Goal: Task Accomplishment & Management: Manage account settings

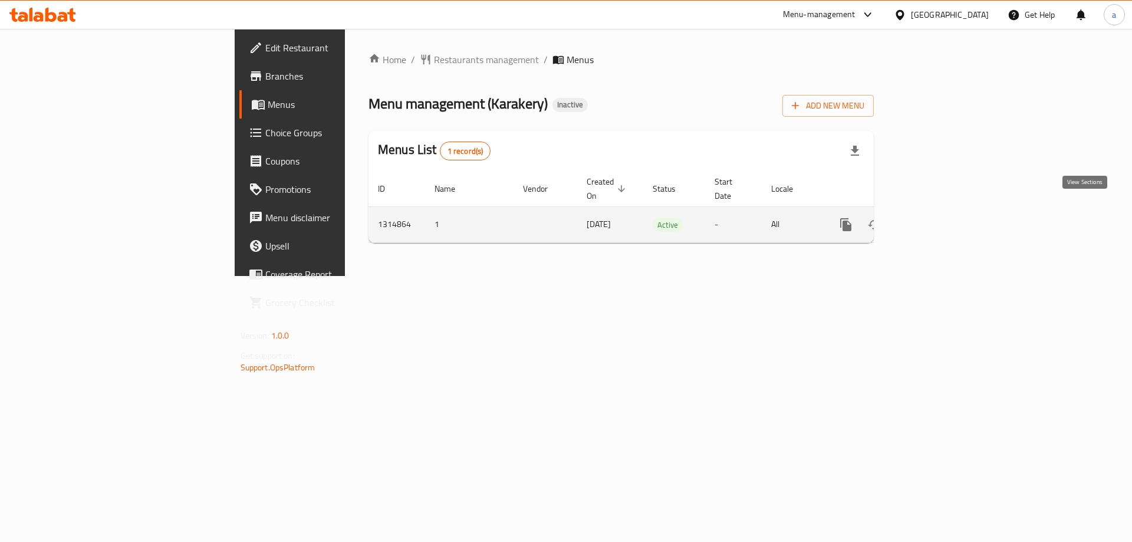
click at [938, 217] on icon "enhanced table" at bounding box center [930, 224] width 14 height 14
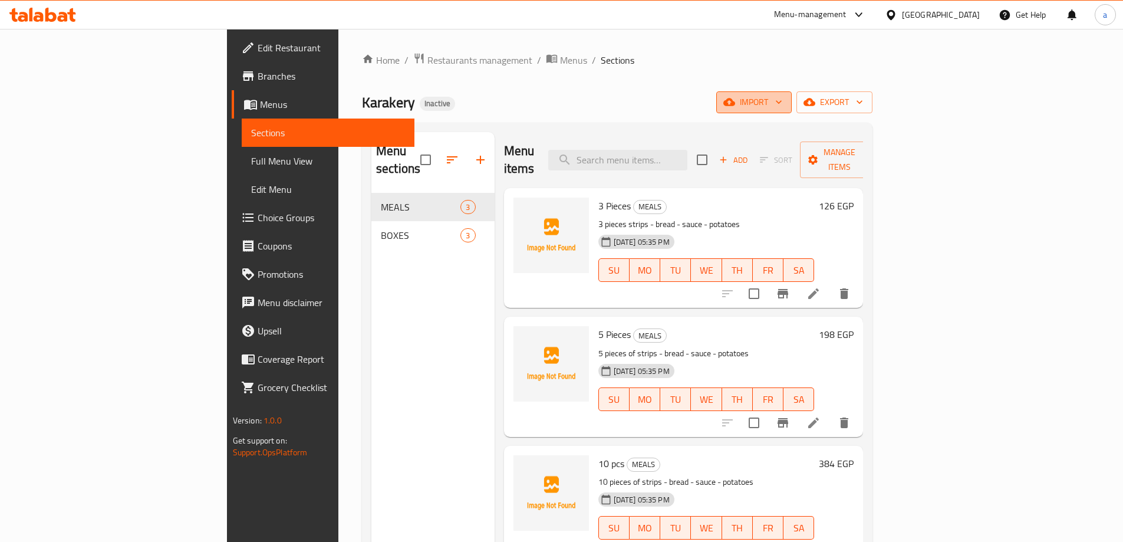
click at [782, 101] on span "import" at bounding box center [753, 102] width 57 height 15
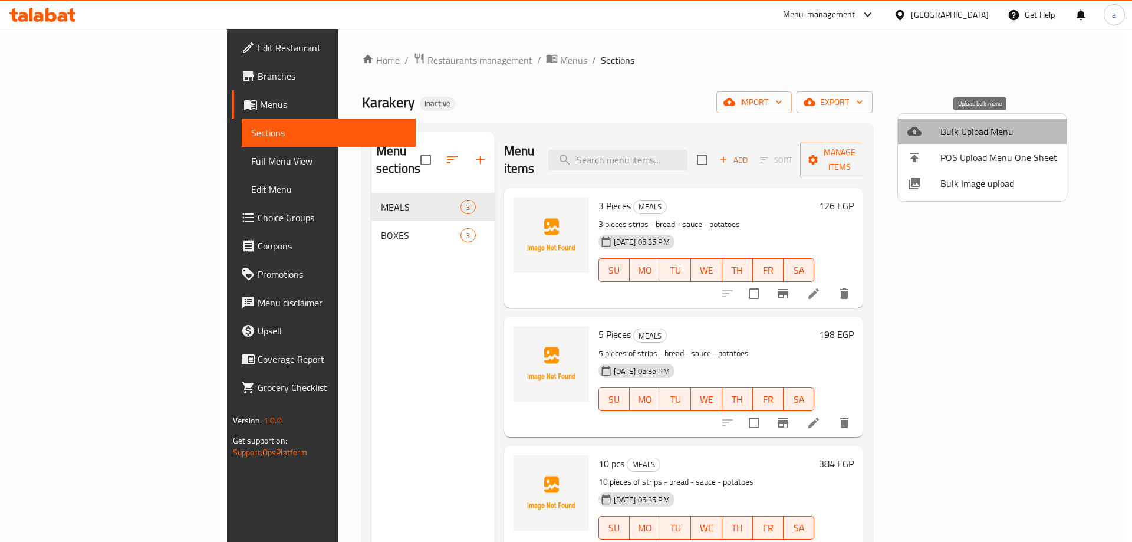
click at [990, 131] on span "Bulk Upload Menu" at bounding box center [998, 131] width 117 height 14
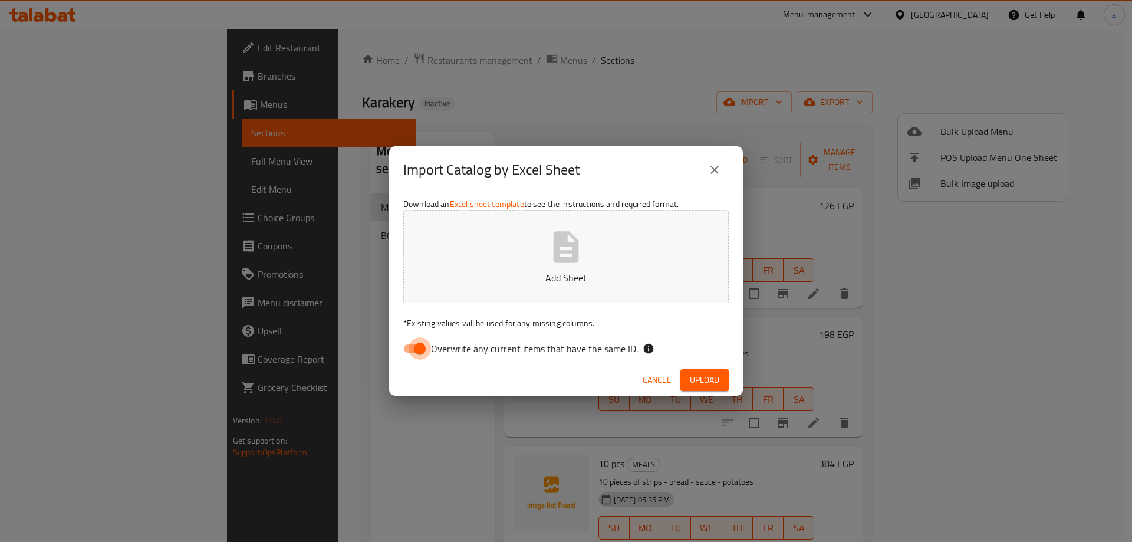
drag, startPoint x: 417, startPoint y: 349, endPoint x: 516, endPoint y: 296, distance: 112.3
click at [417, 349] on input "Overwrite any current items that have the same ID." at bounding box center [419, 348] width 67 height 22
checkbox input "false"
drag, startPoint x: 708, startPoint y: 380, endPoint x: 730, endPoint y: 380, distance: 21.8
click at [708, 380] on span "Upload" at bounding box center [704, 379] width 29 height 15
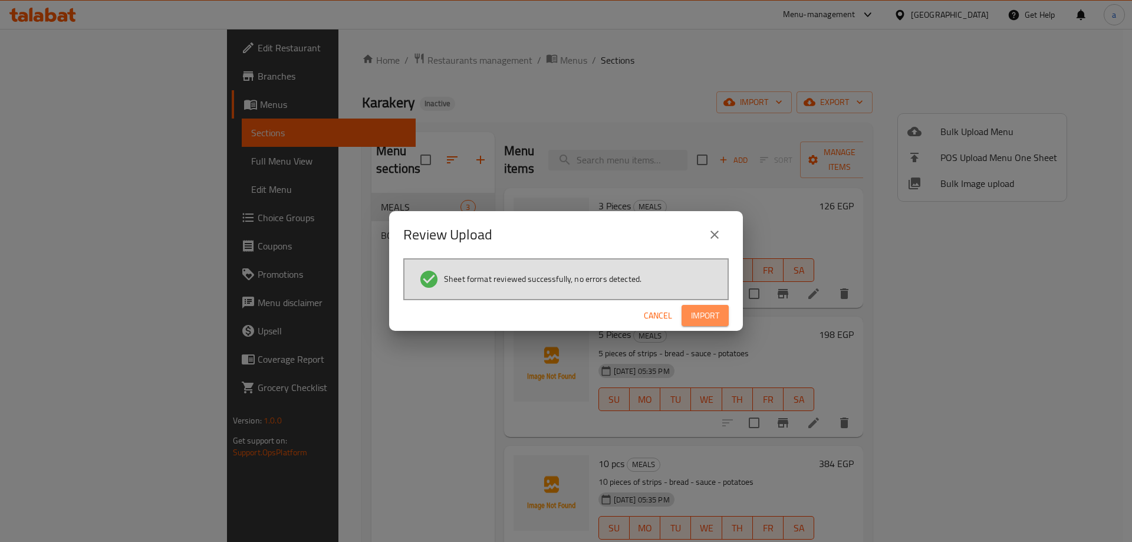
click at [709, 325] on button "Import" at bounding box center [704, 316] width 47 height 22
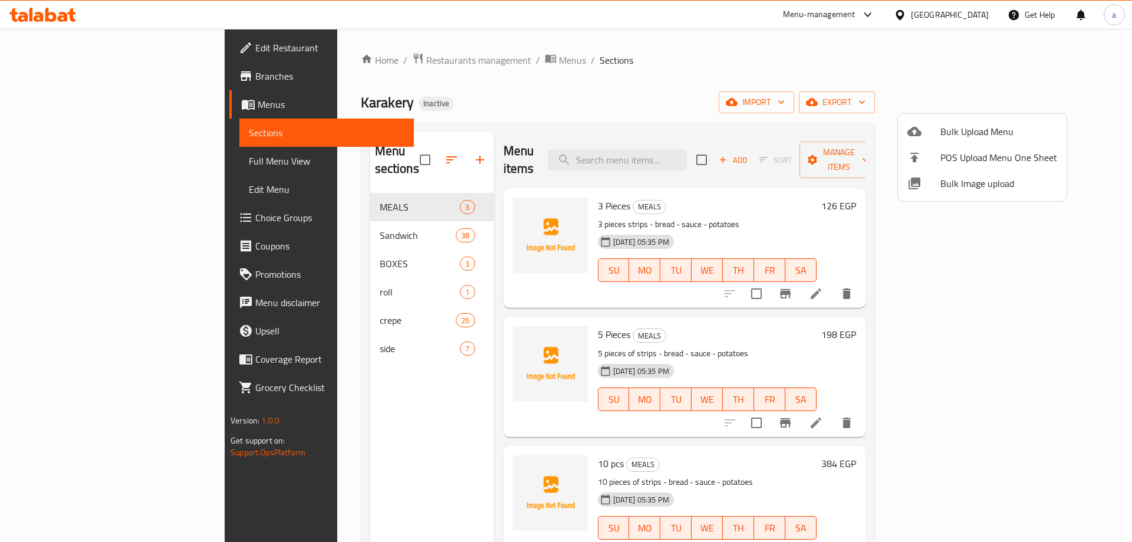
click at [334, 222] on div at bounding box center [566, 271] width 1132 height 542
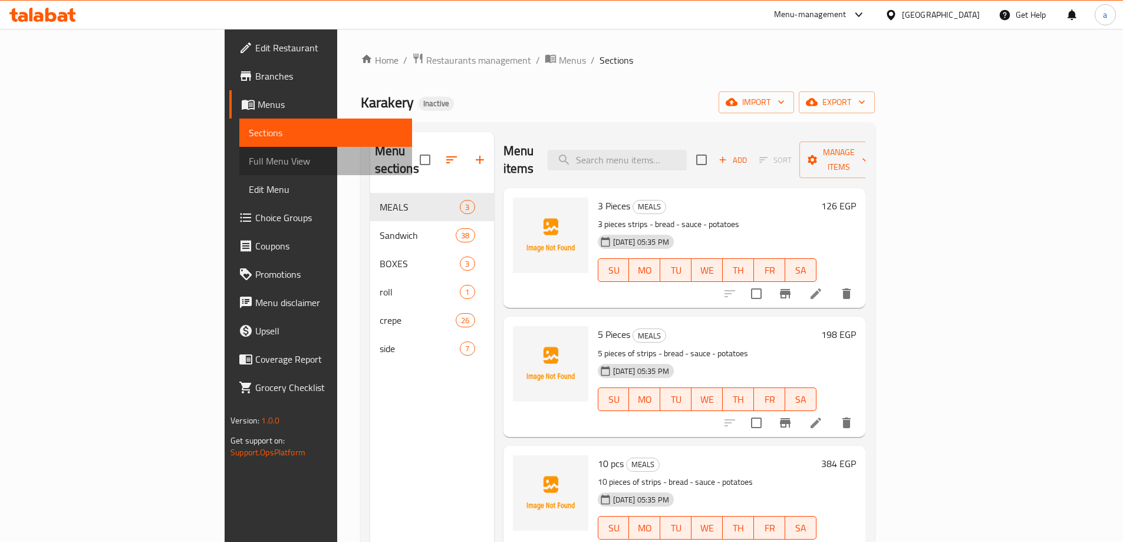
click at [249, 162] on span "Full Menu View" at bounding box center [326, 161] width 154 height 14
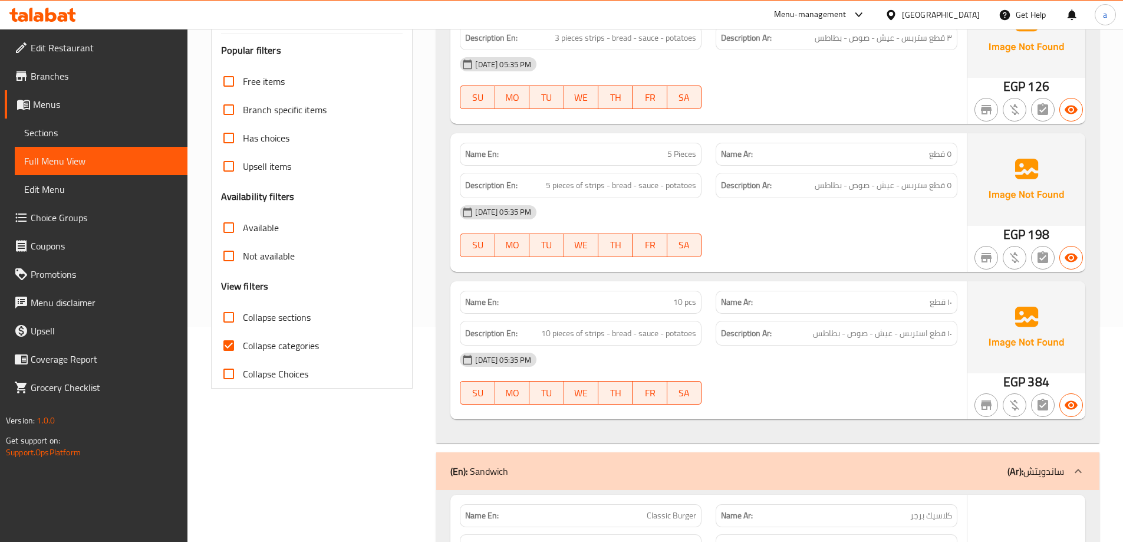
scroll to position [236, 0]
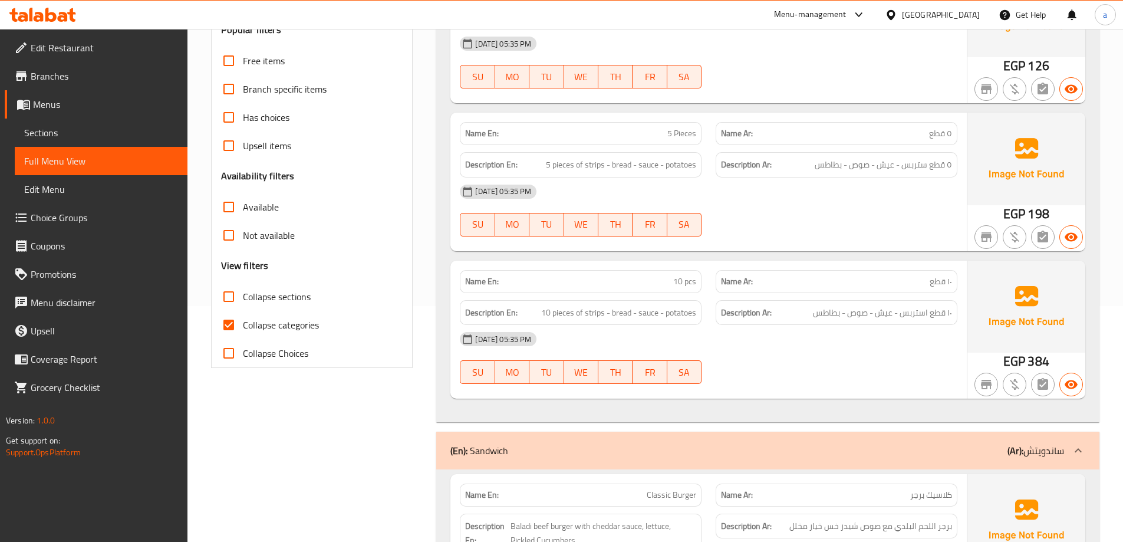
click at [227, 322] on input "Collapse categories" at bounding box center [229, 325] width 28 height 28
checkbox input "false"
click at [232, 299] on input "Collapse sections" at bounding box center [229, 296] width 28 height 28
checkbox input "true"
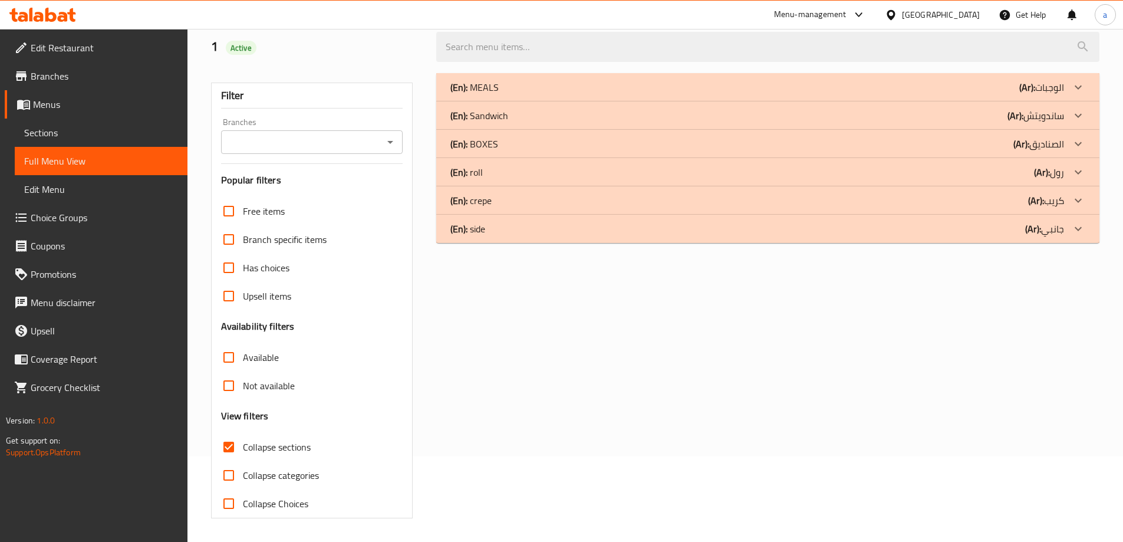
scroll to position [85, 0]
click at [1070, 233] on div at bounding box center [1078, 229] width 28 height 28
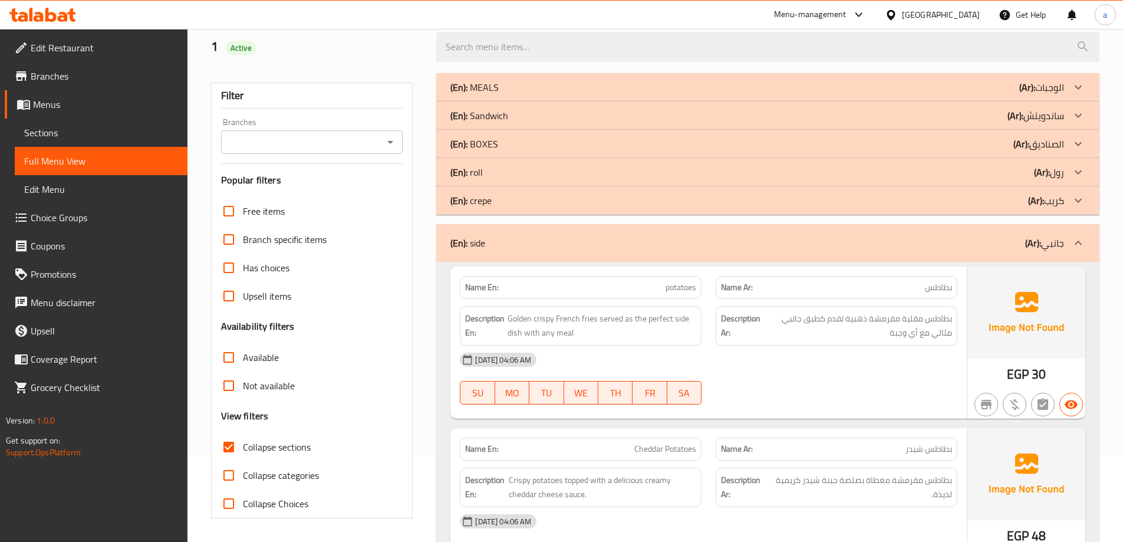
click at [1076, 205] on icon at bounding box center [1078, 200] width 14 height 14
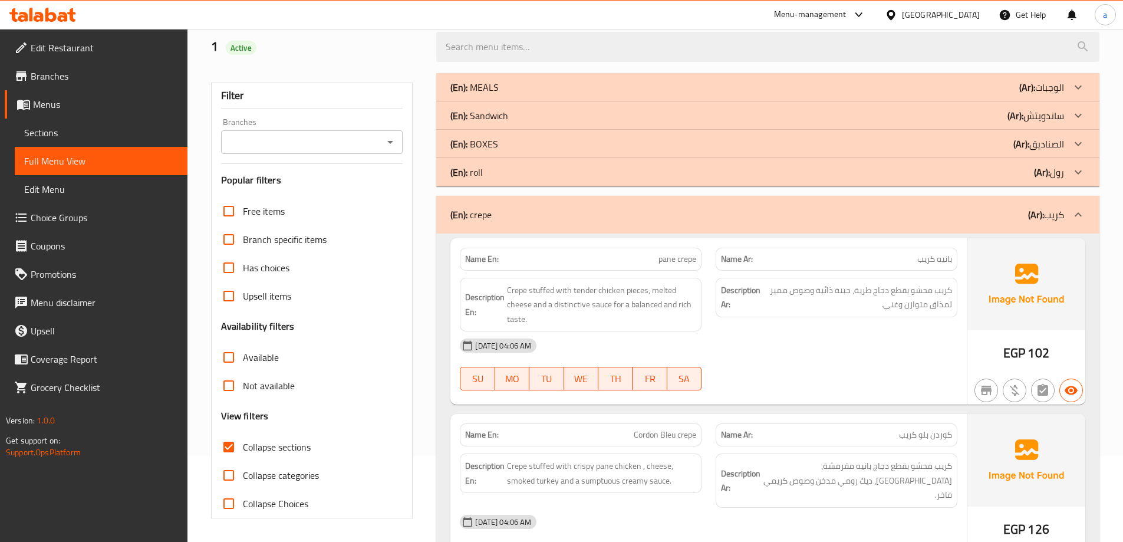
click at [1080, 161] on div at bounding box center [1078, 172] width 28 height 28
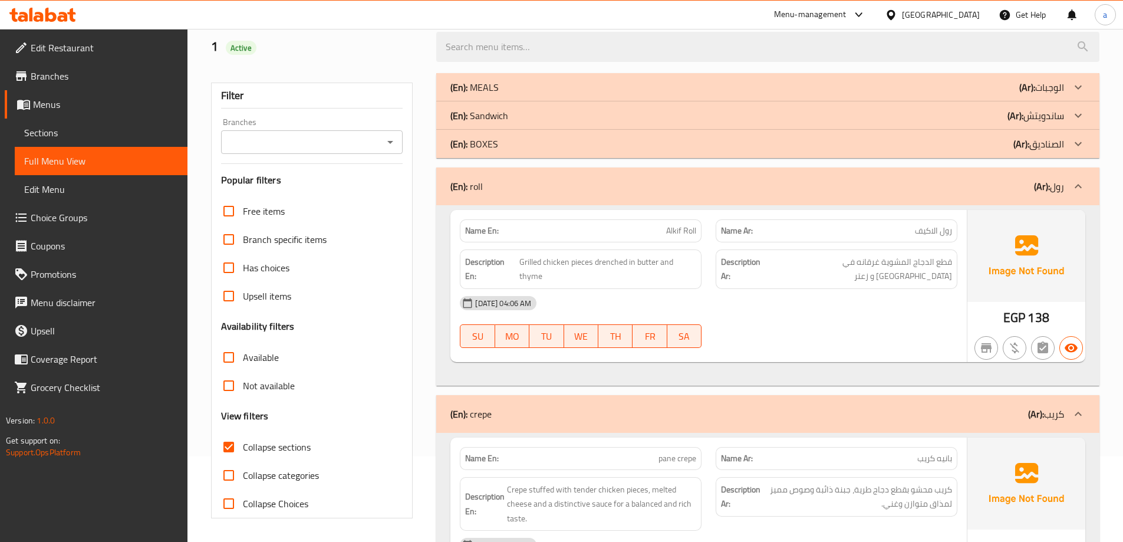
click at [1079, 114] on icon at bounding box center [1078, 115] width 14 height 14
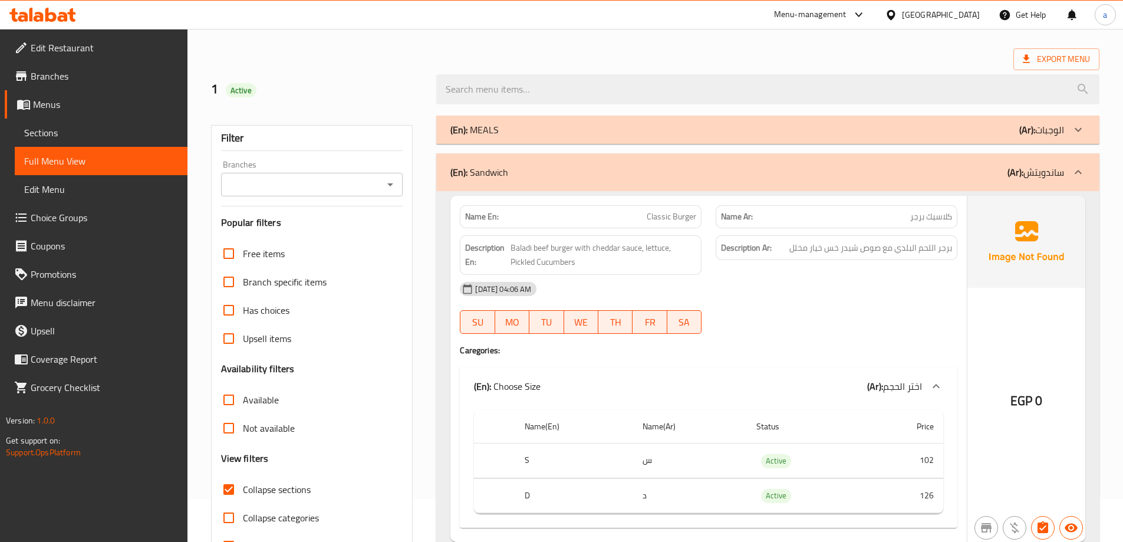
scroll to position [27, 0]
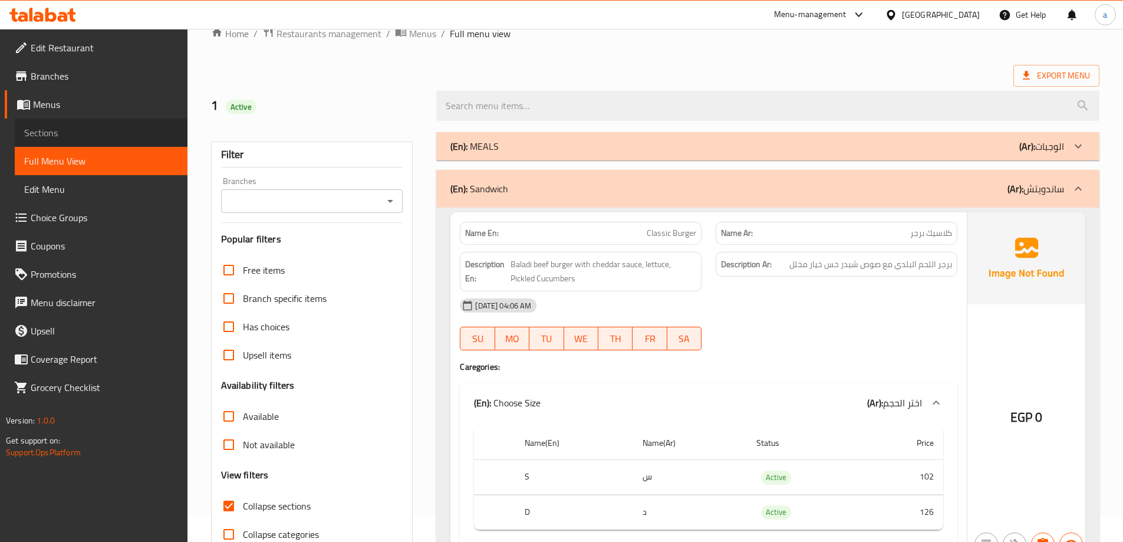
click at [83, 125] on link "Sections" at bounding box center [101, 132] width 173 height 28
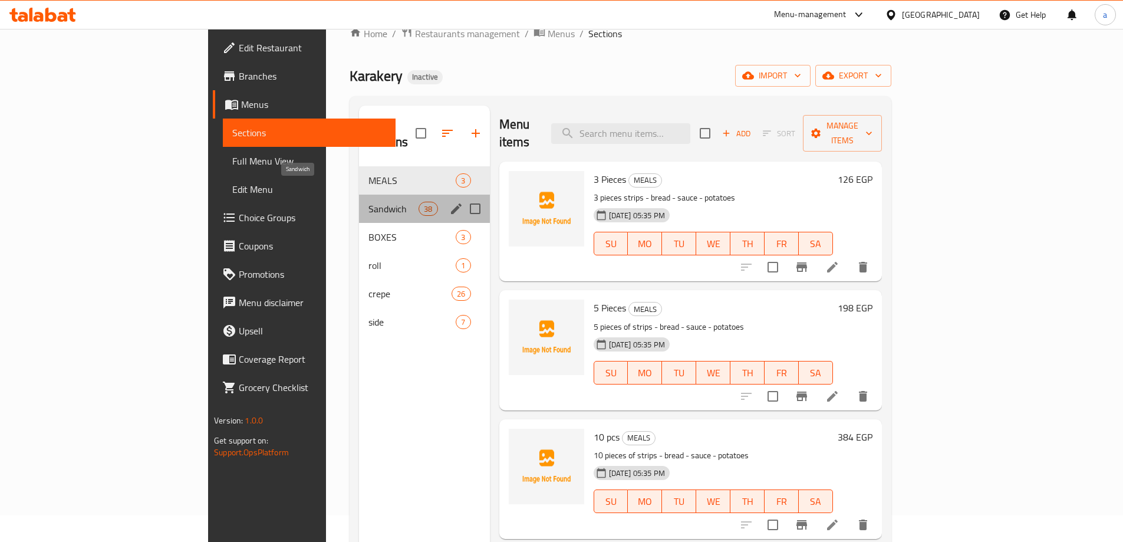
click at [368, 202] on span "Sandwich" at bounding box center [393, 209] width 50 height 14
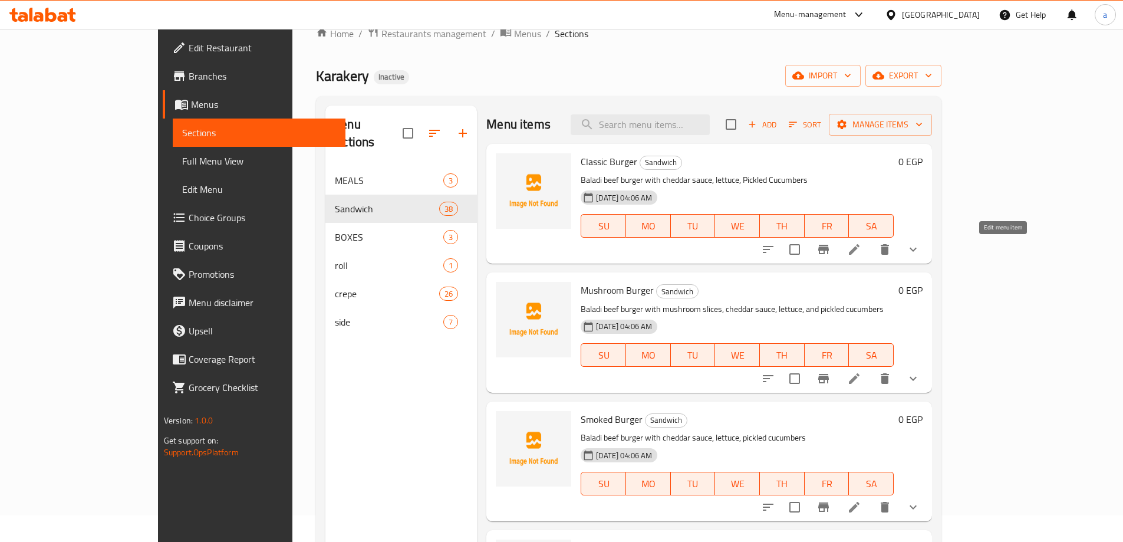
click at [859, 249] on icon at bounding box center [854, 249] width 11 height 11
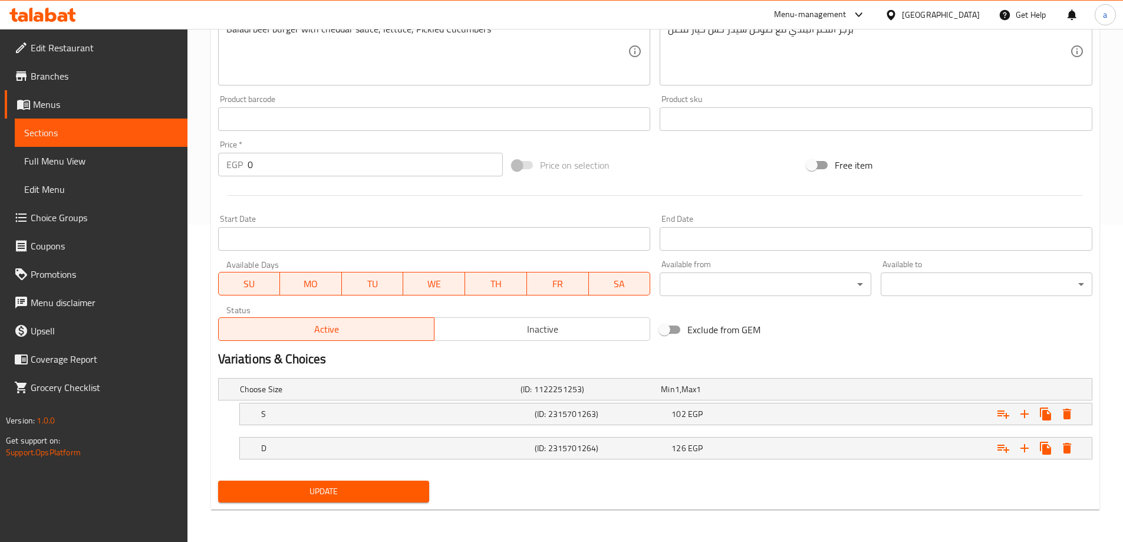
scroll to position [318, 0]
click at [317, 411] on h5 "S" at bounding box center [395, 413] width 269 height 12
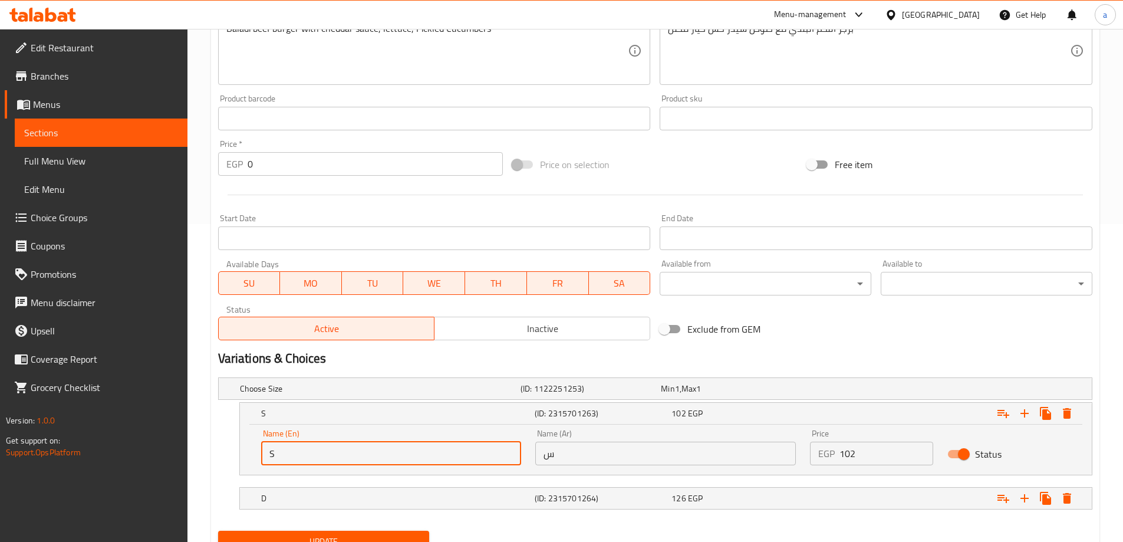
click at [302, 450] on input "S" at bounding box center [391, 453] width 260 height 24
type input "Single"
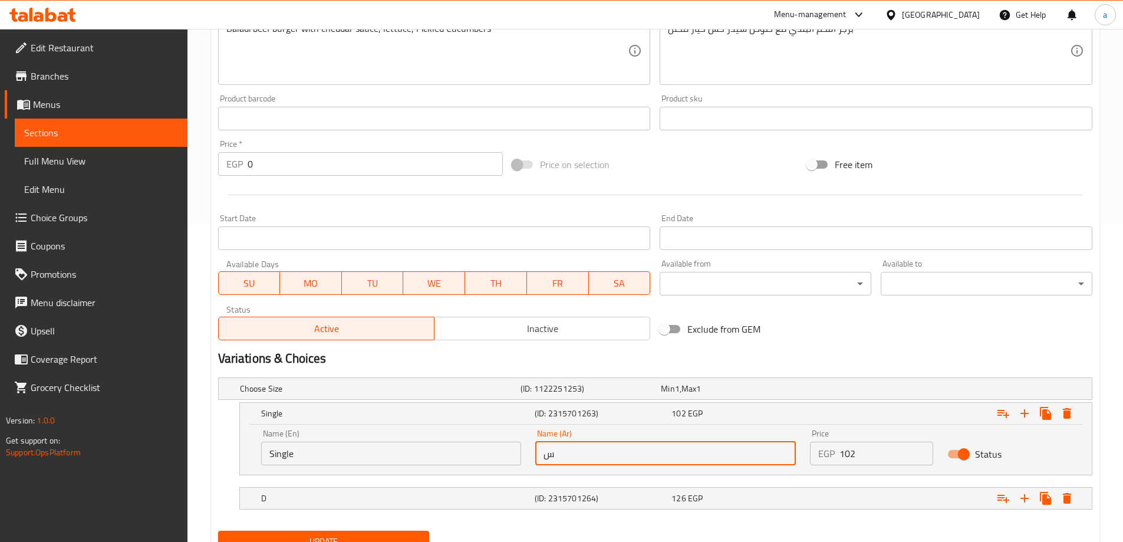
click at [586, 458] on input "س" at bounding box center [665, 453] width 260 height 24
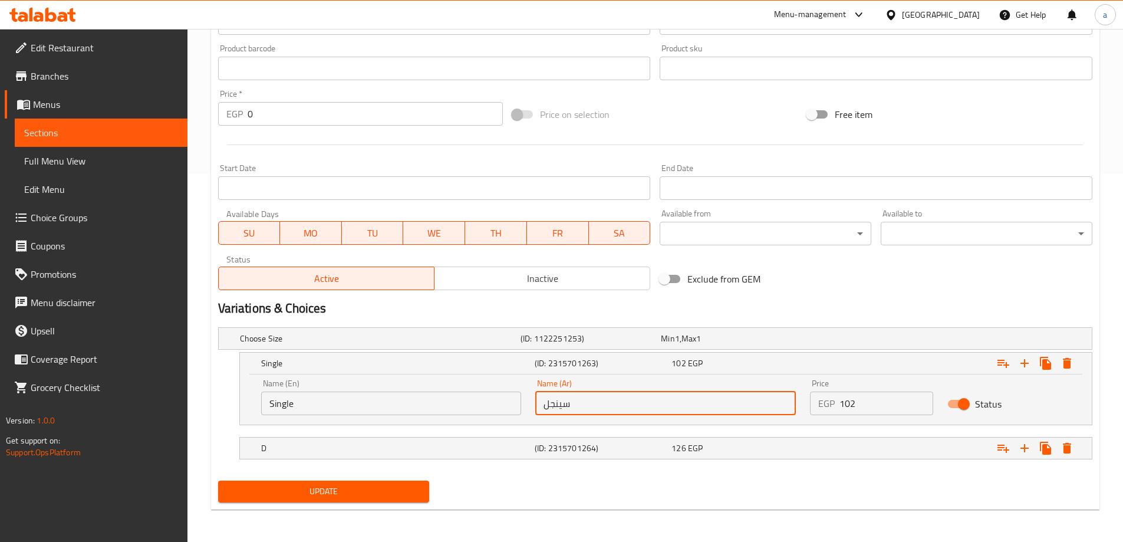
scroll to position [368, 0]
type input "سينجل"
click at [390, 450] on h5 "D" at bounding box center [395, 447] width 269 height 12
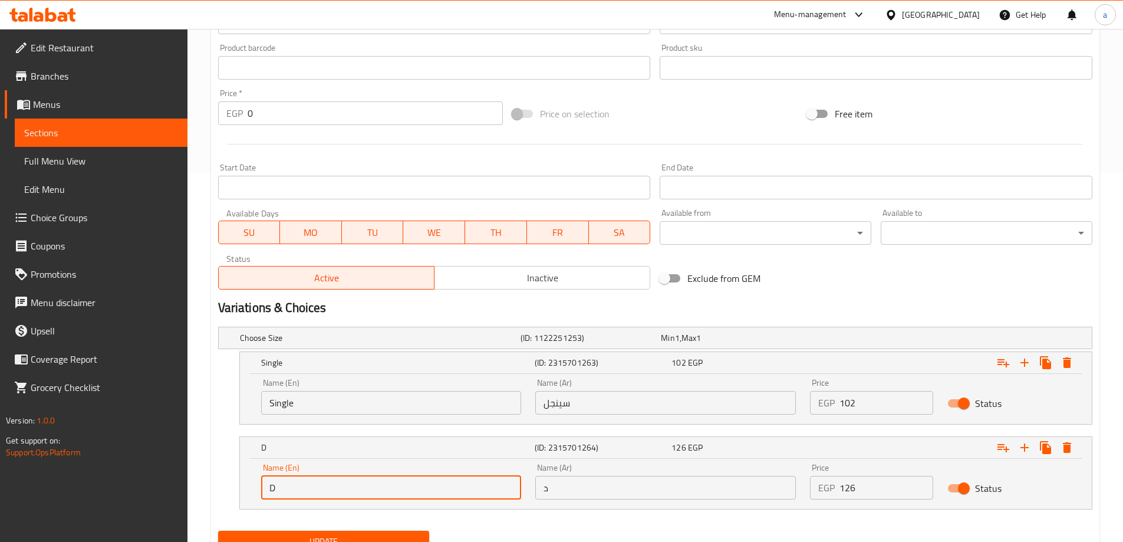
click at [391, 484] on input "D" at bounding box center [391, 488] width 260 height 24
type input "D"
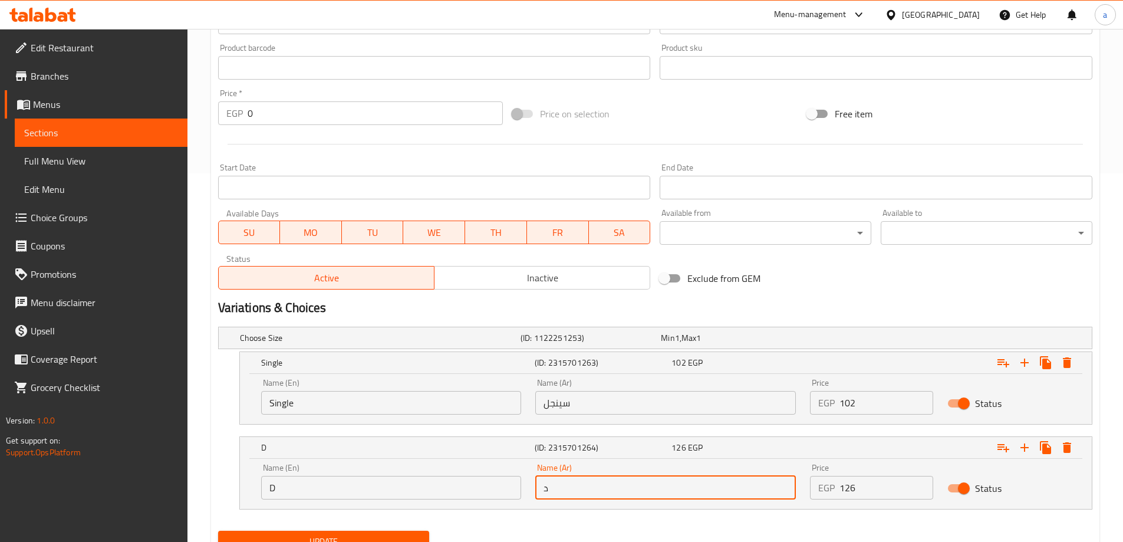
click at [542, 493] on input "د" at bounding box center [665, 488] width 260 height 24
click at [562, 487] on input "د" at bounding box center [665, 488] width 260 height 24
type input "دبل"
click at [288, 487] on input "D" at bounding box center [391, 488] width 260 height 24
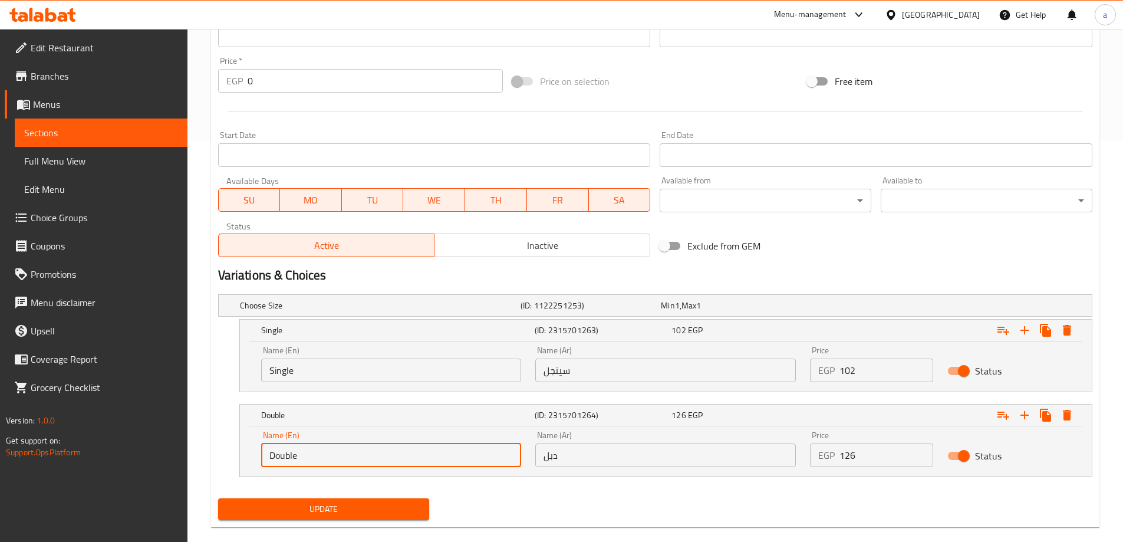
scroll to position [419, 0]
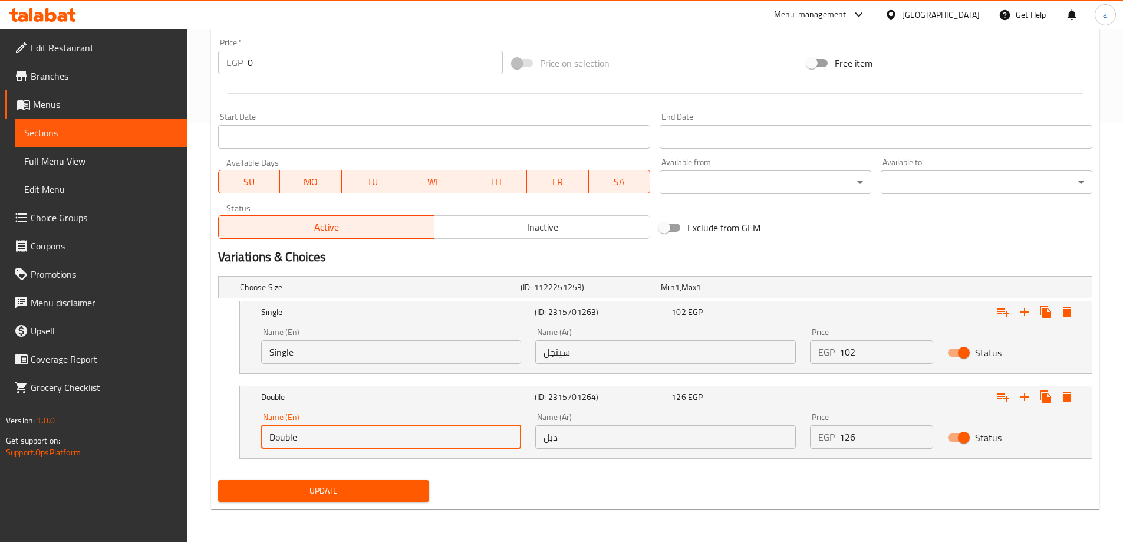
type input "Double"
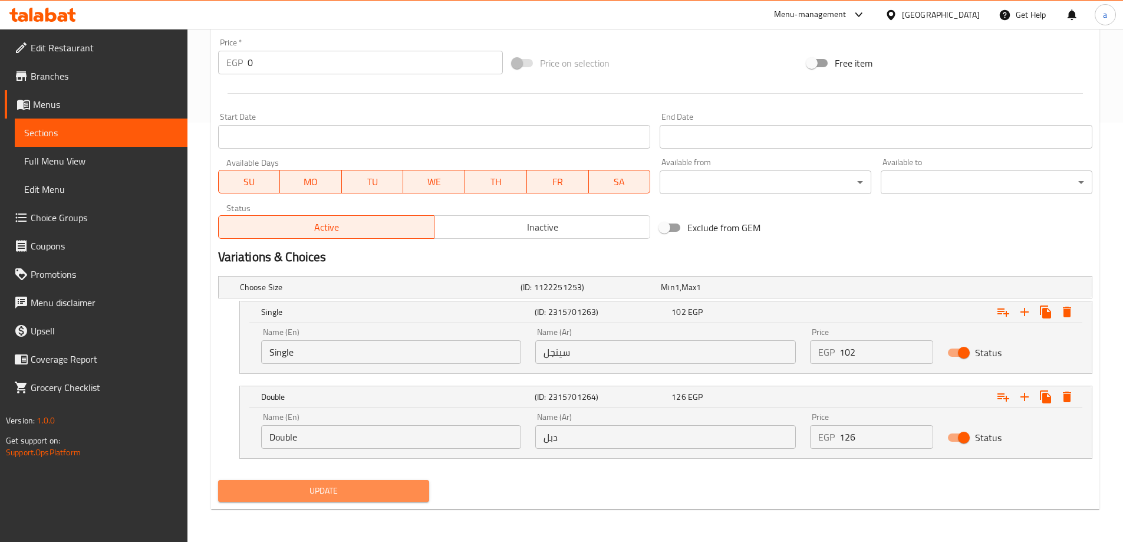
click at [300, 494] on span "Update" at bounding box center [323, 490] width 193 height 15
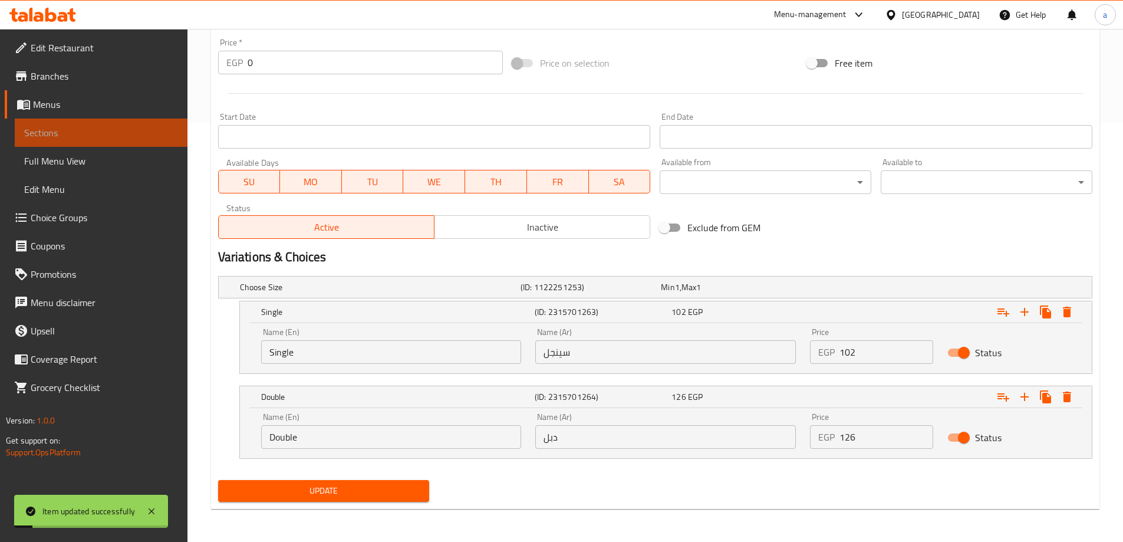
click at [145, 123] on link "Sections" at bounding box center [101, 132] width 173 height 28
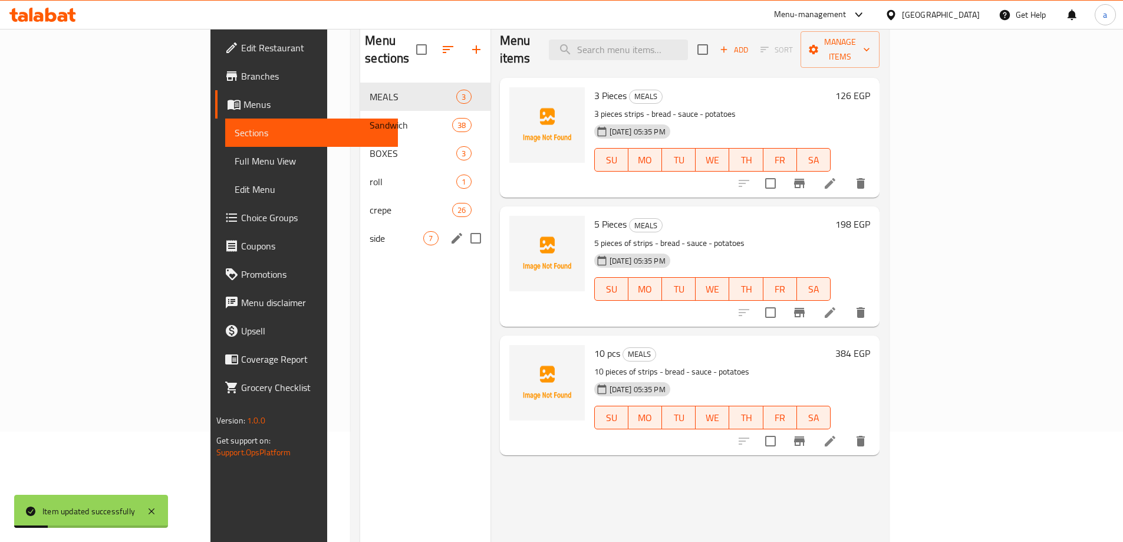
scroll to position [47, 0]
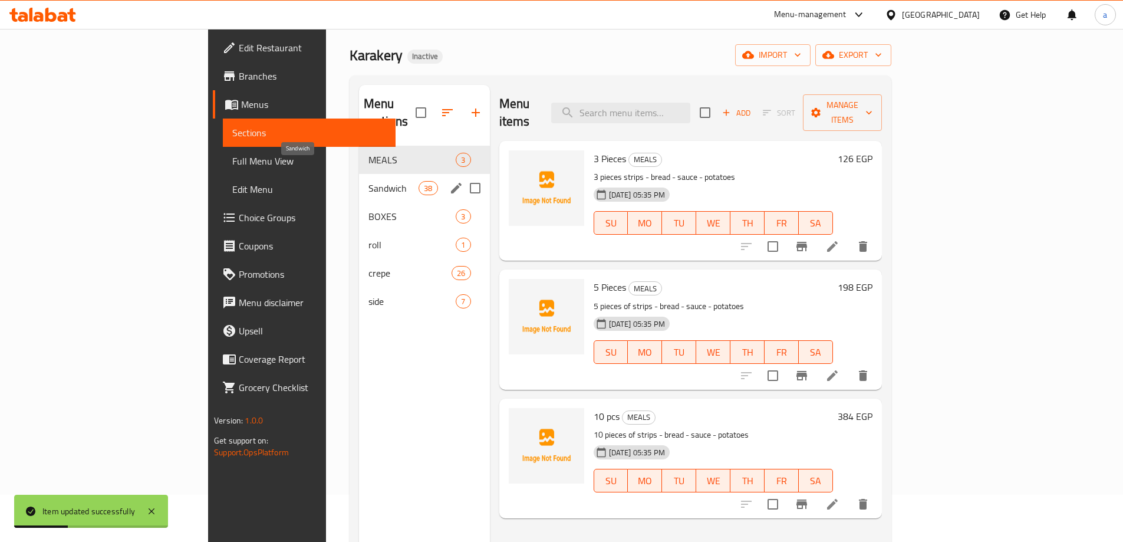
click at [368, 181] on span "Sandwich" at bounding box center [393, 188] width 50 height 14
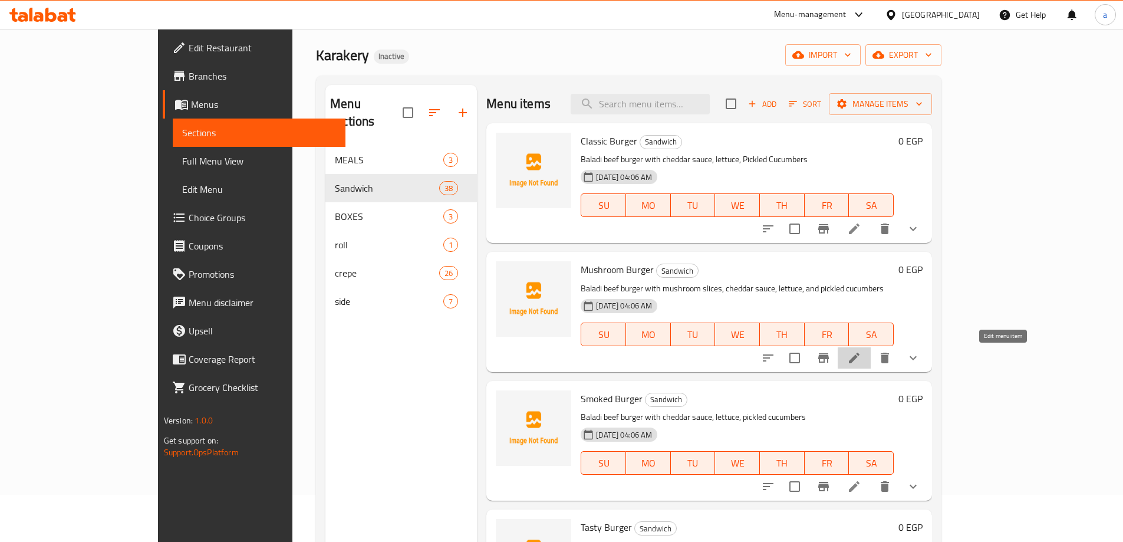
click at [861, 363] on icon at bounding box center [854, 358] width 14 height 14
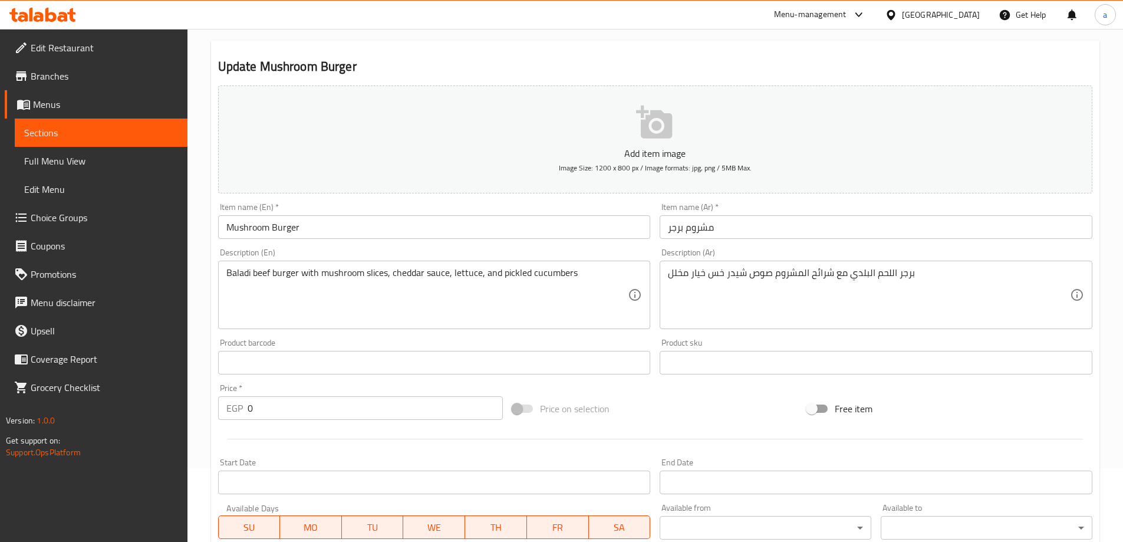
scroll to position [295, 0]
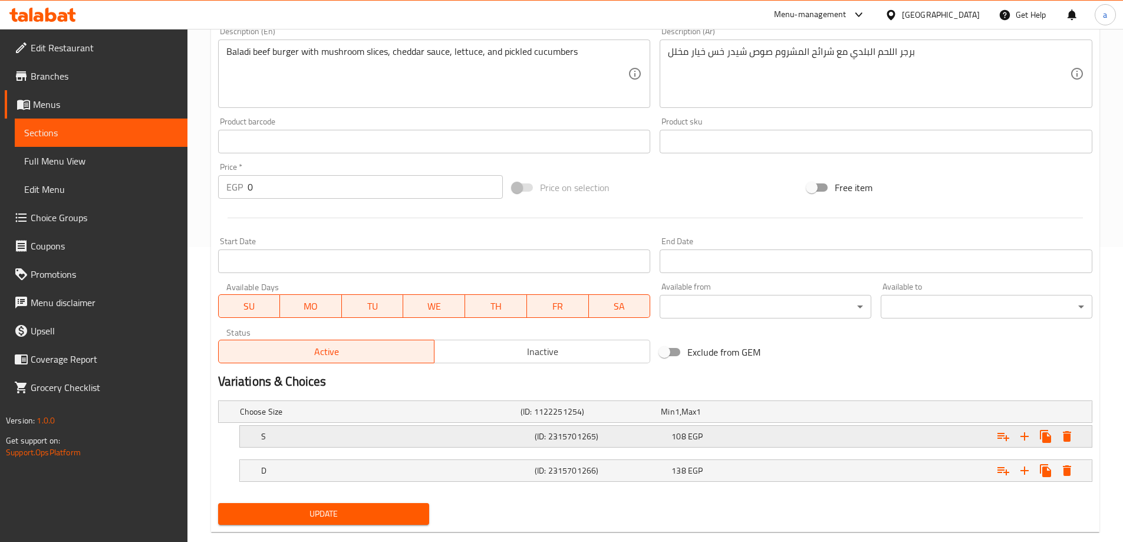
click at [281, 444] on div "S" at bounding box center [395, 436] width 273 height 17
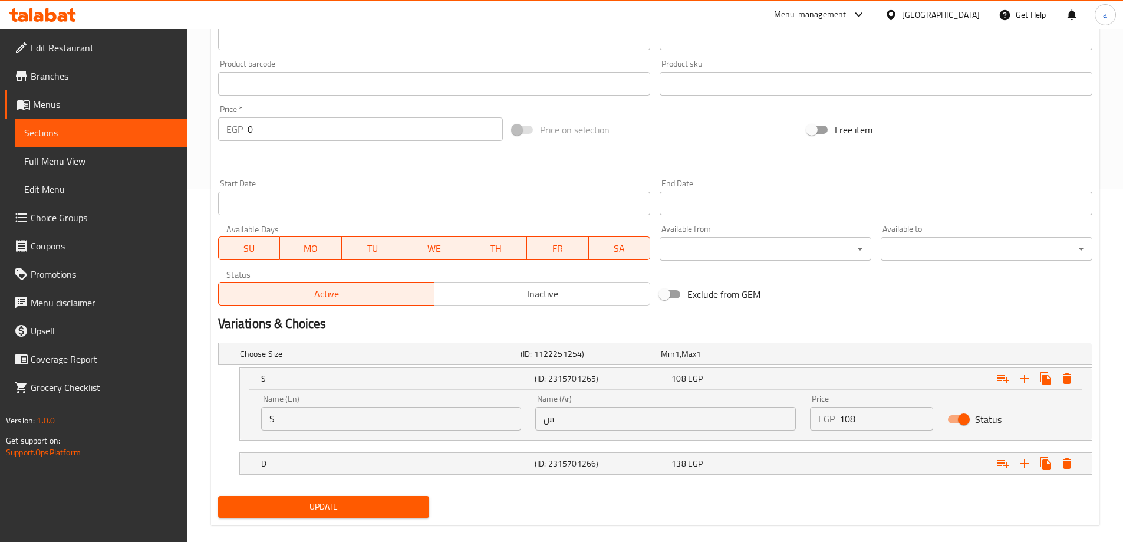
scroll to position [368, 0]
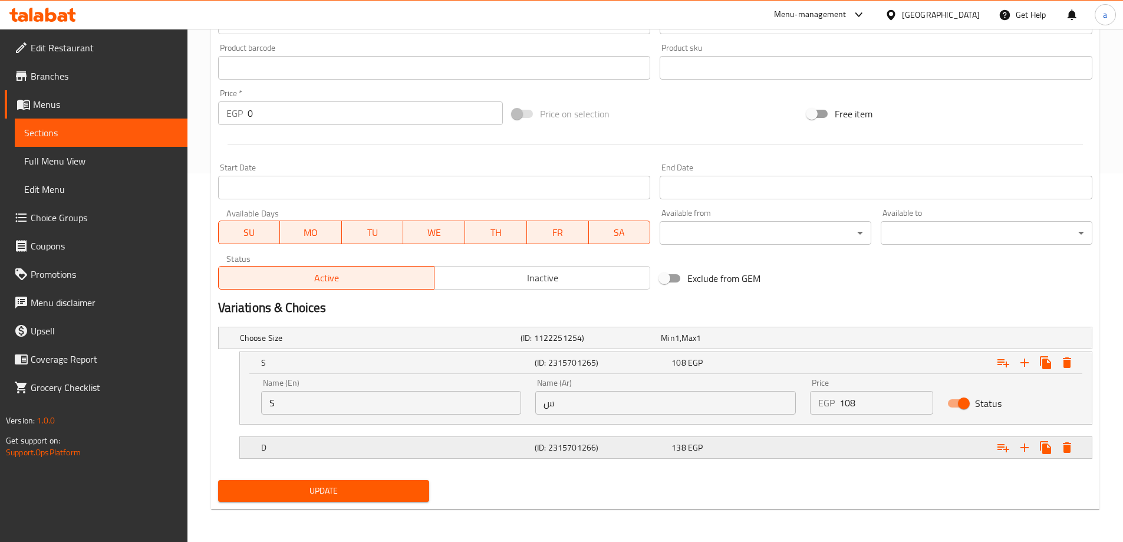
click at [320, 448] on h5 "D" at bounding box center [395, 447] width 269 height 12
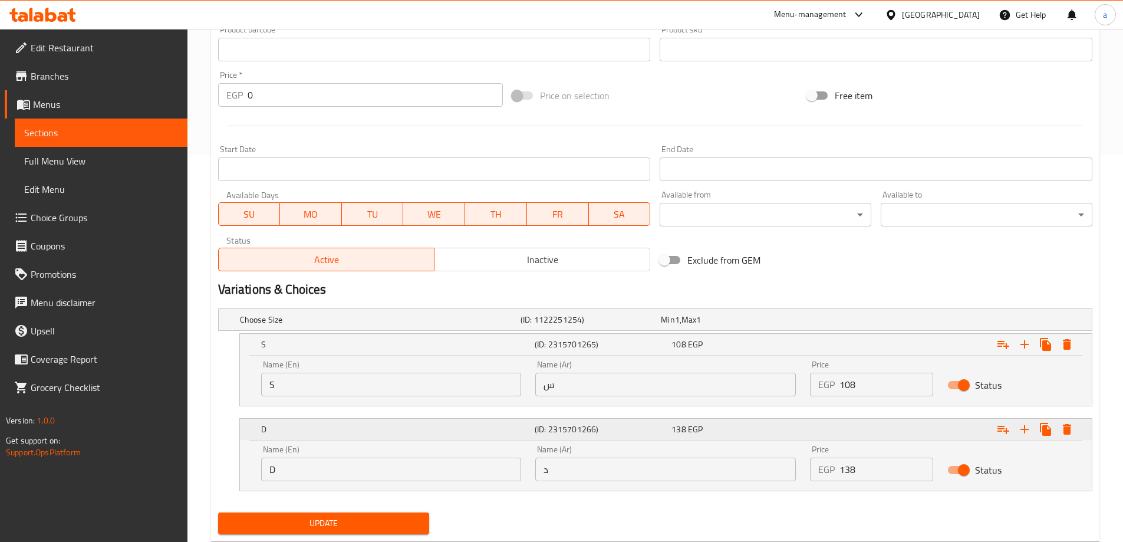
scroll to position [419, 0]
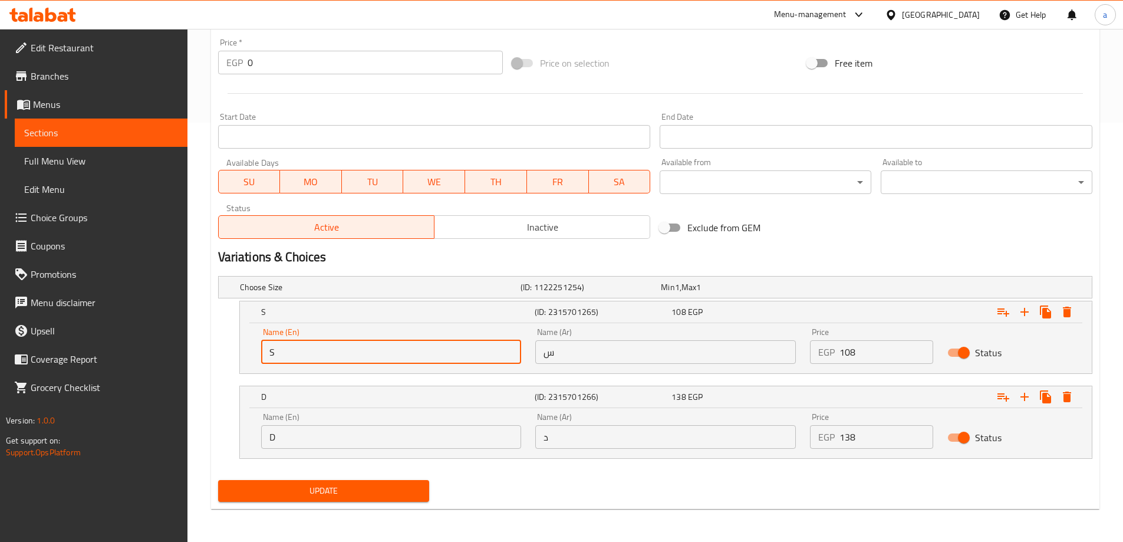
click at [301, 353] on input "S" at bounding box center [391, 352] width 260 height 24
type input "Single"
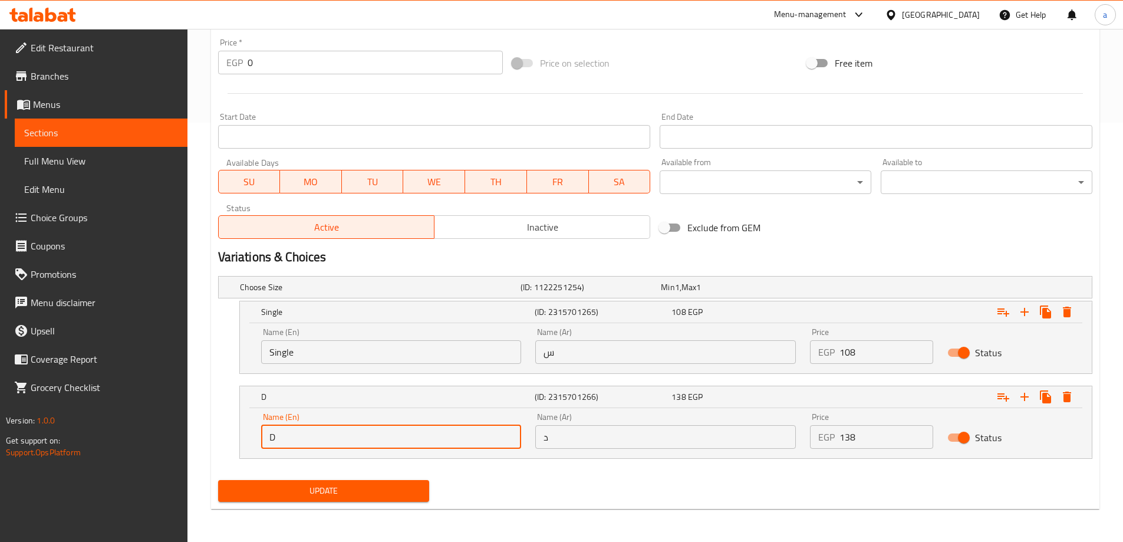
click at [338, 440] on input "D" at bounding box center [391, 437] width 260 height 24
type input "Double"
click at [612, 354] on input "س" at bounding box center [665, 352] width 260 height 24
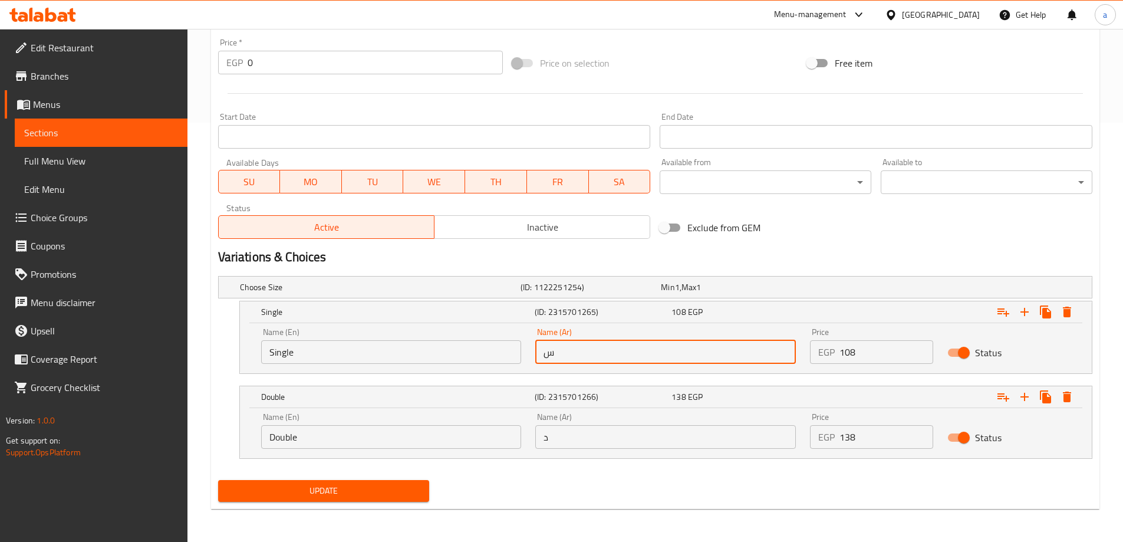
type input "سينجل"
click at [588, 437] on input "د" at bounding box center [665, 437] width 260 height 24
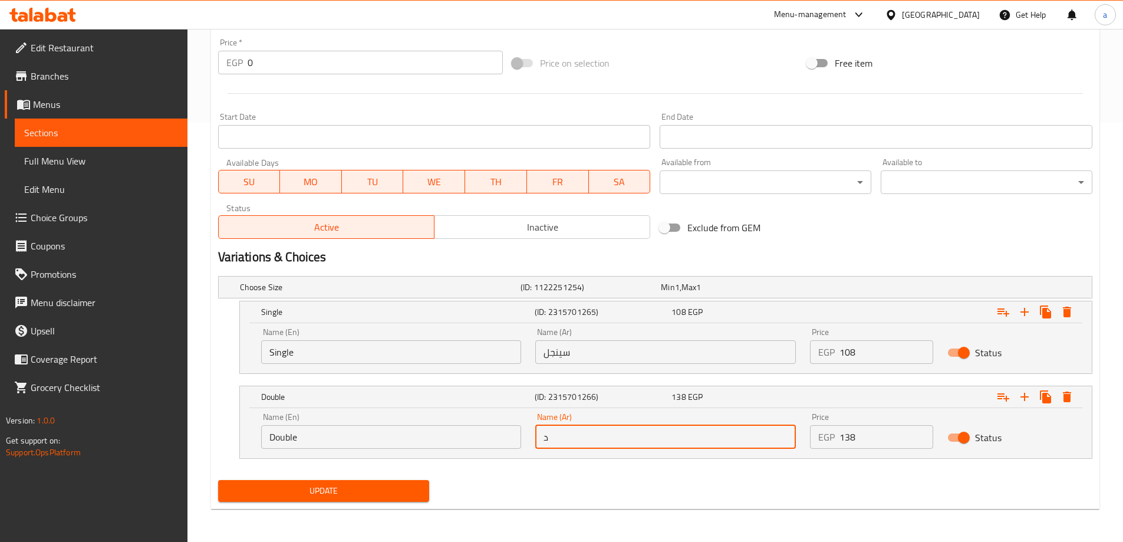
type input "دبل"
click at [352, 502] on div "Update" at bounding box center [323, 490] width 221 height 31
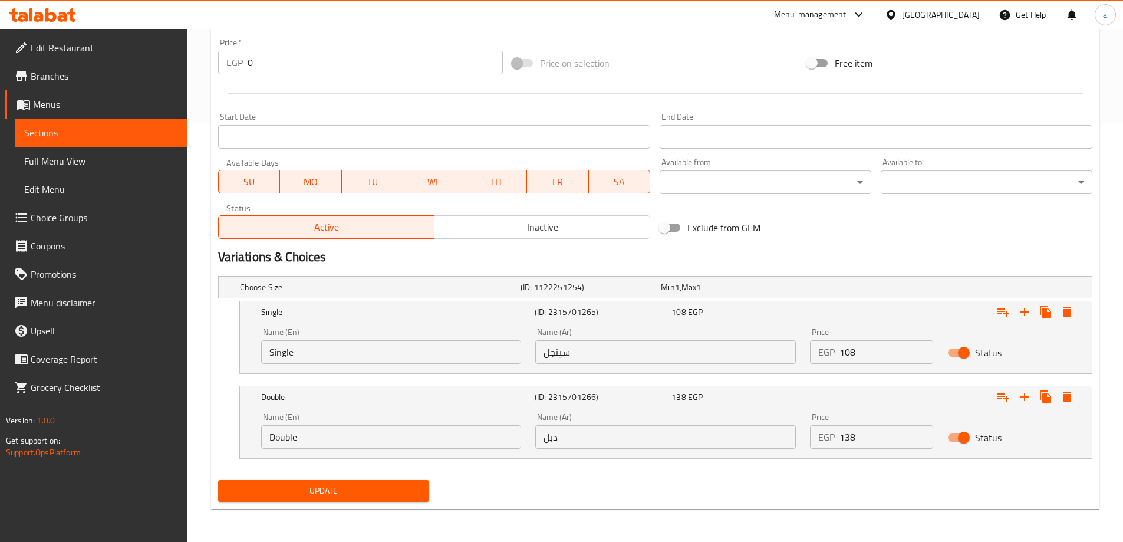
click at [348, 493] on span "Update" at bounding box center [323, 490] width 193 height 15
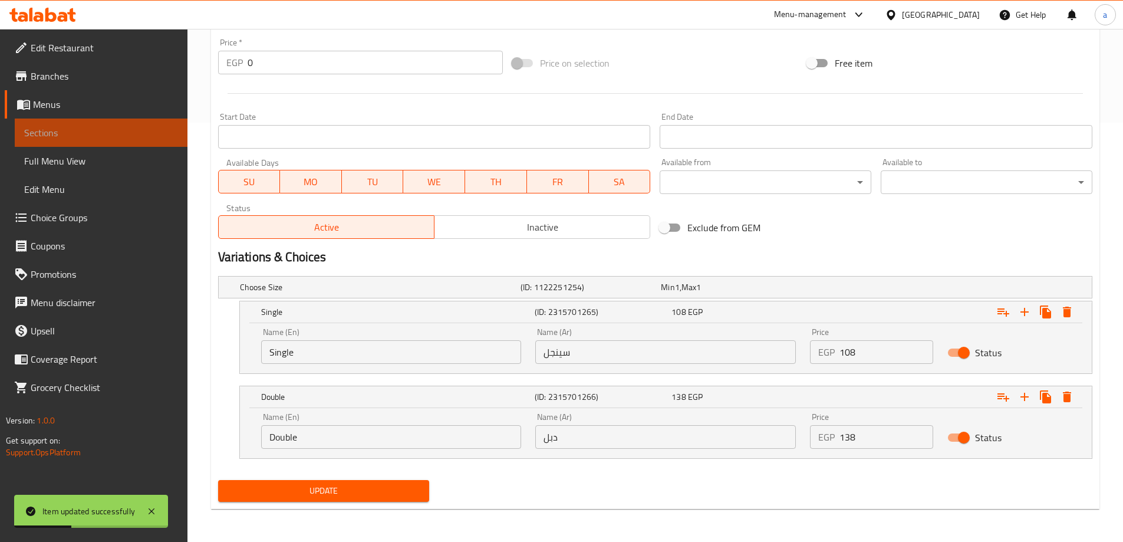
click at [77, 135] on span "Sections" at bounding box center [101, 133] width 154 height 14
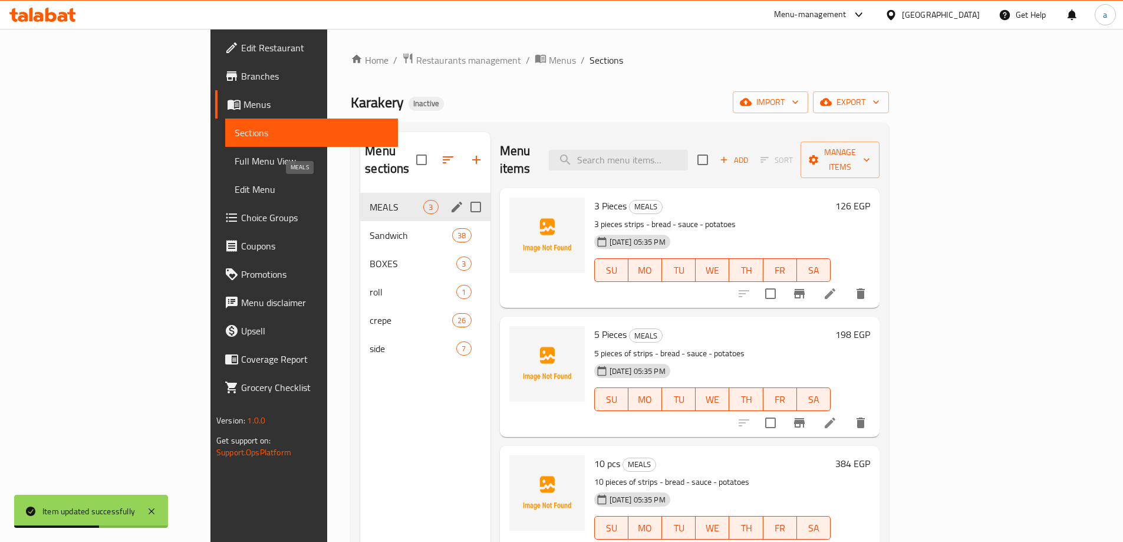
click at [370, 200] on span "MEALS" at bounding box center [397, 207] width 54 height 14
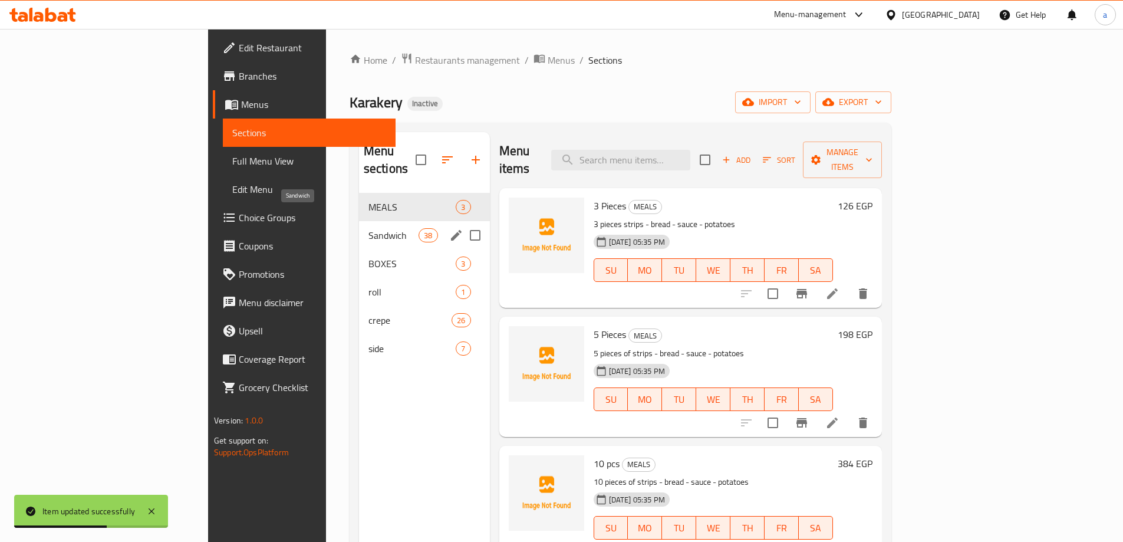
click at [368, 228] on span "Sandwich" at bounding box center [393, 235] width 50 height 14
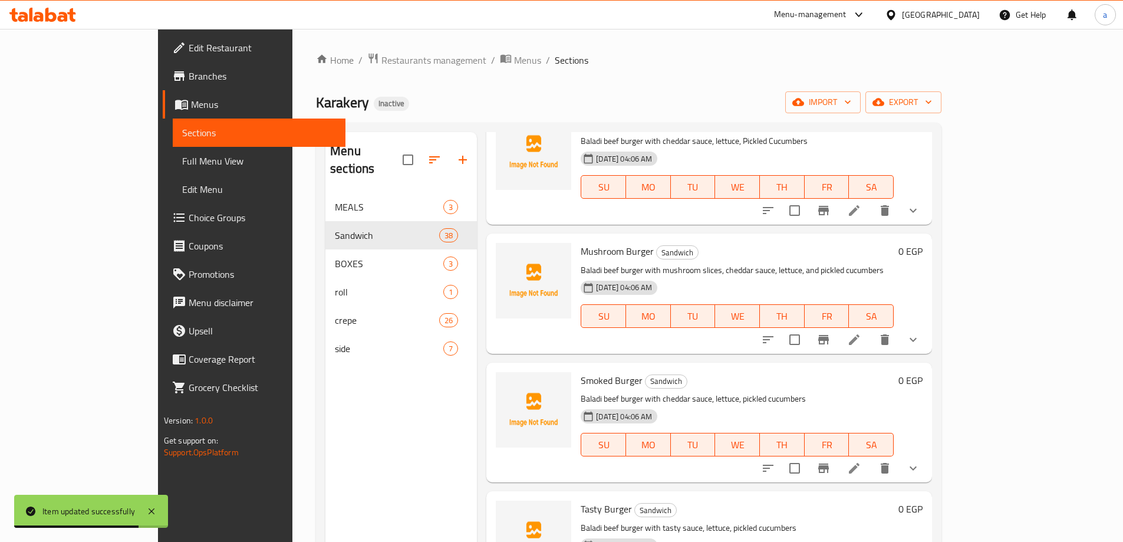
scroll to position [118, 0]
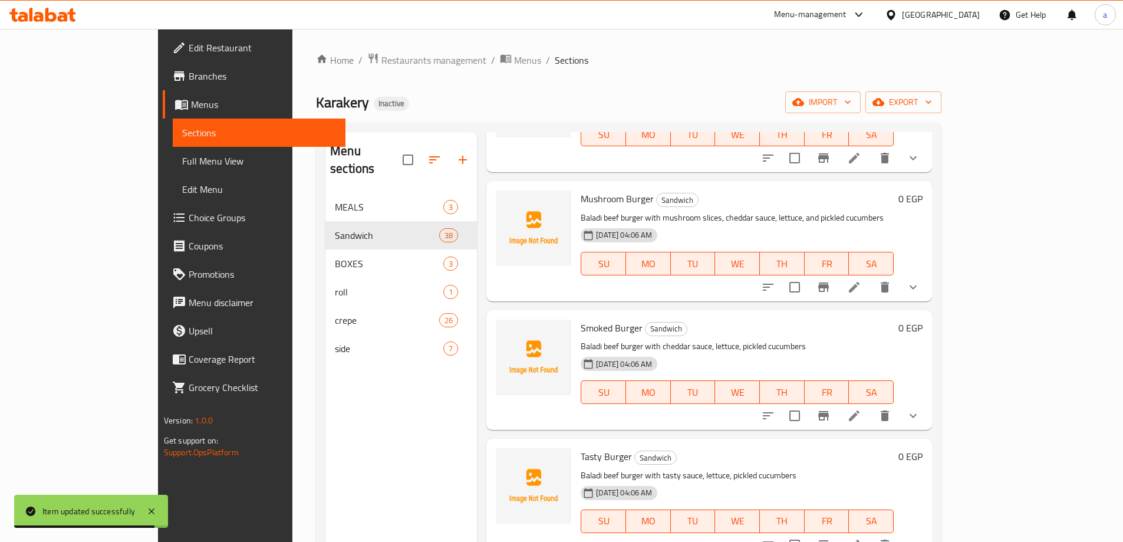
click at [859, 414] on icon at bounding box center [854, 415] width 11 height 11
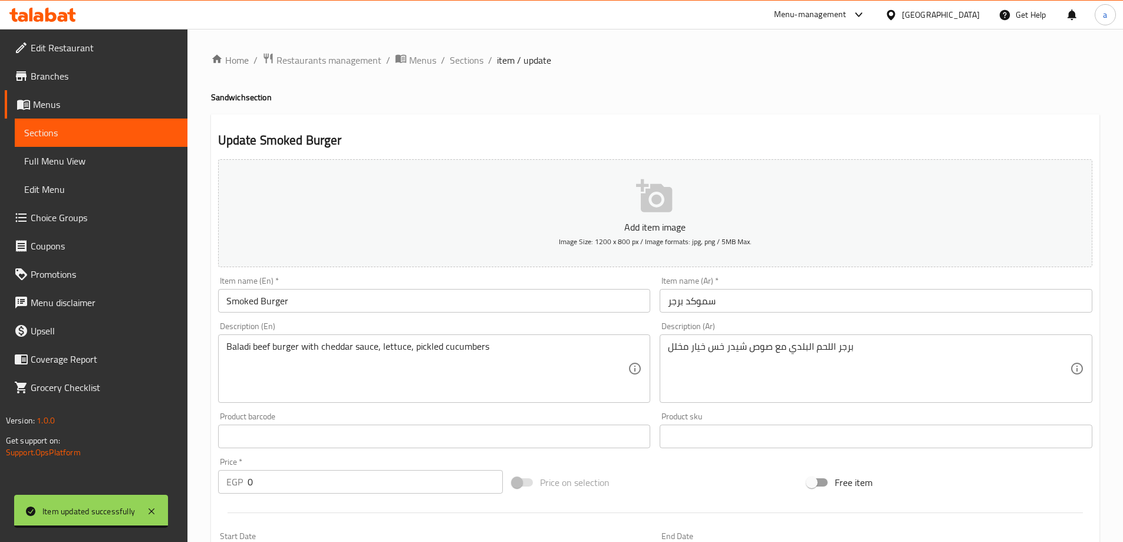
scroll to position [318, 0]
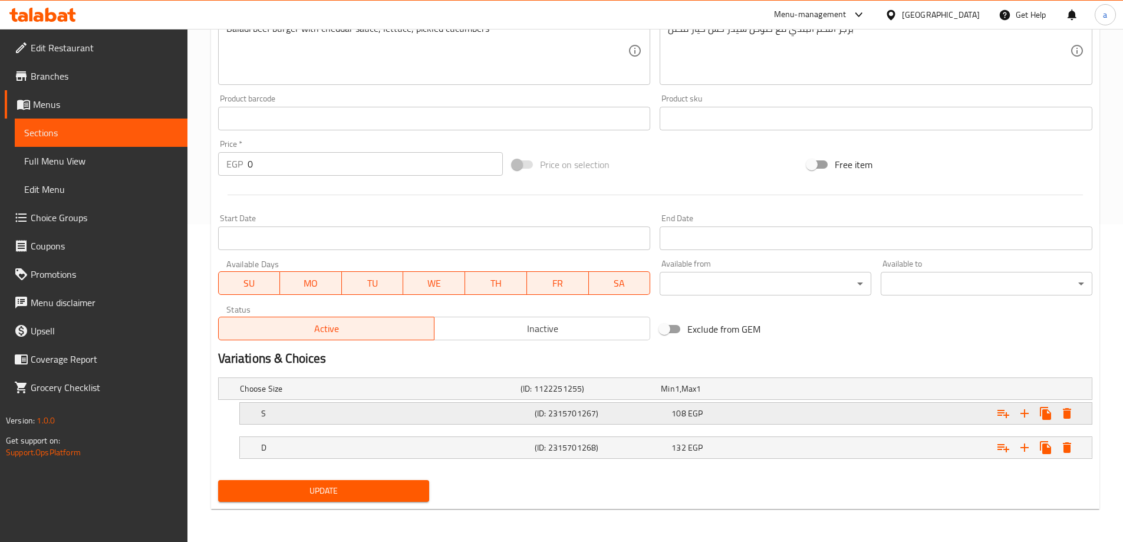
click at [307, 423] on div "S (ID: 2315701267) 108 EGP" at bounding box center [669, 413] width 821 height 26
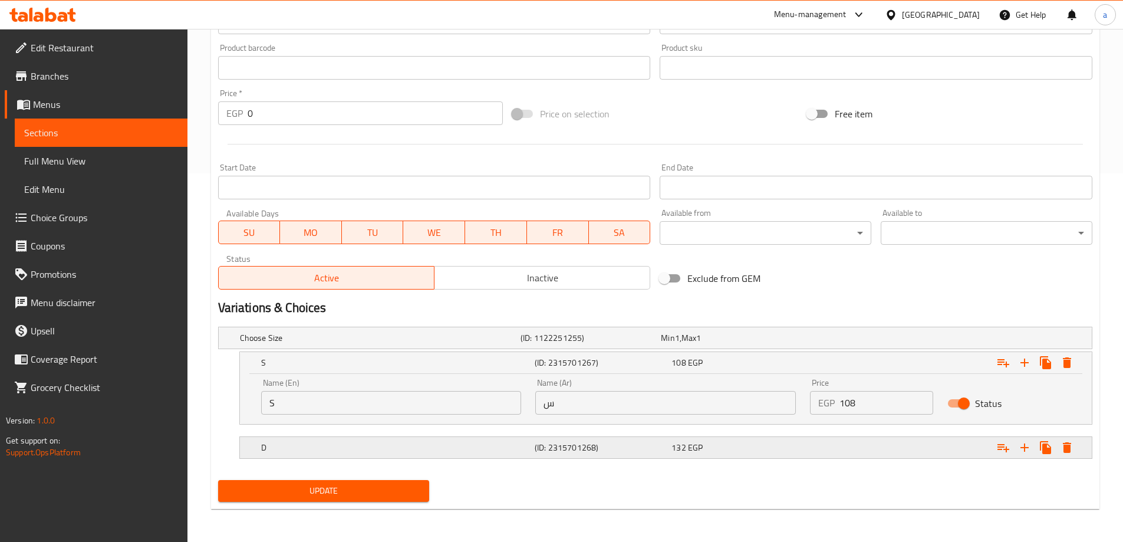
click at [385, 448] on h5 "D" at bounding box center [395, 447] width 269 height 12
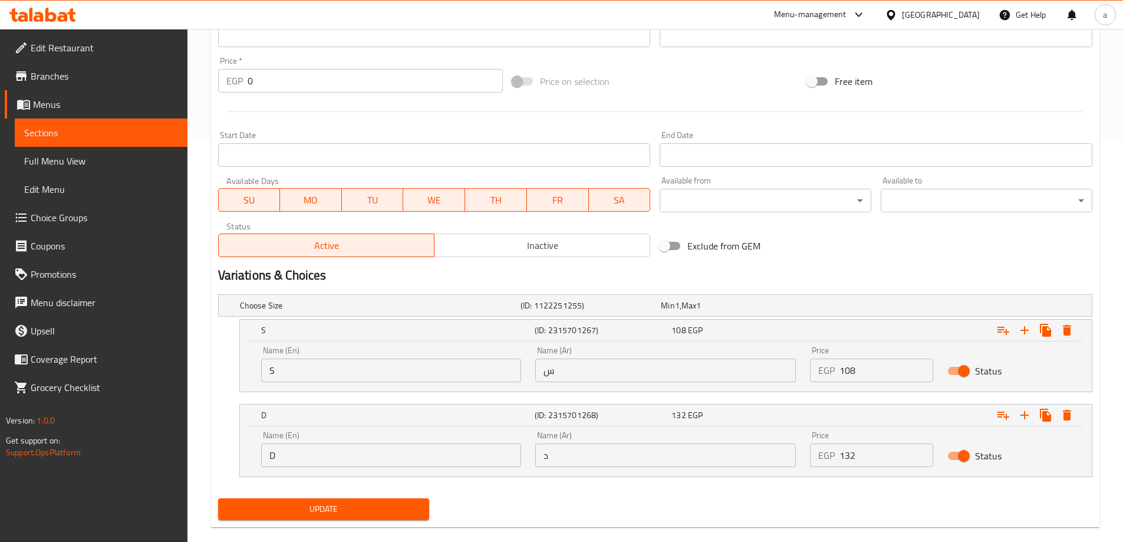
scroll to position [419, 0]
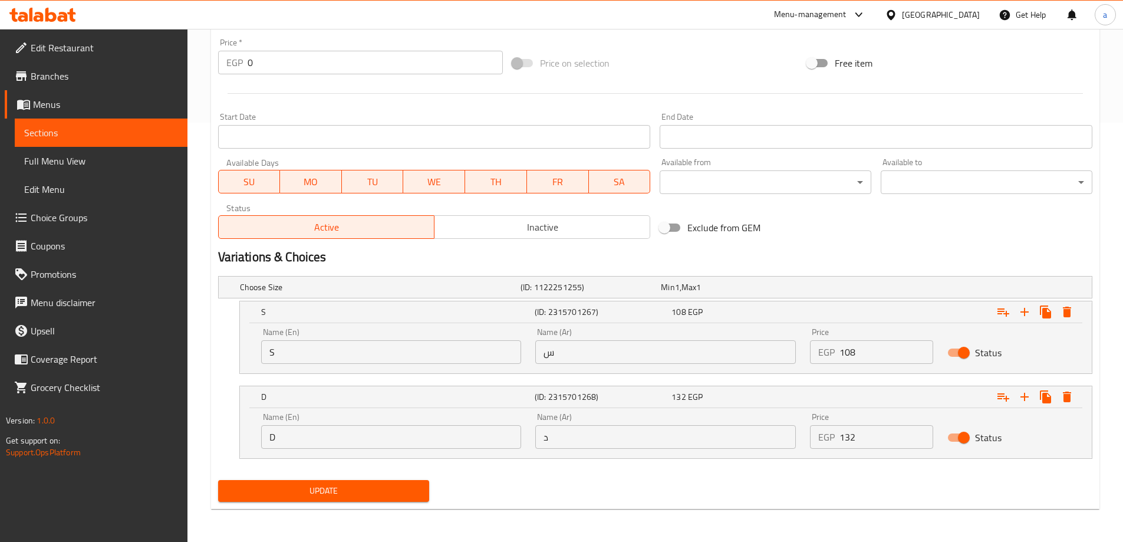
click at [314, 352] on input "S" at bounding box center [391, 352] width 260 height 24
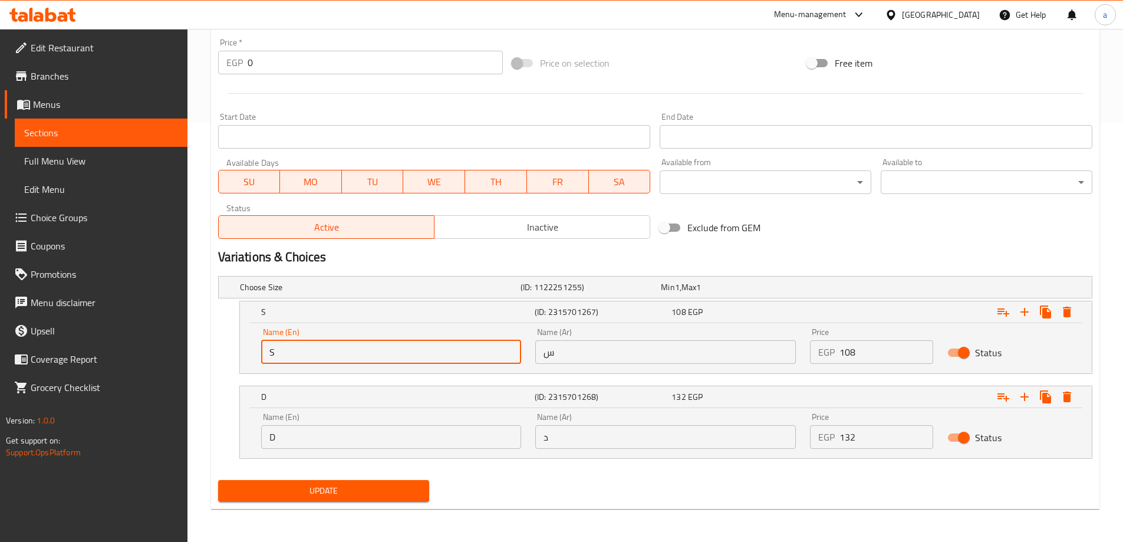
type input "Single"
click at [331, 428] on input "D" at bounding box center [391, 437] width 260 height 24
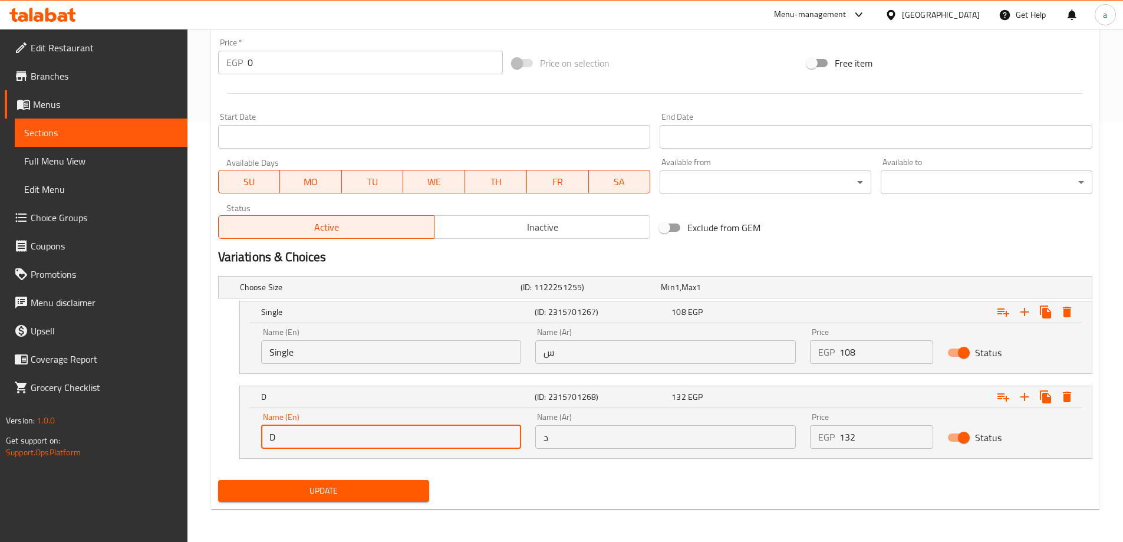
type input "Double"
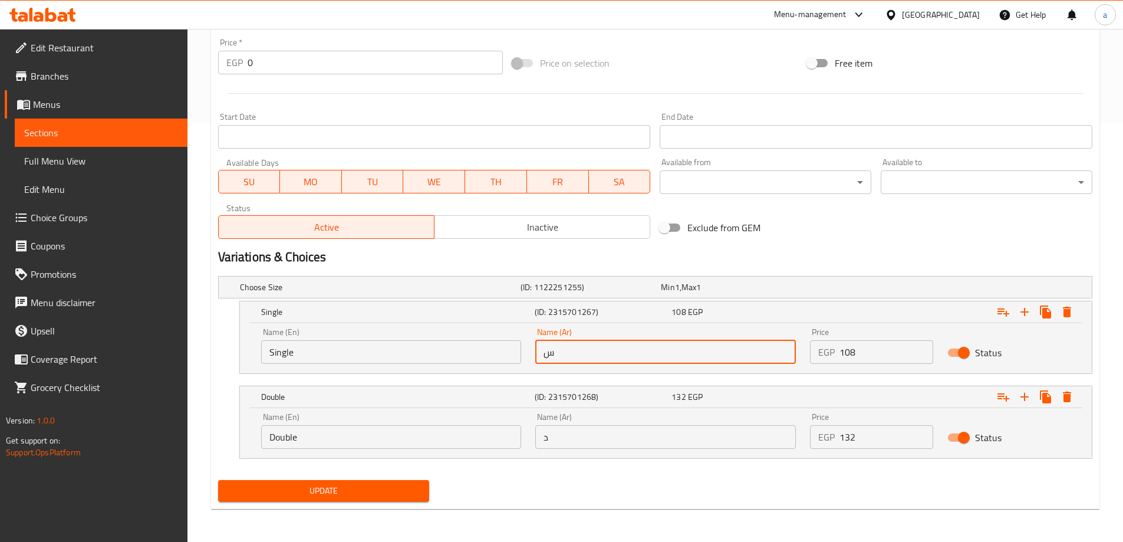
click at [596, 355] on input "س" at bounding box center [665, 352] width 260 height 24
type input "سينجل"
click at [618, 434] on input "د" at bounding box center [665, 437] width 260 height 24
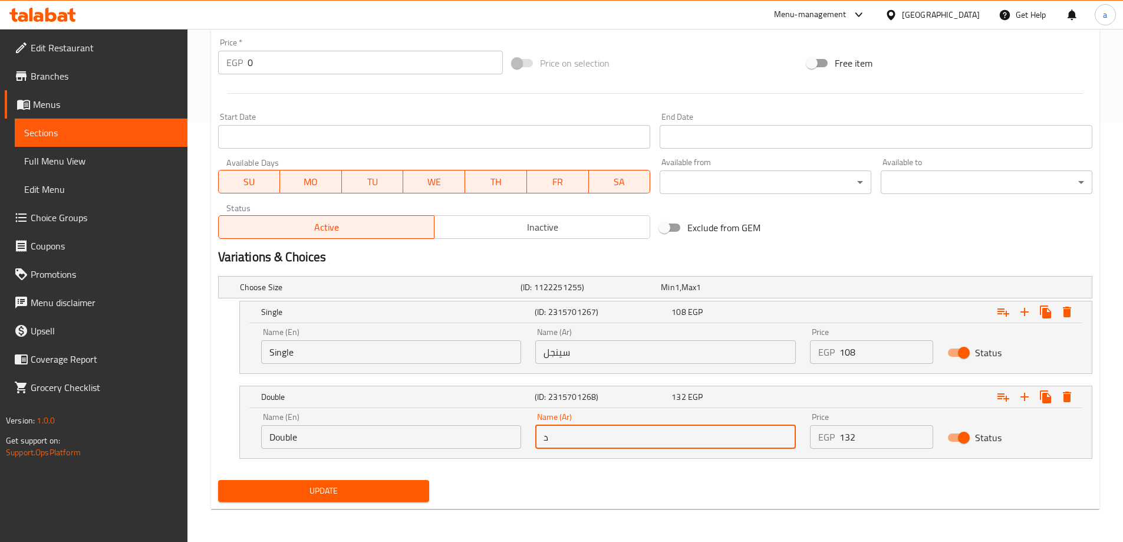
type input "دبل"
click at [383, 496] on span "Update" at bounding box center [323, 490] width 193 height 15
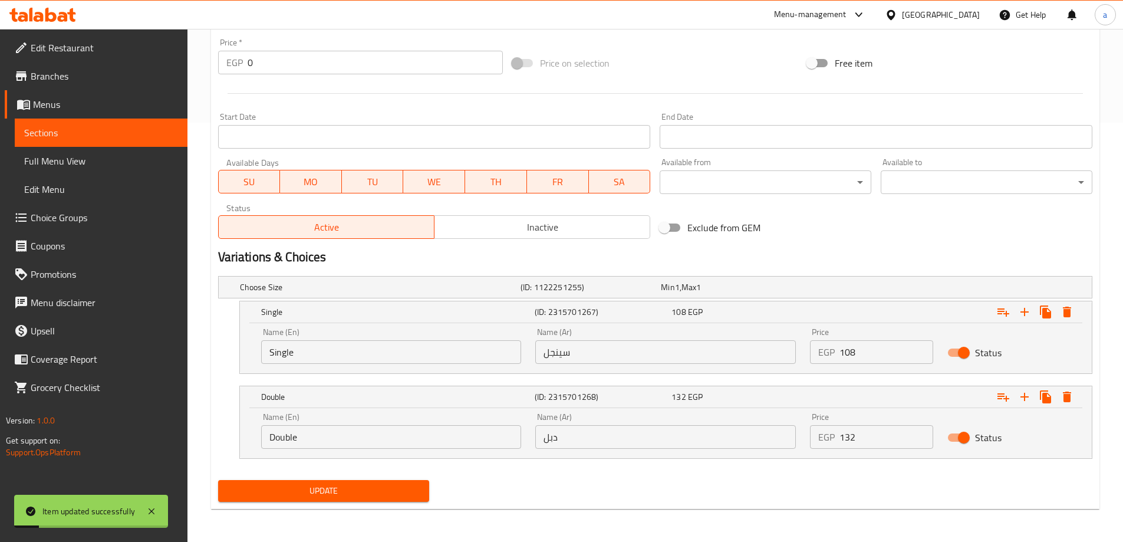
click at [115, 126] on span "Sections" at bounding box center [101, 133] width 154 height 14
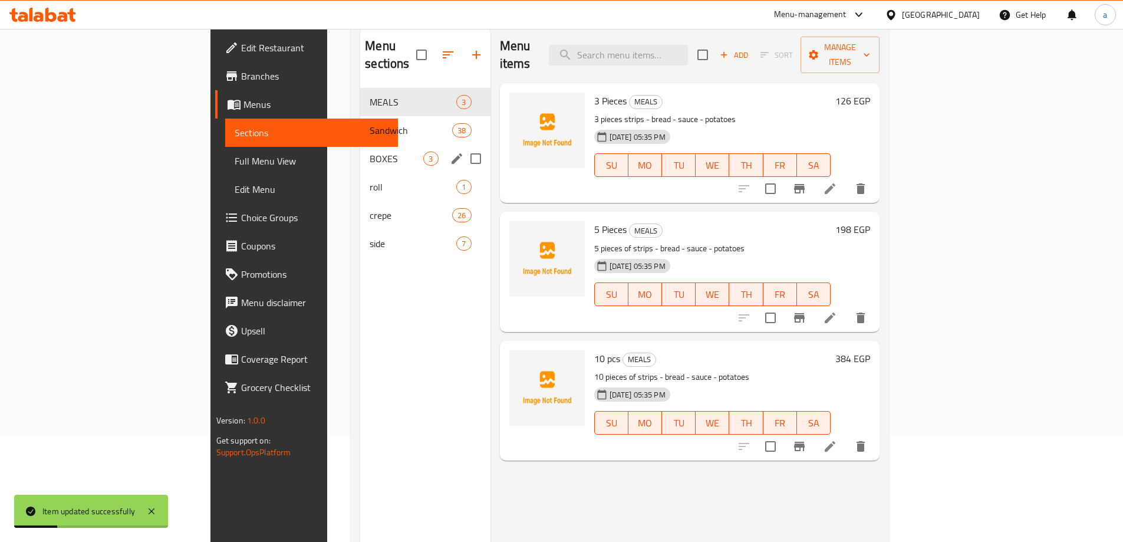
scroll to position [47, 0]
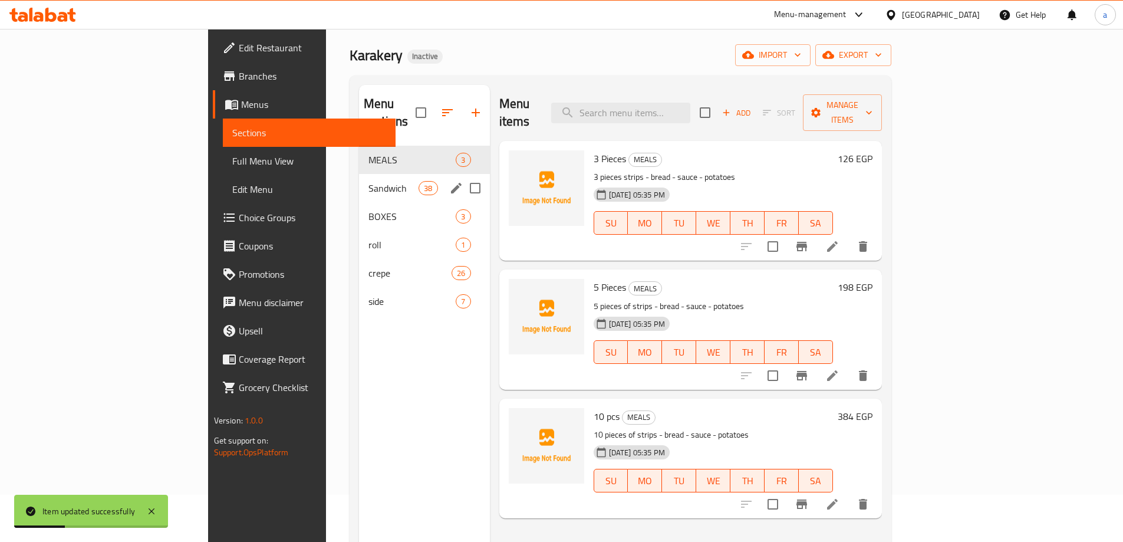
click at [359, 178] on div "Sandwich 38" at bounding box center [424, 188] width 131 height 28
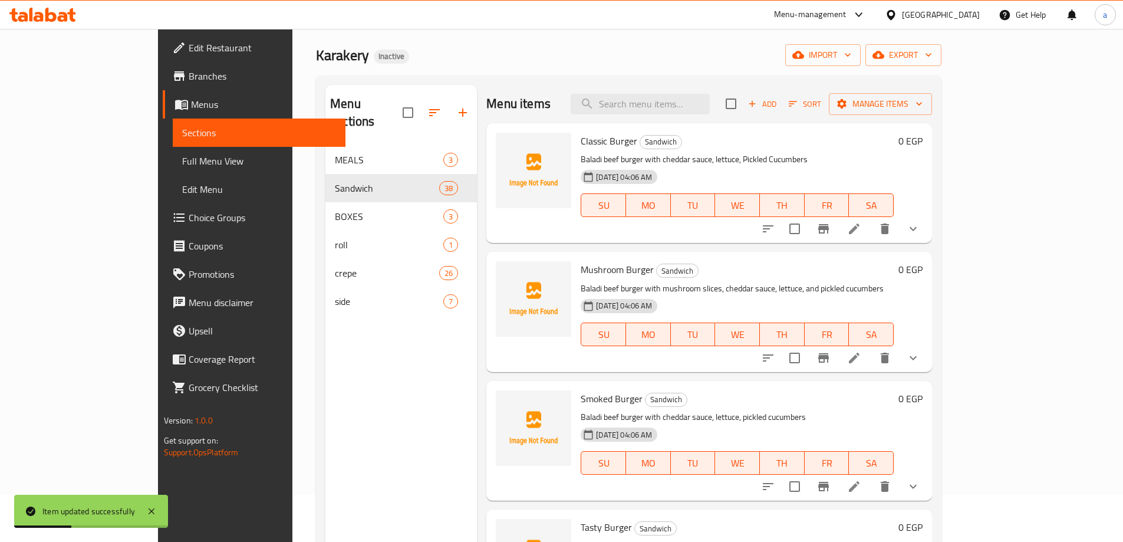
scroll to position [177, 0]
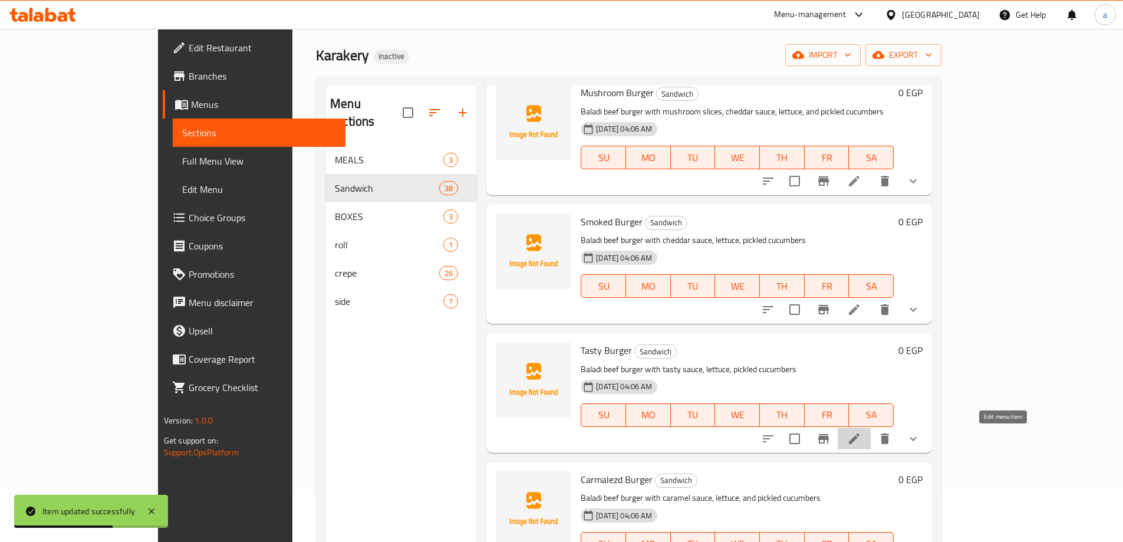
click at [861, 441] on icon at bounding box center [854, 438] width 14 height 14
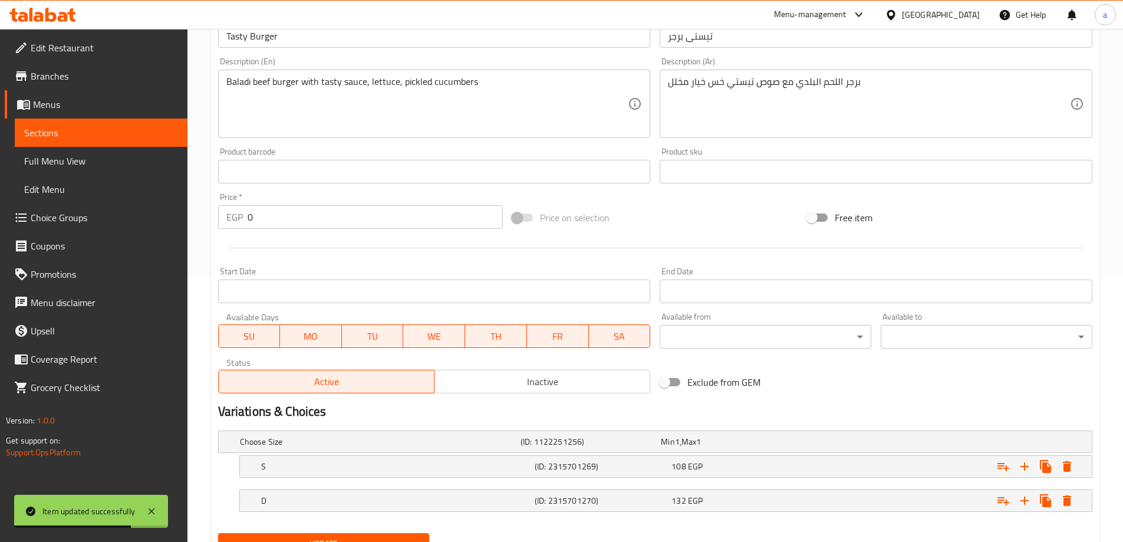
scroll to position [318, 0]
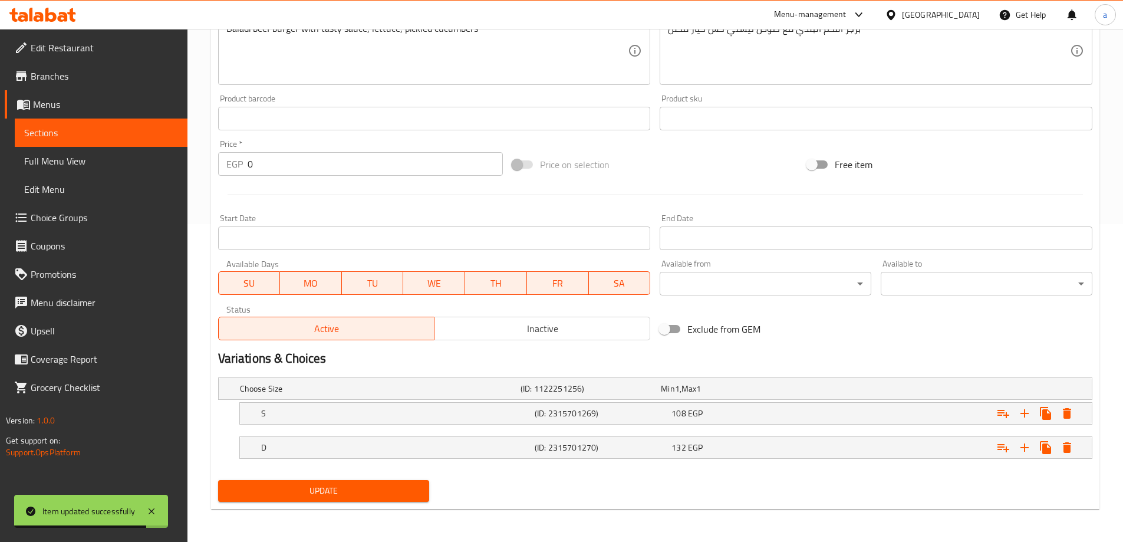
click at [446, 427] on nav at bounding box center [655, 431] width 874 height 9
click at [444, 415] on h5 "S" at bounding box center [395, 413] width 269 height 12
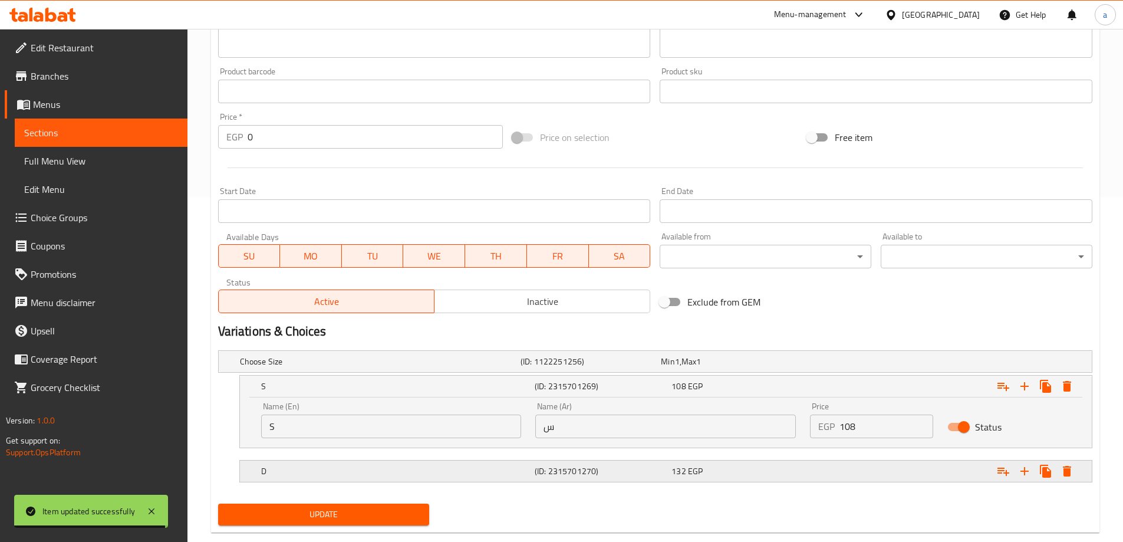
scroll to position [368, 0]
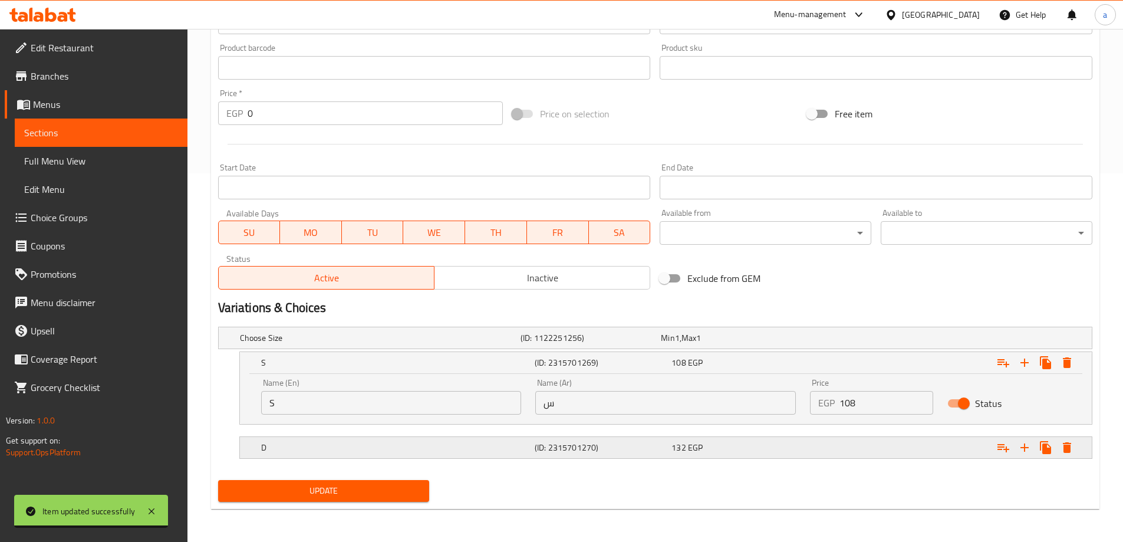
click at [437, 443] on h5 "D" at bounding box center [395, 447] width 269 height 12
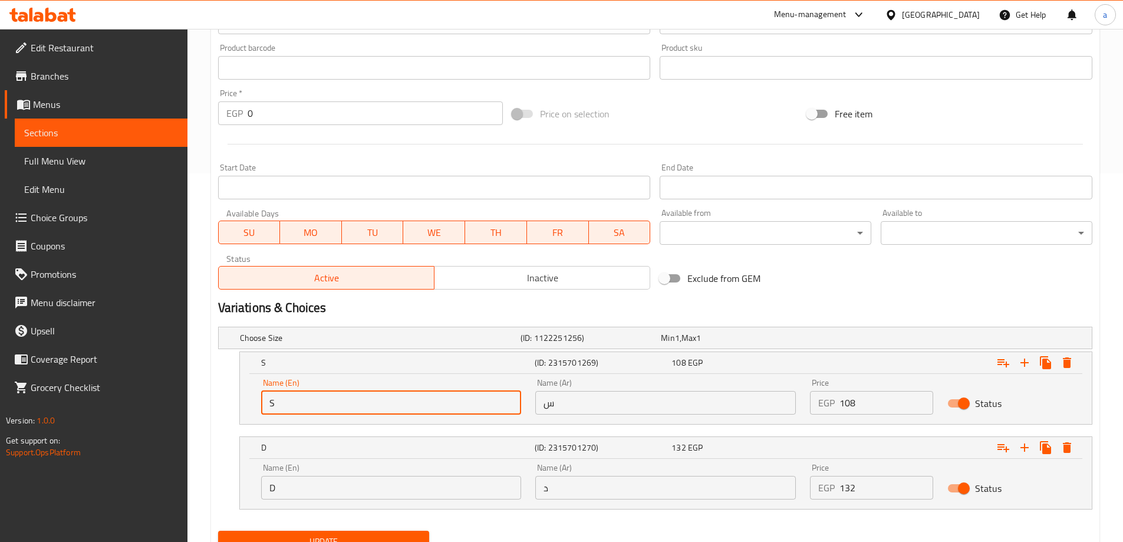
click at [293, 403] on input "S" at bounding box center [391, 403] width 260 height 24
type input "Single"
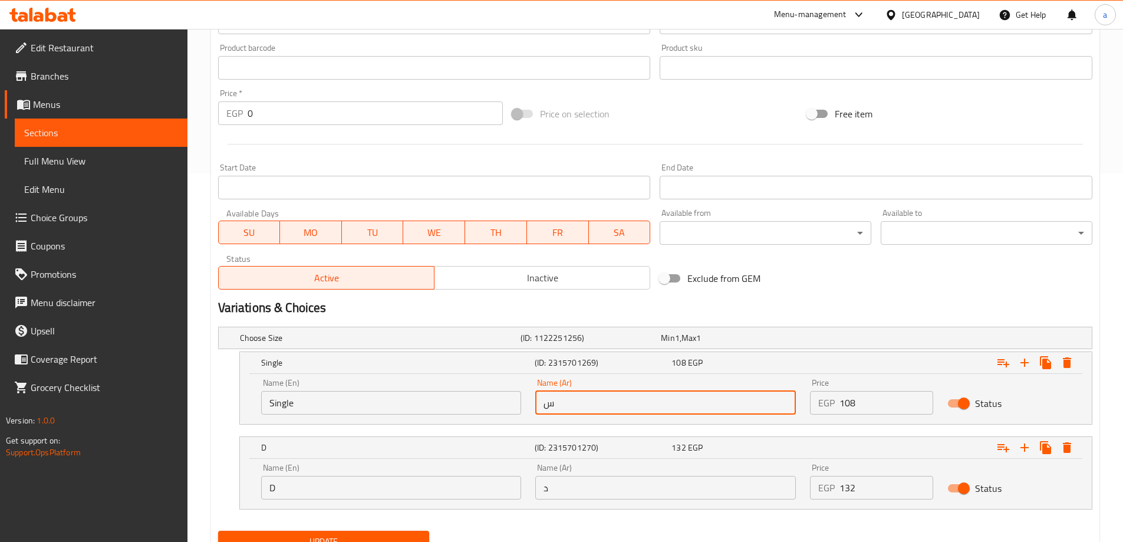
click at [573, 407] on input "س" at bounding box center [665, 403] width 260 height 24
type input "سينجل"
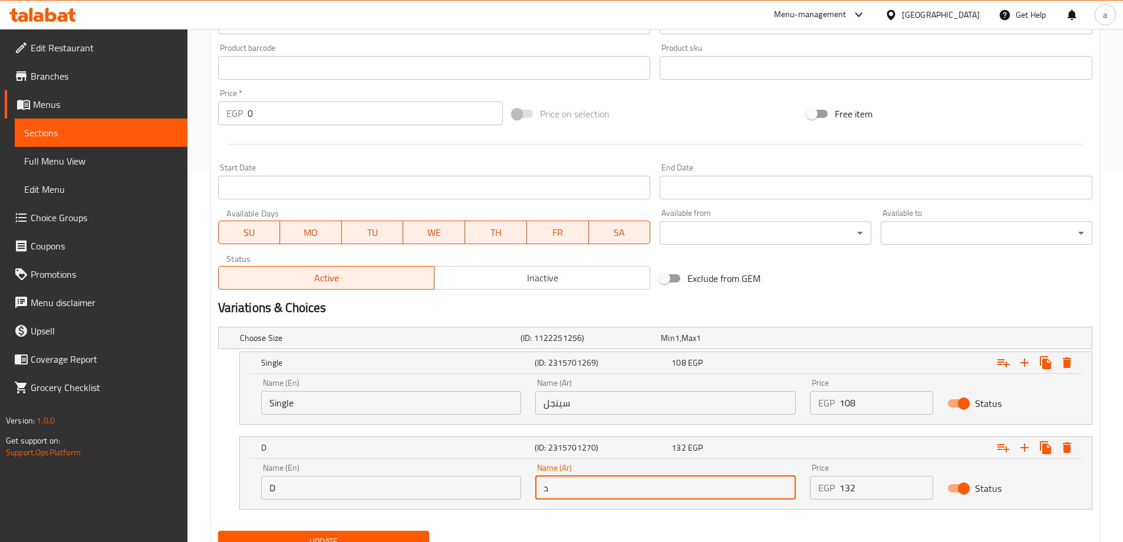
click at [610, 493] on input "د" at bounding box center [665, 488] width 260 height 24
type input "دبل"
click at [359, 483] on input "D" at bounding box center [391, 488] width 260 height 24
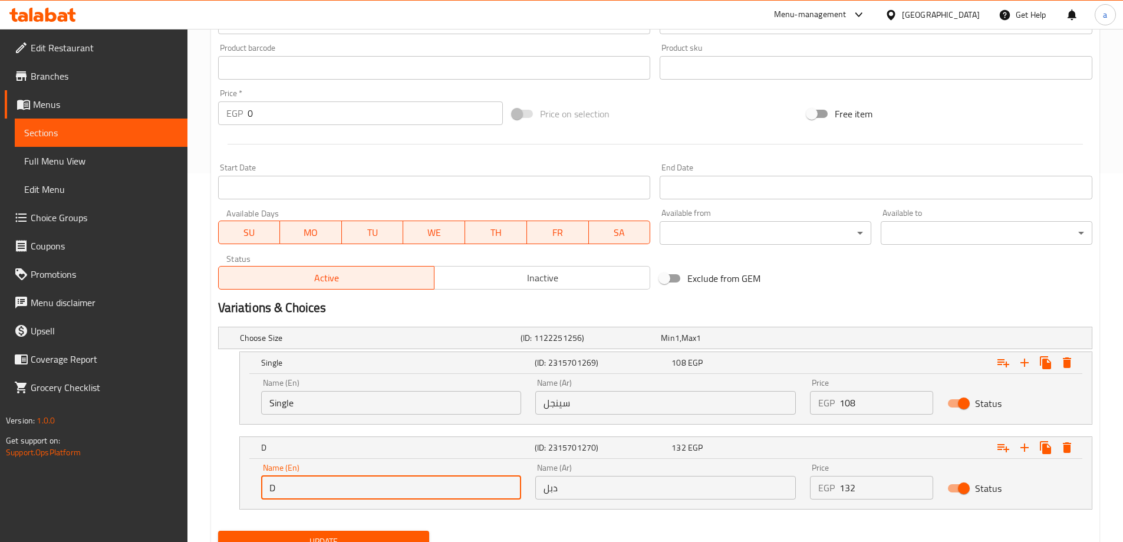
type input "Double"
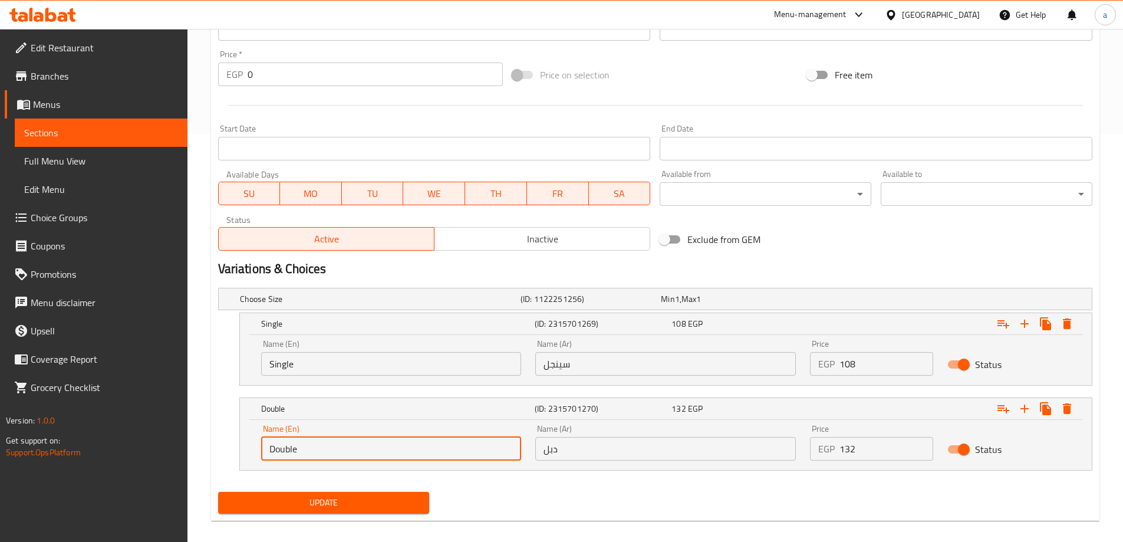
scroll to position [419, 0]
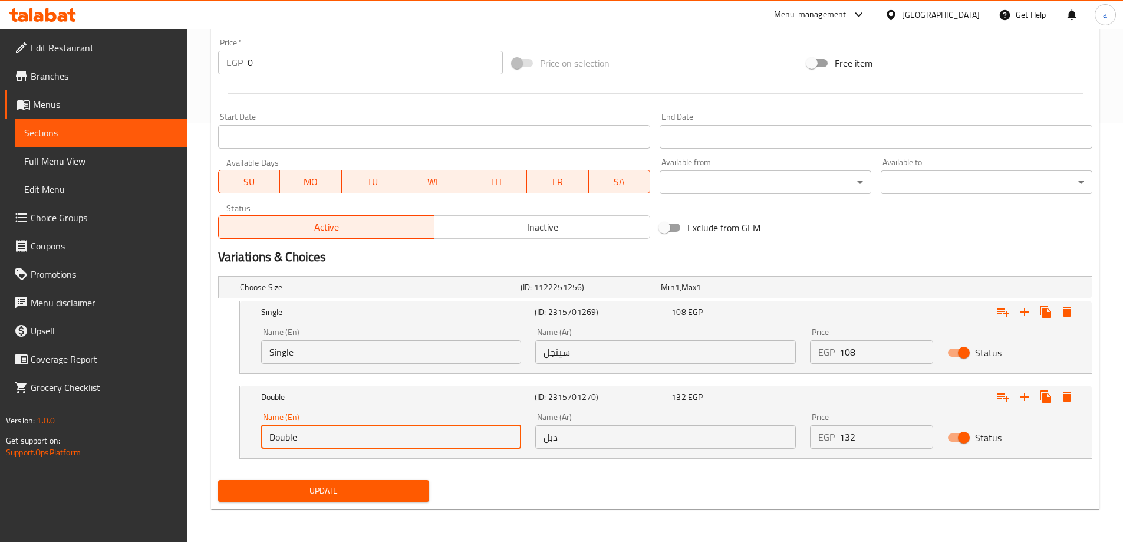
click at [328, 489] on span "Update" at bounding box center [323, 490] width 193 height 15
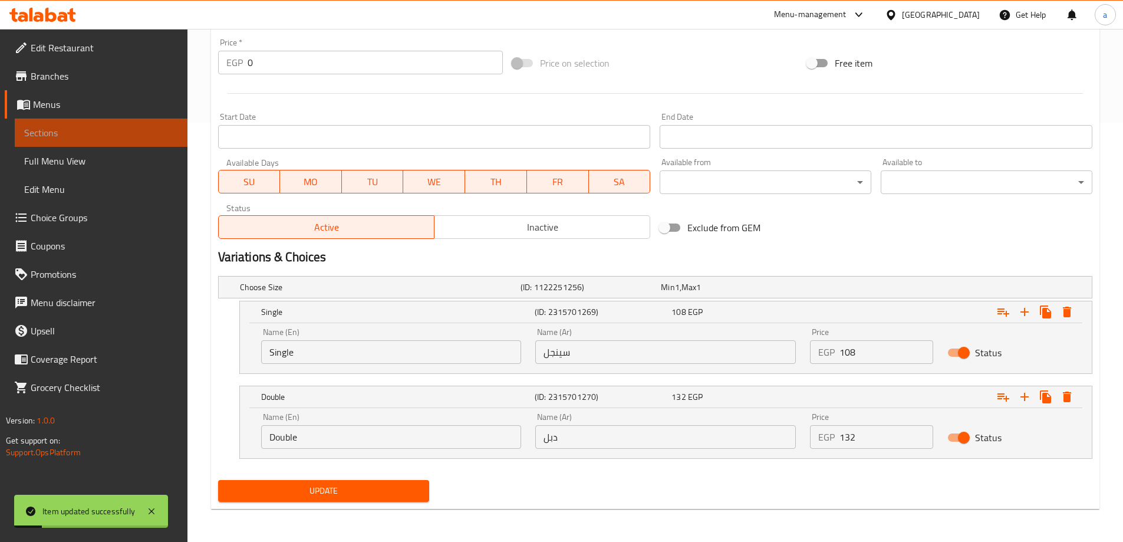
click at [83, 135] on span "Sections" at bounding box center [101, 133] width 154 height 14
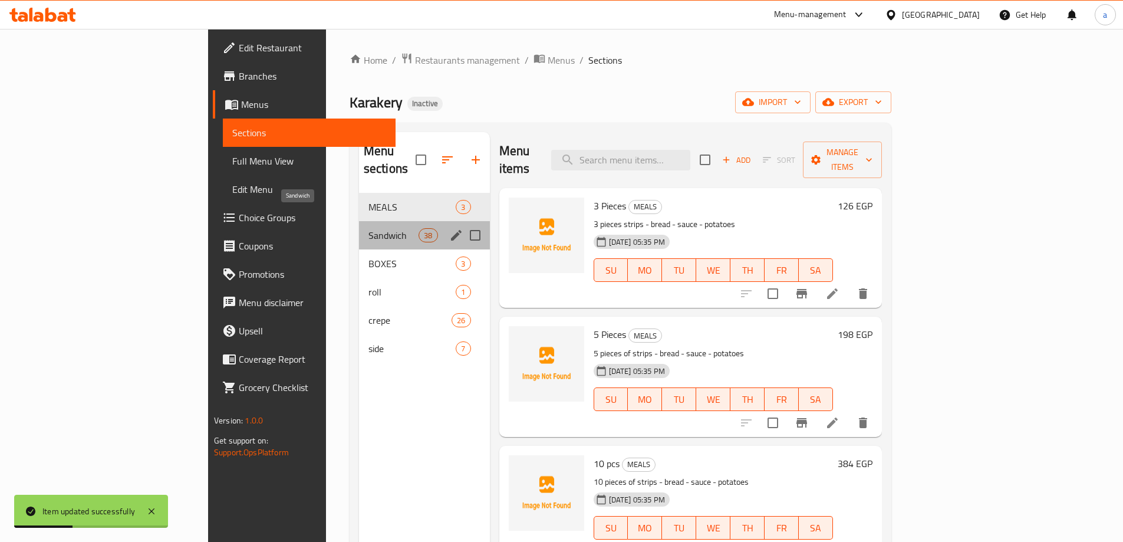
click at [368, 228] on span "Sandwich" at bounding box center [393, 235] width 50 height 14
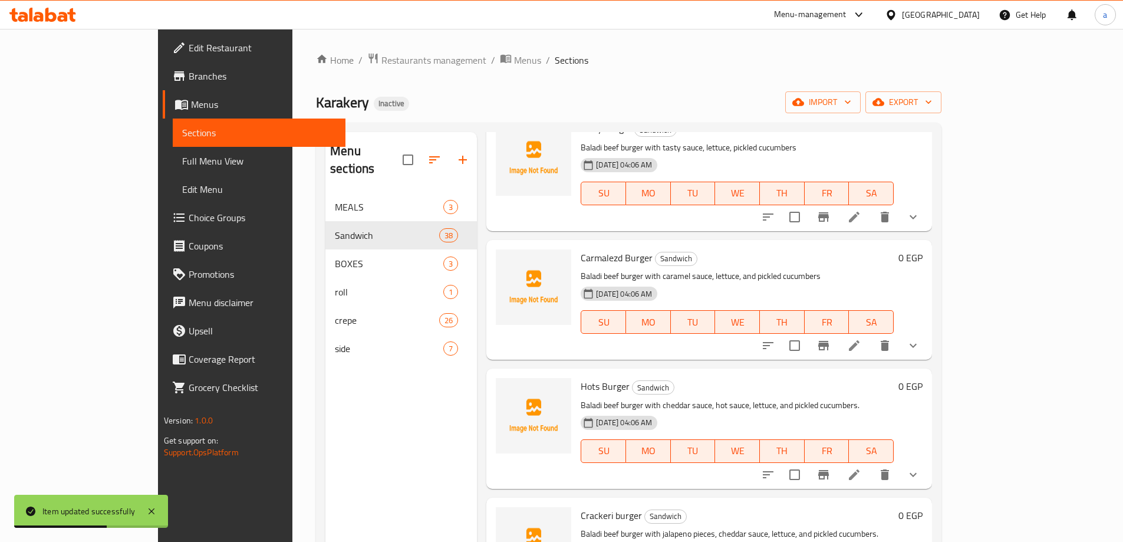
scroll to position [471, 0]
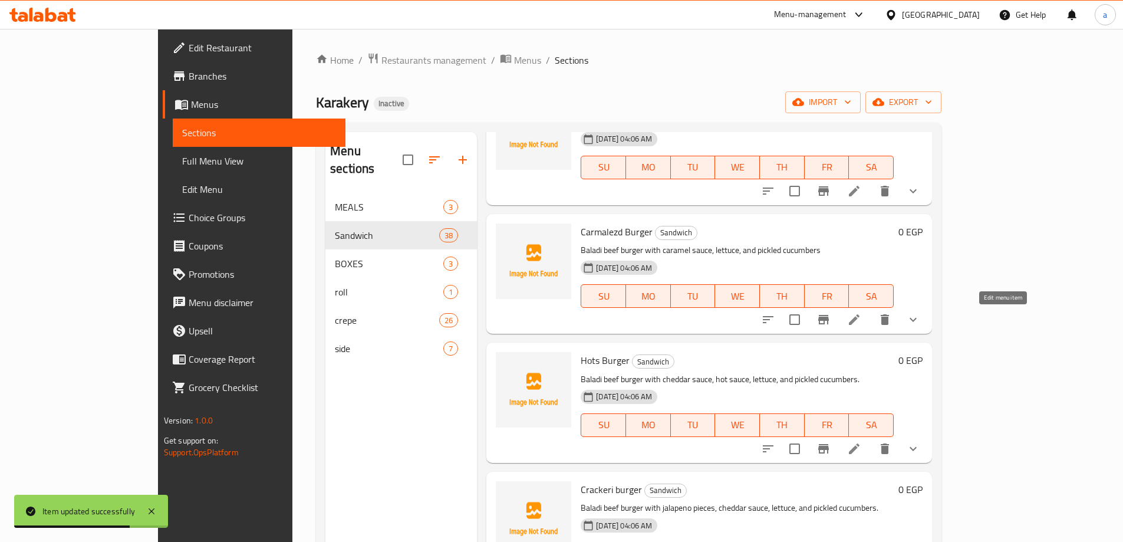
click at [859, 321] on icon at bounding box center [854, 319] width 11 height 11
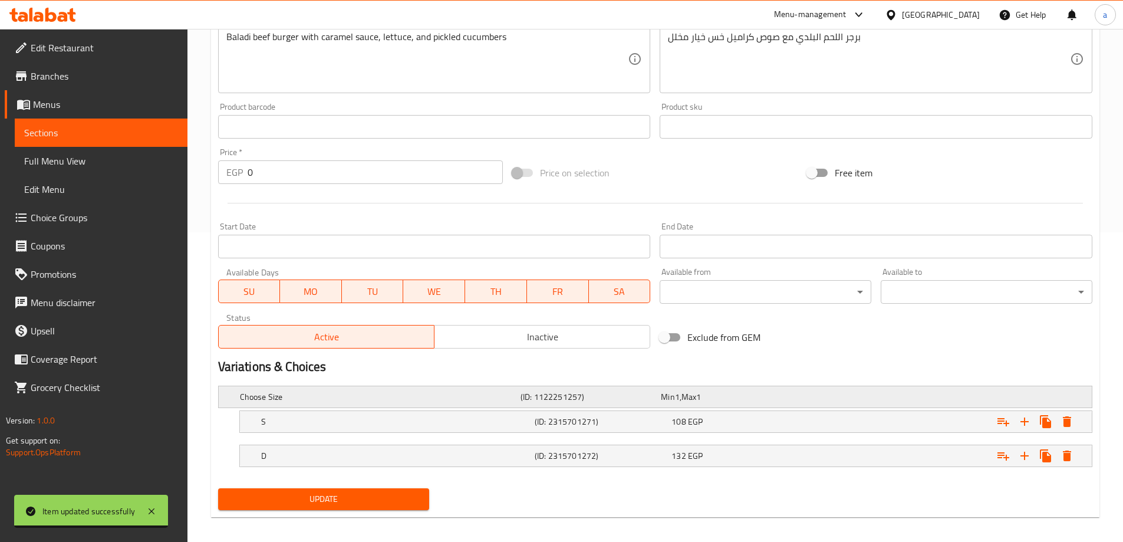
scroll to position [318, 0]
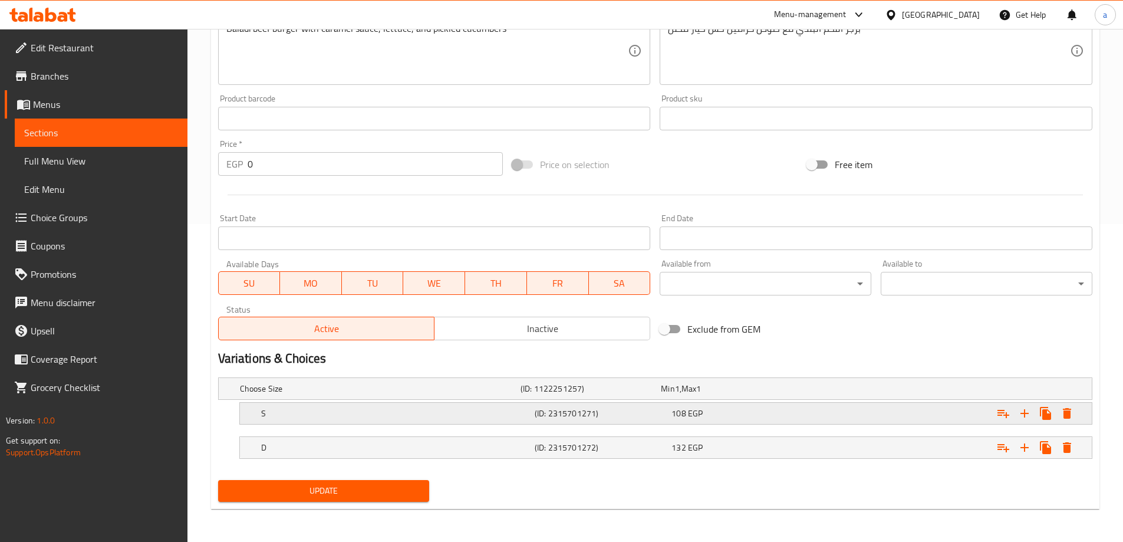
click at [401, 405] on div "S" at bounding box center [395, 413] width 273 height 17
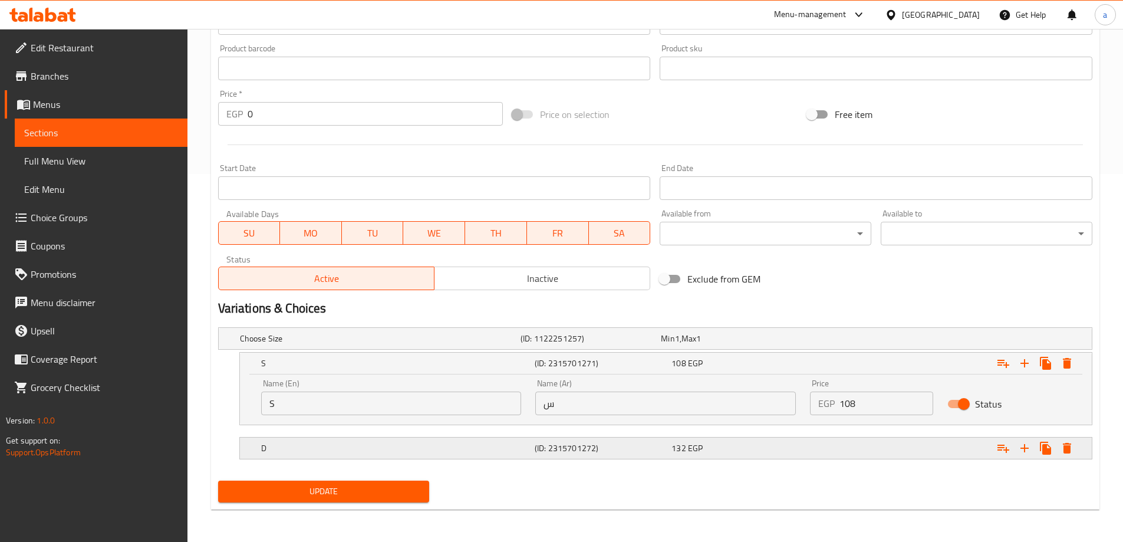
scroll to position [368, 0]
click at [484, 449] on h5 "D" at bounding box center [395, 447] width 269 height 12
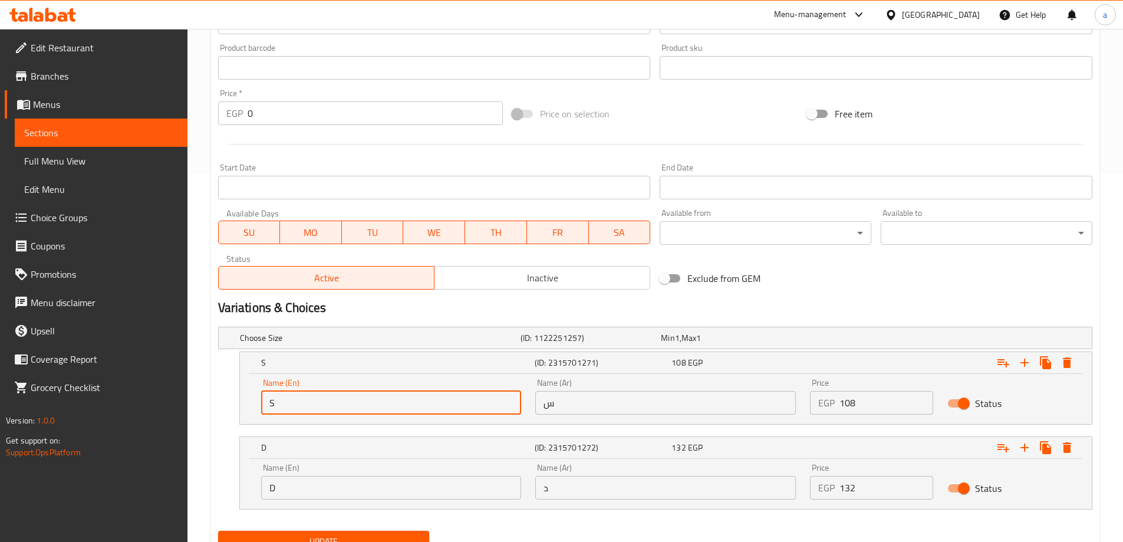
click at [344, 407] on input "S" at bounding box center [391, 403] width 260 height 24
click at [334, 399] on input "S" at bounding box center [391, 403] width 260 height 24
type input "Single"
click at [342, 480] on input "D" at bounding box center [391, 488] width 260 height 24
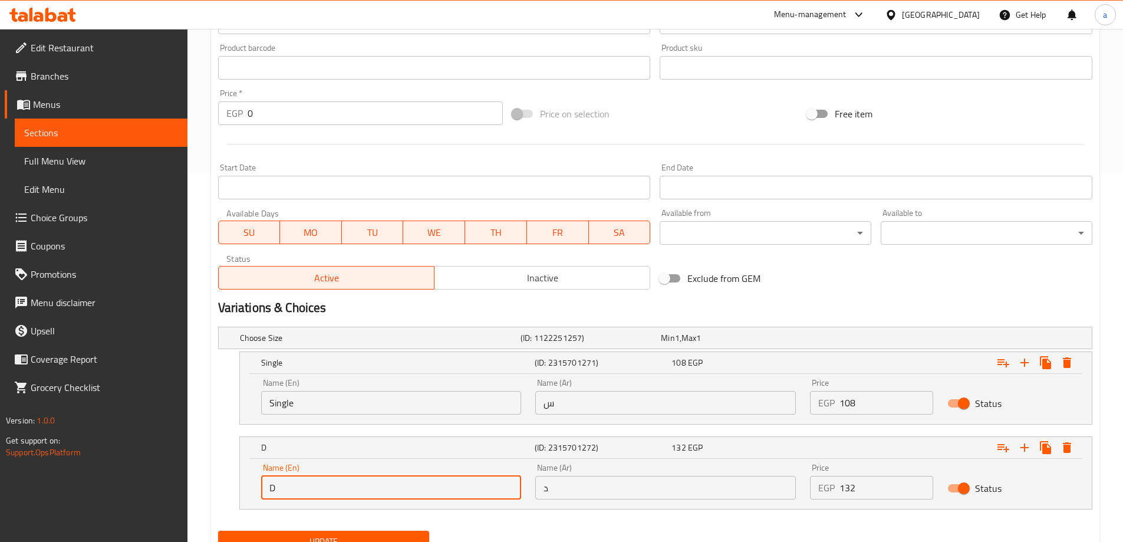
type input "Double"
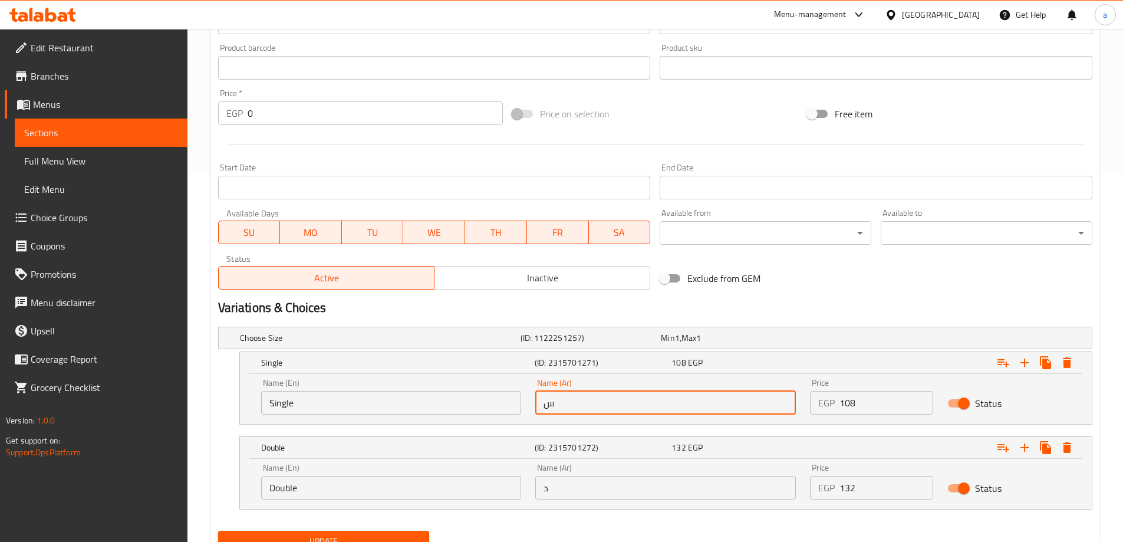
click at [638, 412] on input "س" at bounding box center [665, 403] width 260 height 24
type input "سينجل"
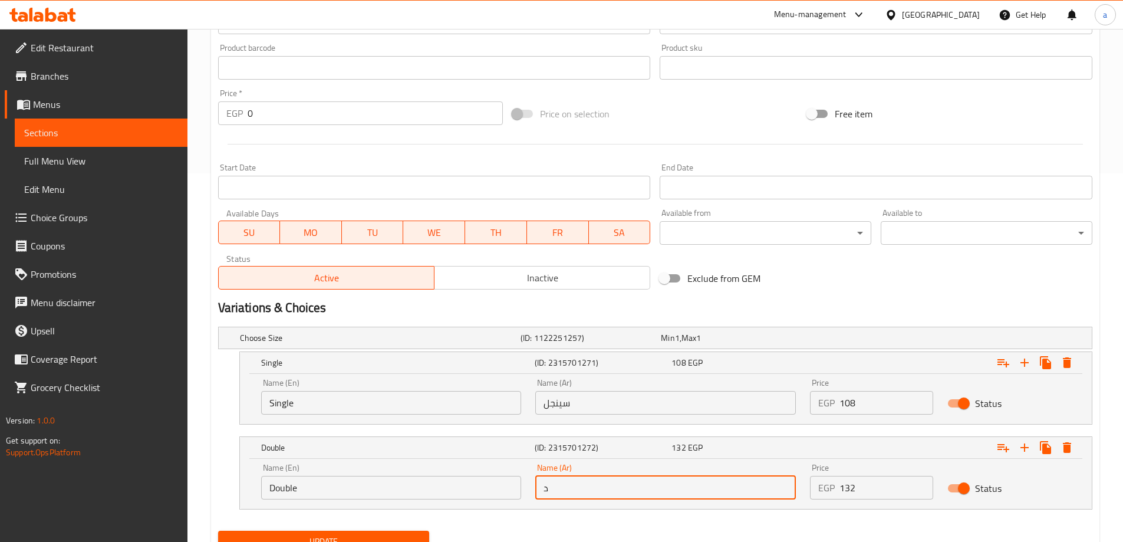
click at [619, 482] on input "د" at bounding box center [665, 488] width 260 height 24
type input "دبل"
click at [368, 537] on span "Update" at bounding box center [323, 541] width 193 height 15
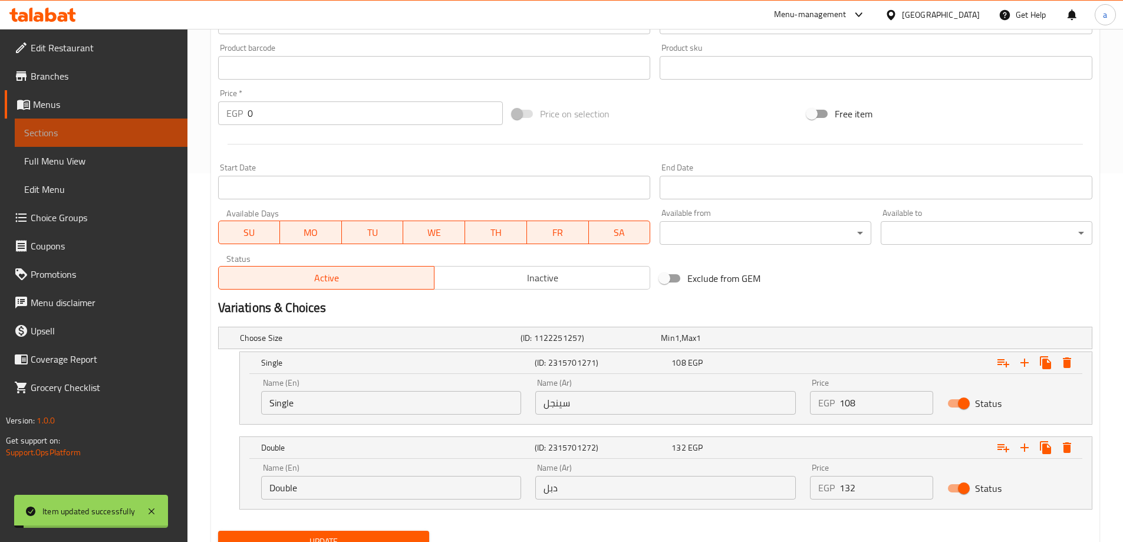
click at [59, 137] on span "Sections" at bounding box center [101, 133] width 154 height 14
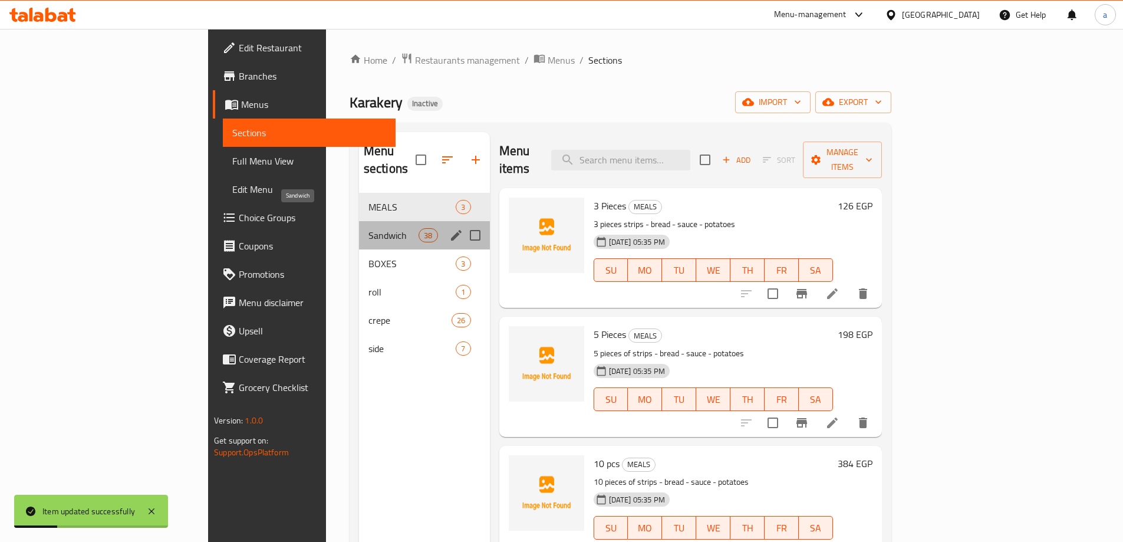
click at [368, 228] on span "Sandwich" at bounding box center [393, 235] width 50 height 14
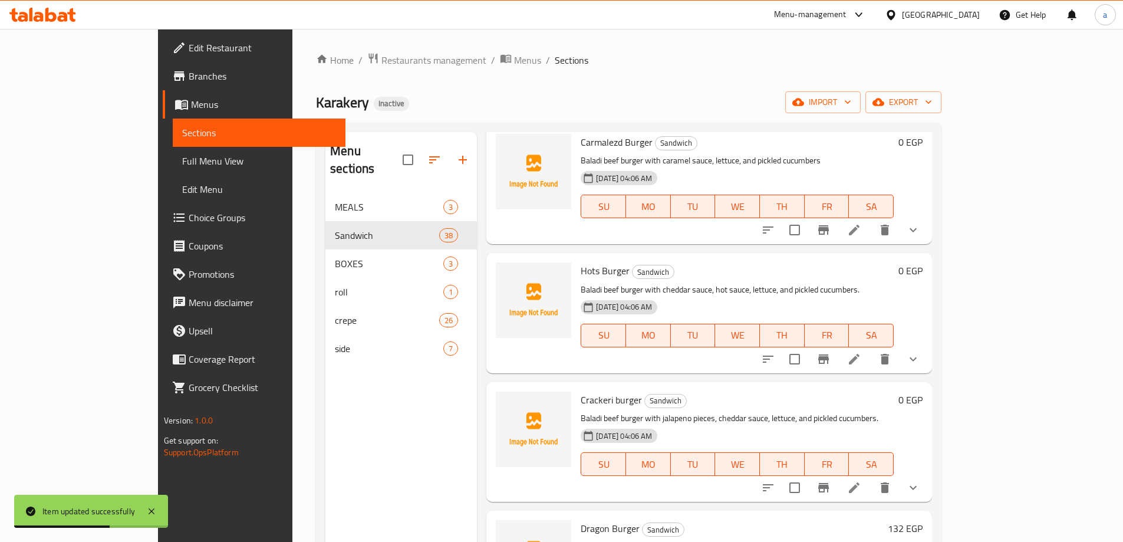
scroll to position [589, 0]
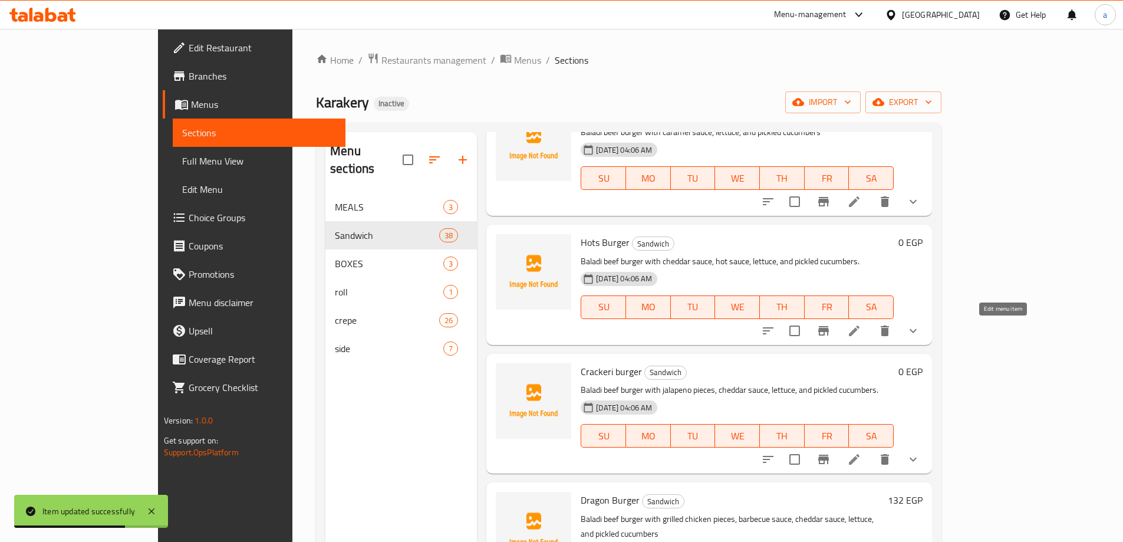
click at [861, 327] on icon at bounding box center [854, 331] width 14 height 14
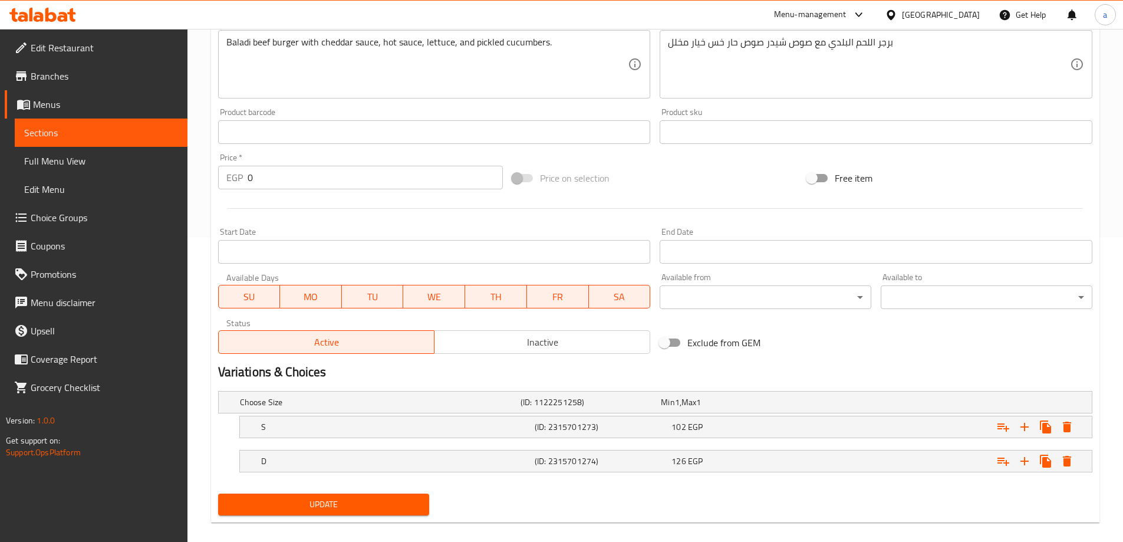
scroll to position [318, 0]
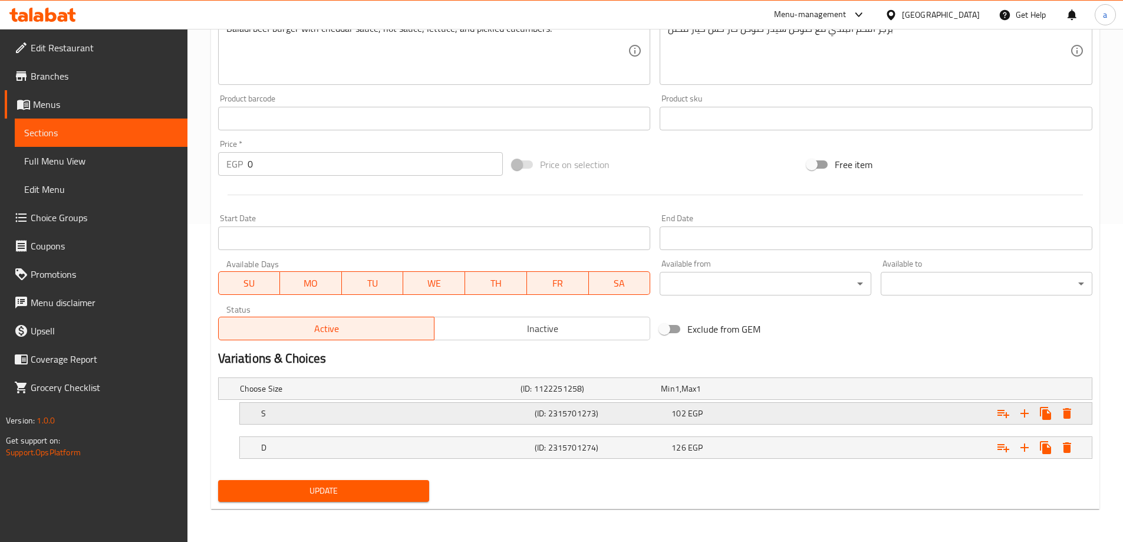
click at [415, 413] on h5 "S" at bounding box center [395, 413] width 269 height 12
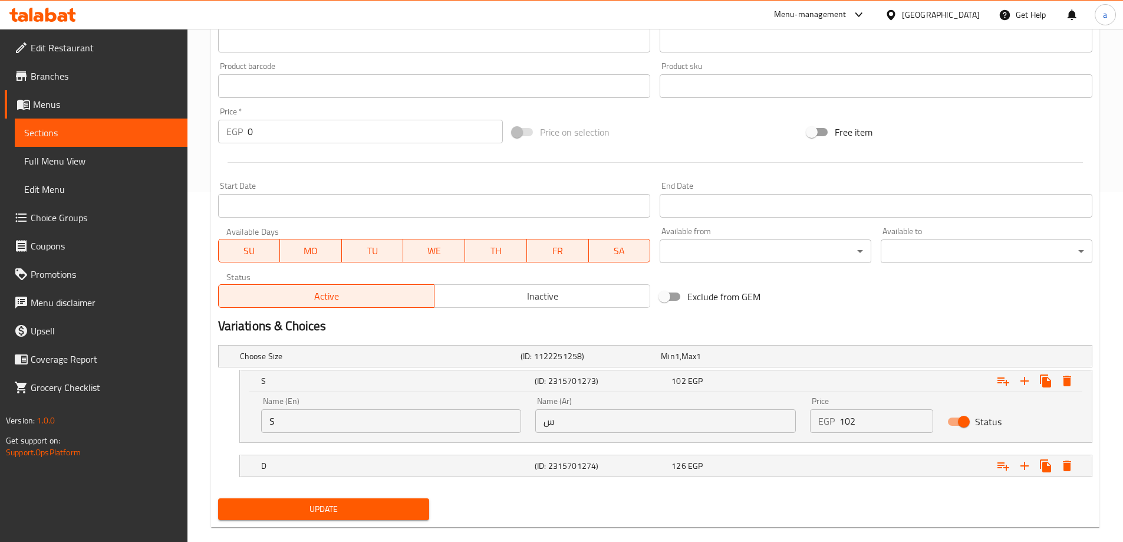
scroll to position [368, 0]
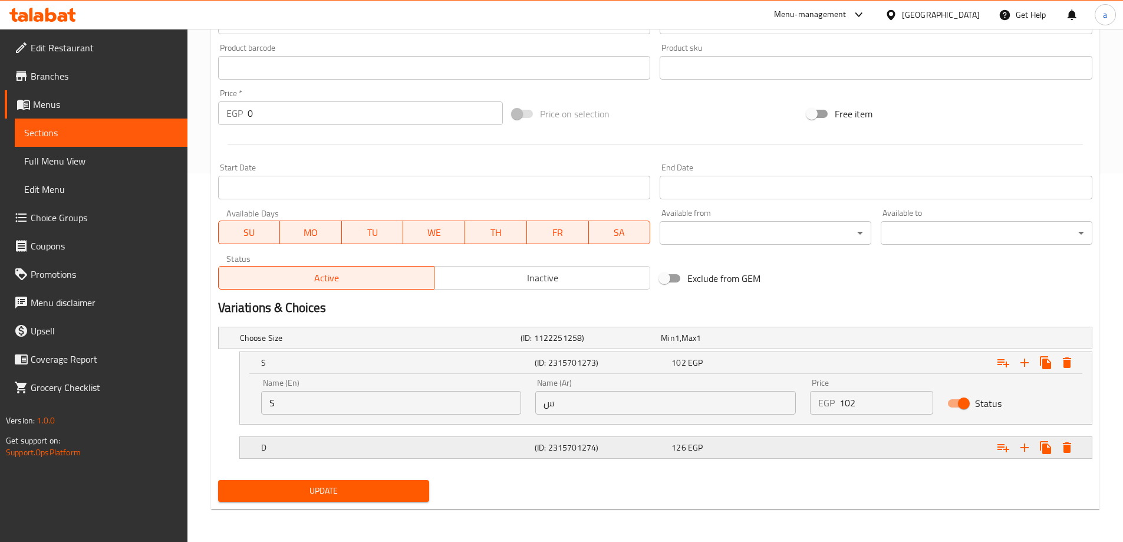
click at [382, 446] on h5 "D" at bounding box center [395, 447] width 269 height 12
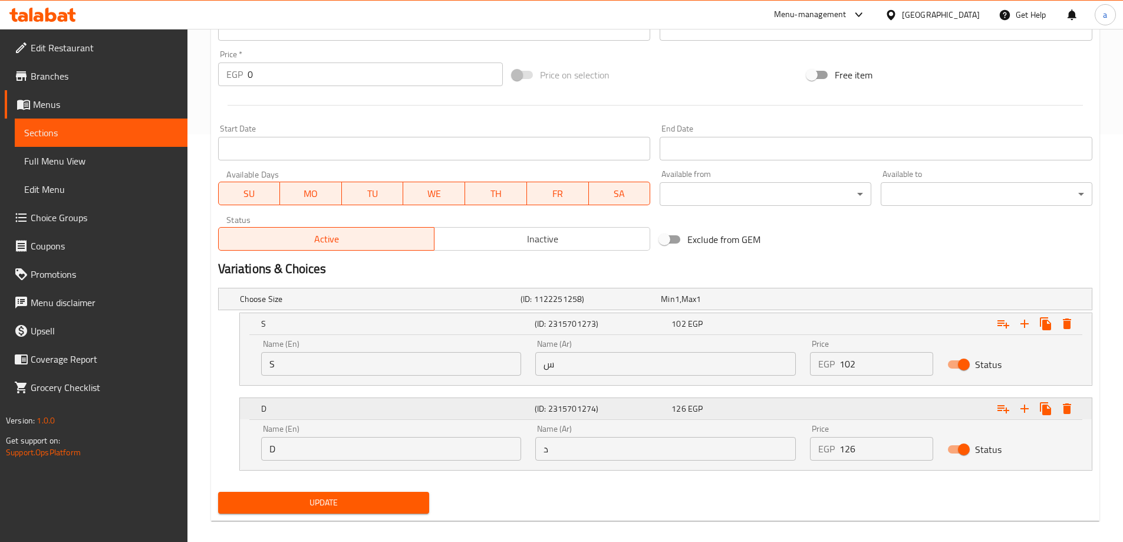
scroll to position [419, 0]
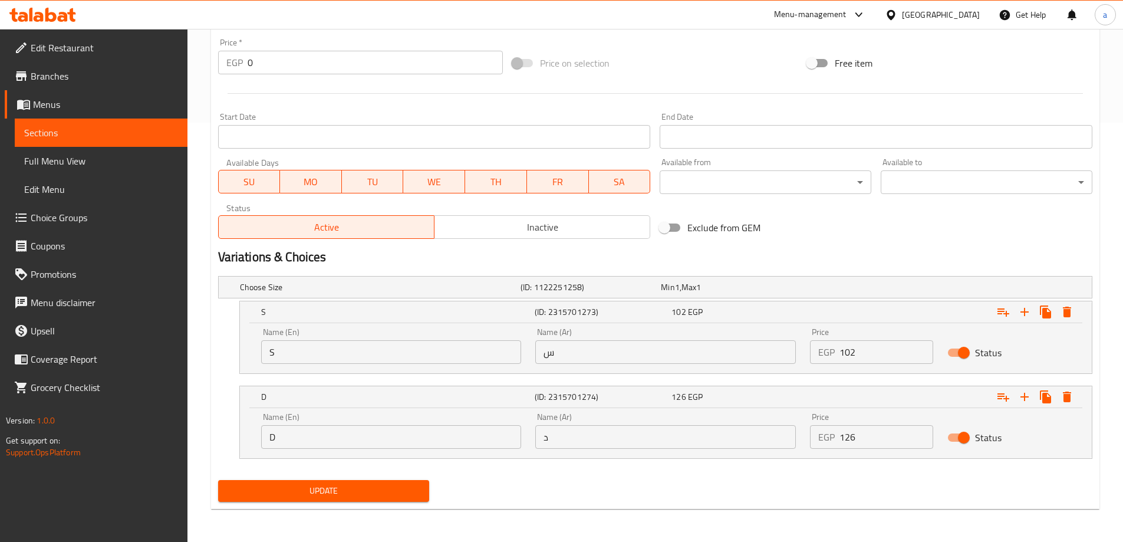
click at [316, 350] on input "S" at bounding box center [391, 352] width 260 height 24
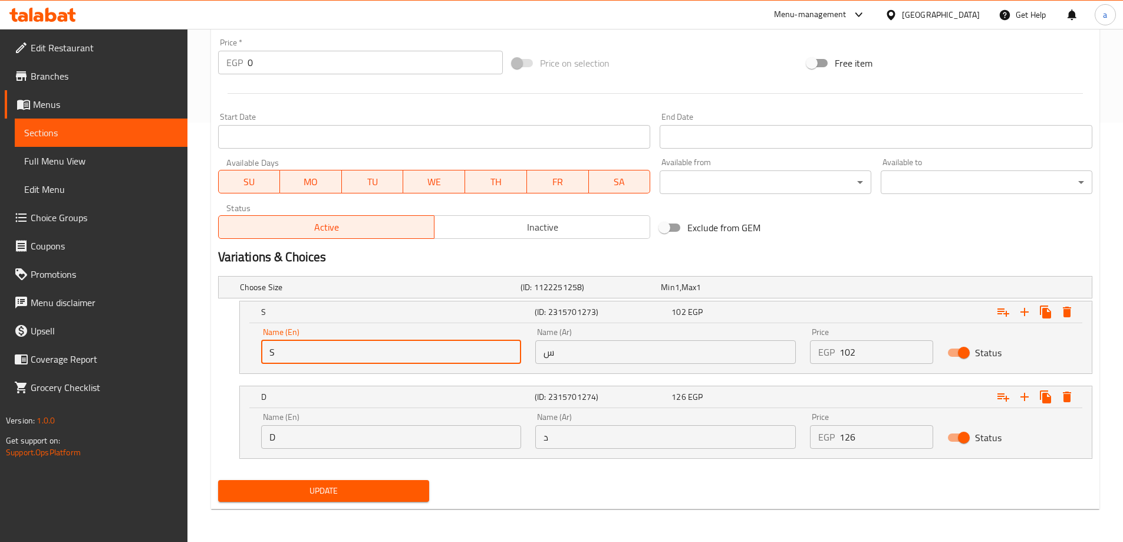
type input "Single"
click at [339, 434] on input "D" at bounding box center [391, 437] width 260 height 24
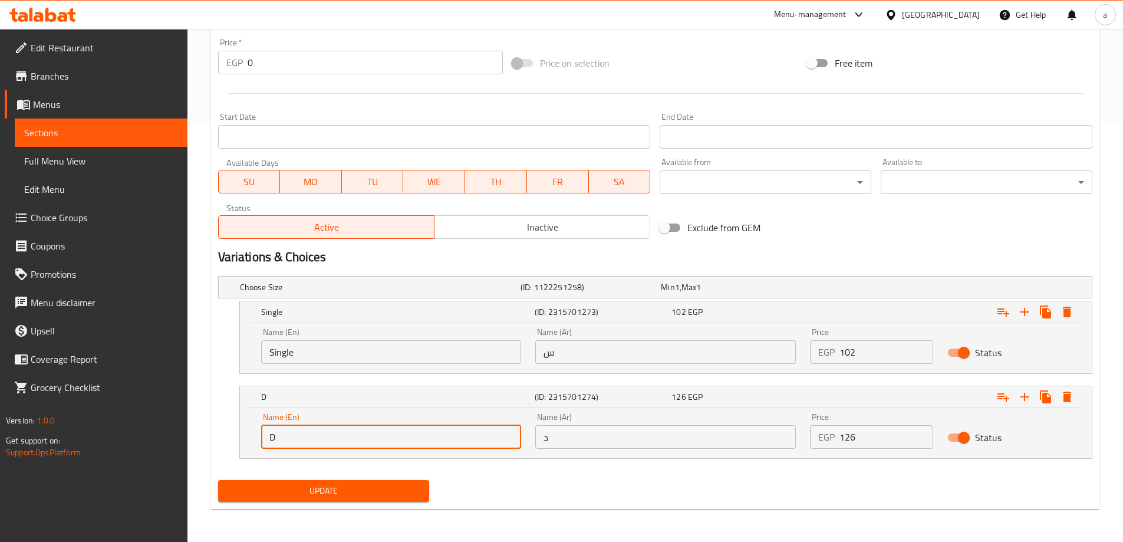
type input "Double"
click at [614, 357] on input "س" at bounding box center [665, 352] width 260 height 24
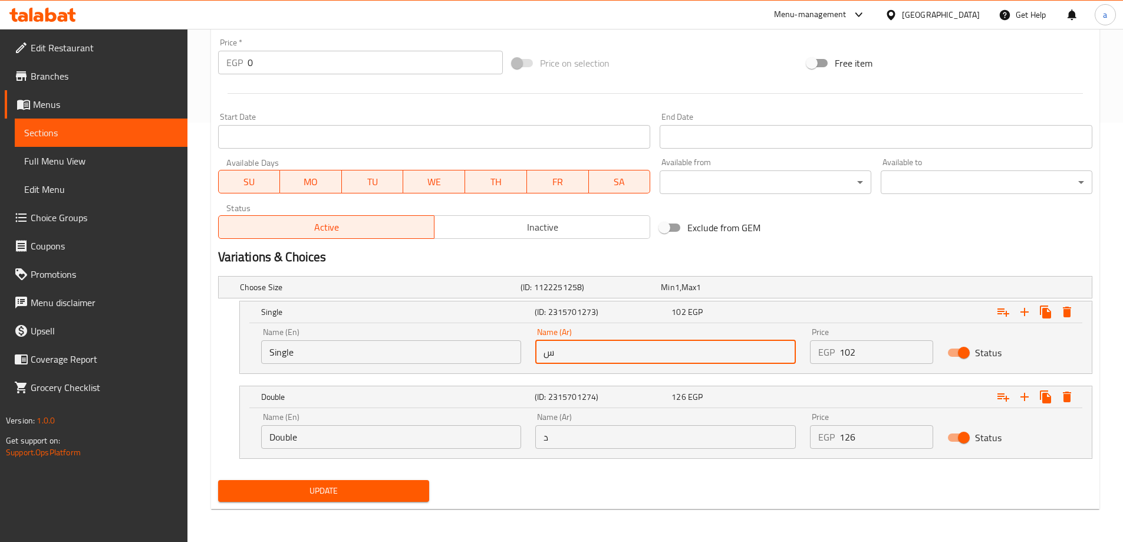
type input "سينجل"
click at [601, 444] on input "د" at bounding box center [665, 437] width 260 height 24
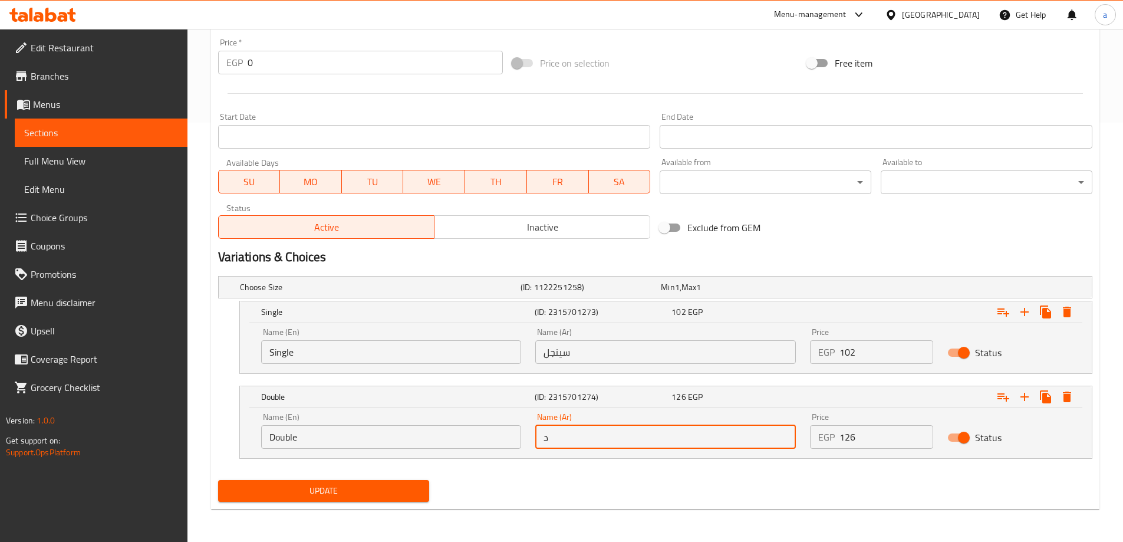
type input "دبل"
click at [344, 490] on span "Update" at bounding box center [323, 490] width 193 height 15
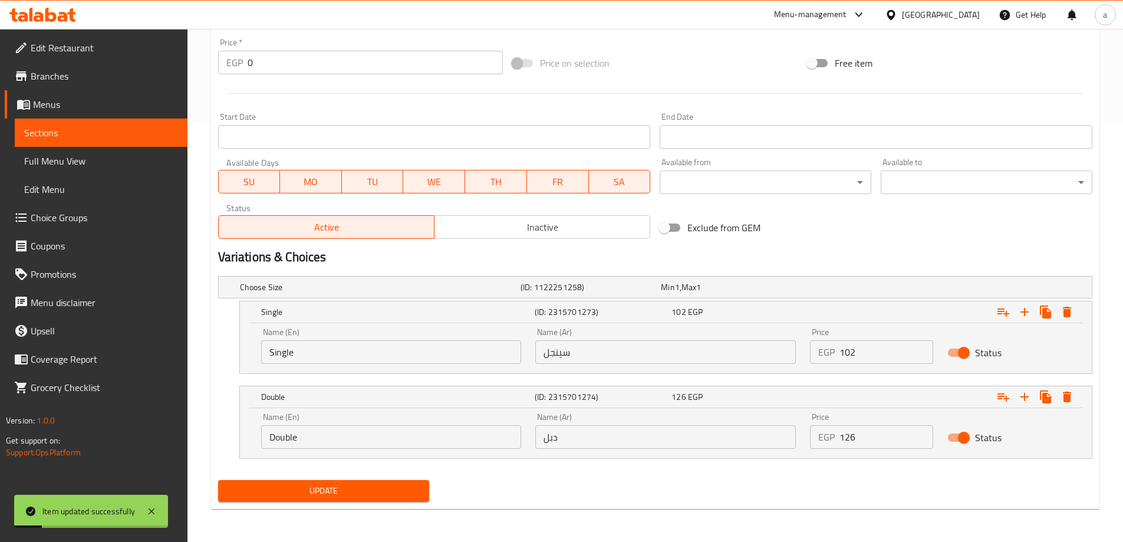
click at [101, 134] on span "Sections" at bounding box center [101, 133] width 154 height 14
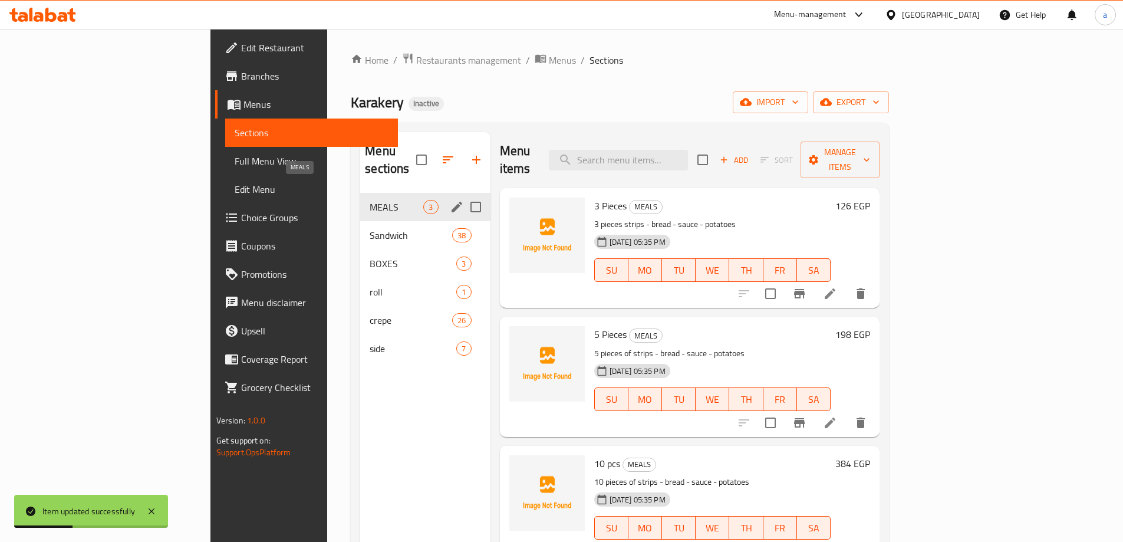
click at [370, 200] on span "MEALS" at bounding box center [397, 207] width 54 height 14
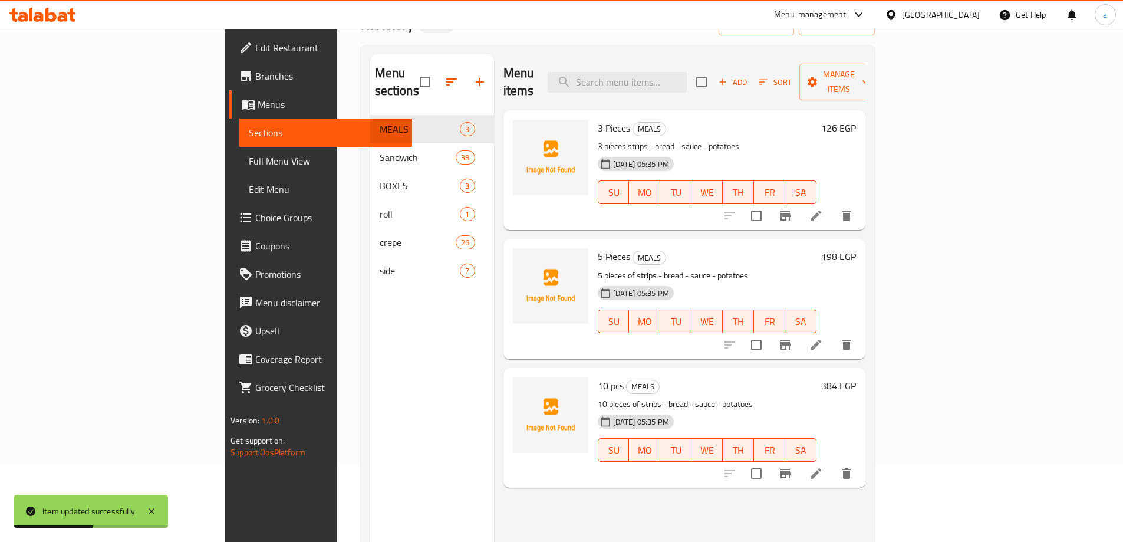
scroll to position [165, 0]
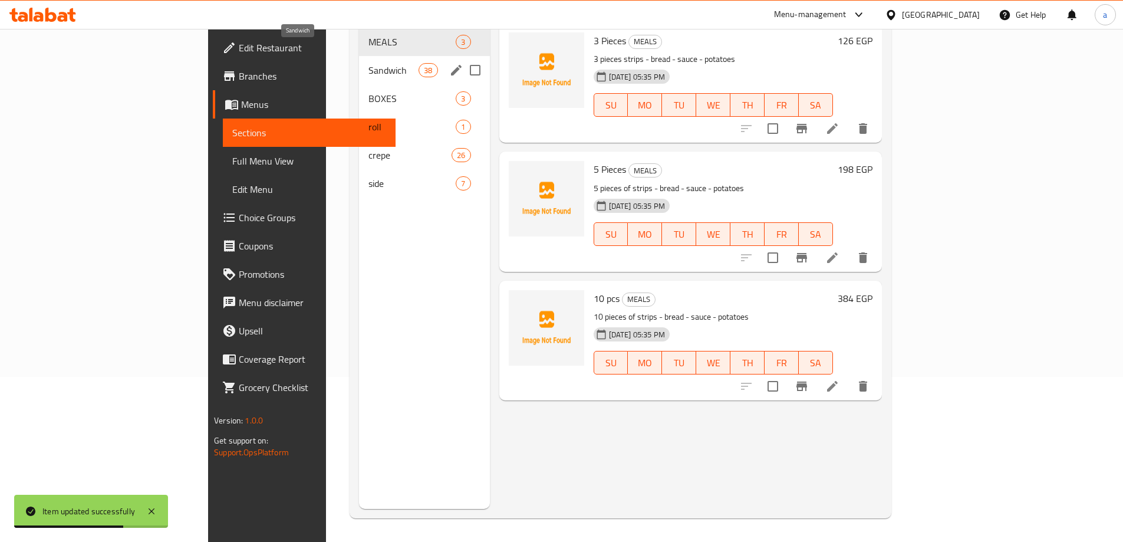
click at [368, 63] on span "Sandwich" at bounding box center [393, 70] width 50 height 14
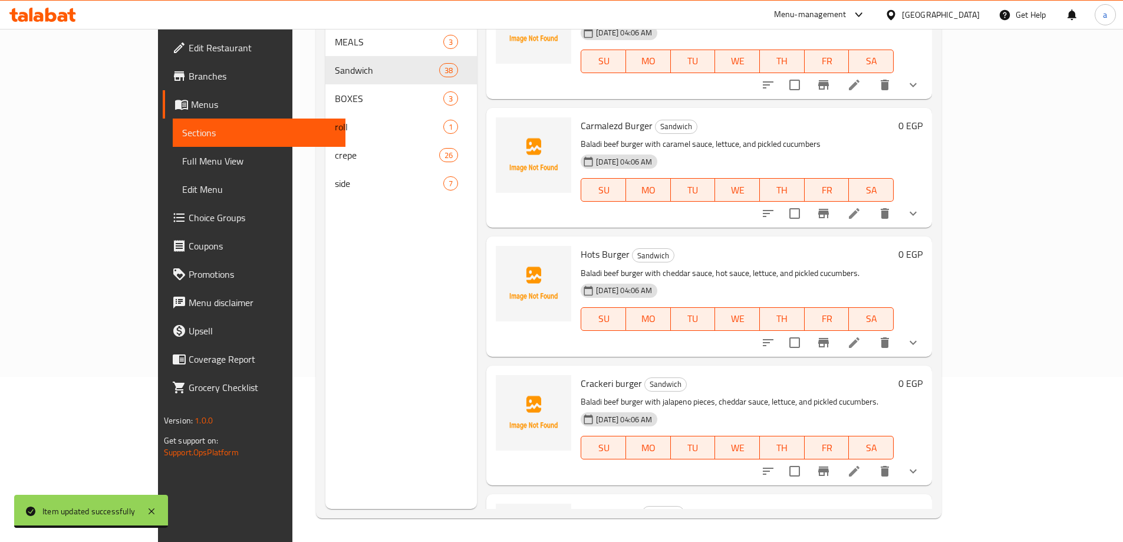
scroll to position [530, 0]
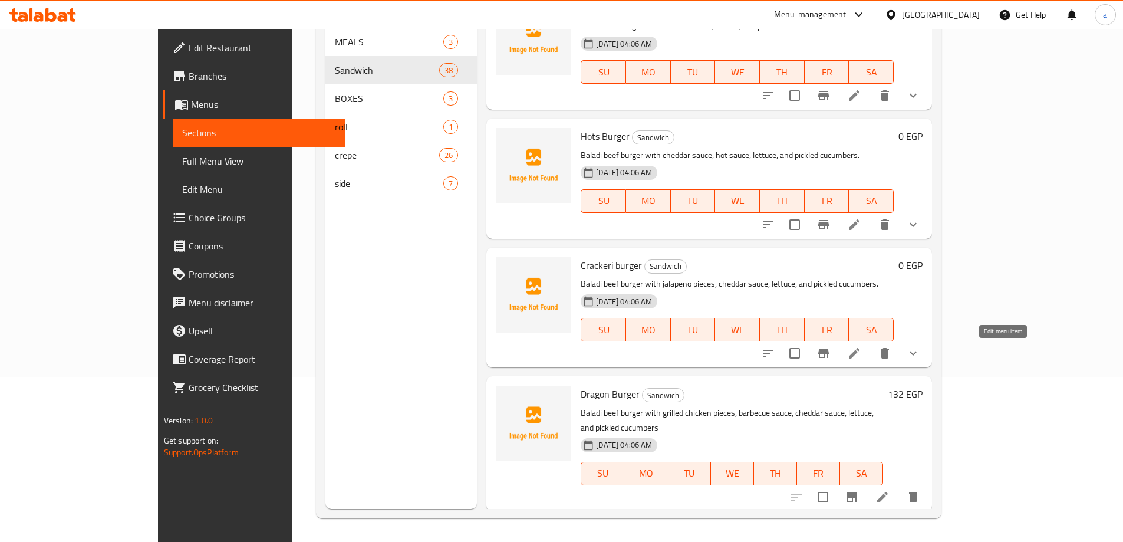
click at [861, 351] on icon at bounding box center [854, 353] width 14 height 14
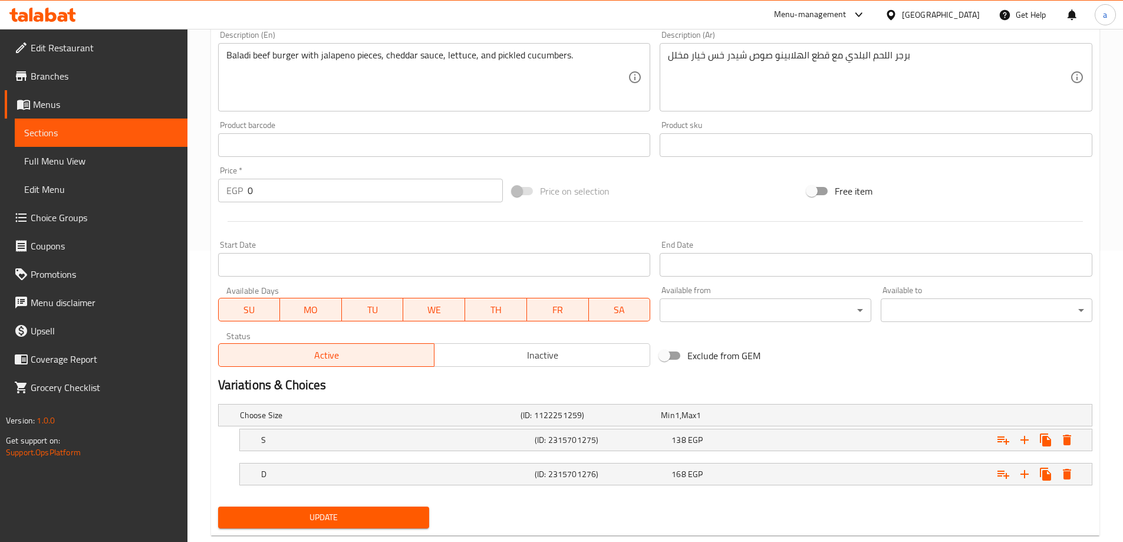
scroll to position [295, 0]
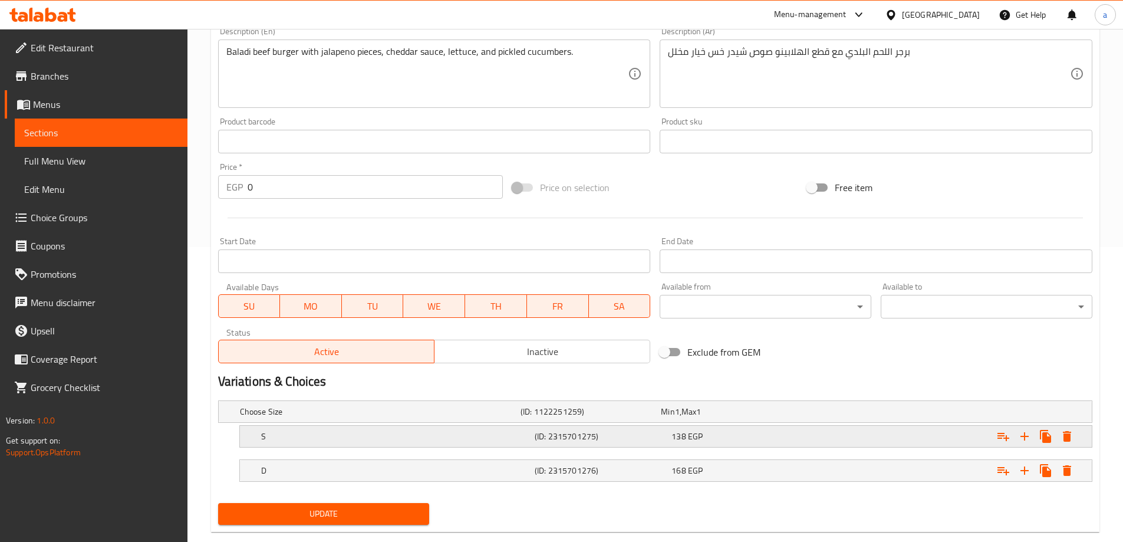
click at [359, 441] on h5 "S" at bounding box center [395, 436] width 269 height 12
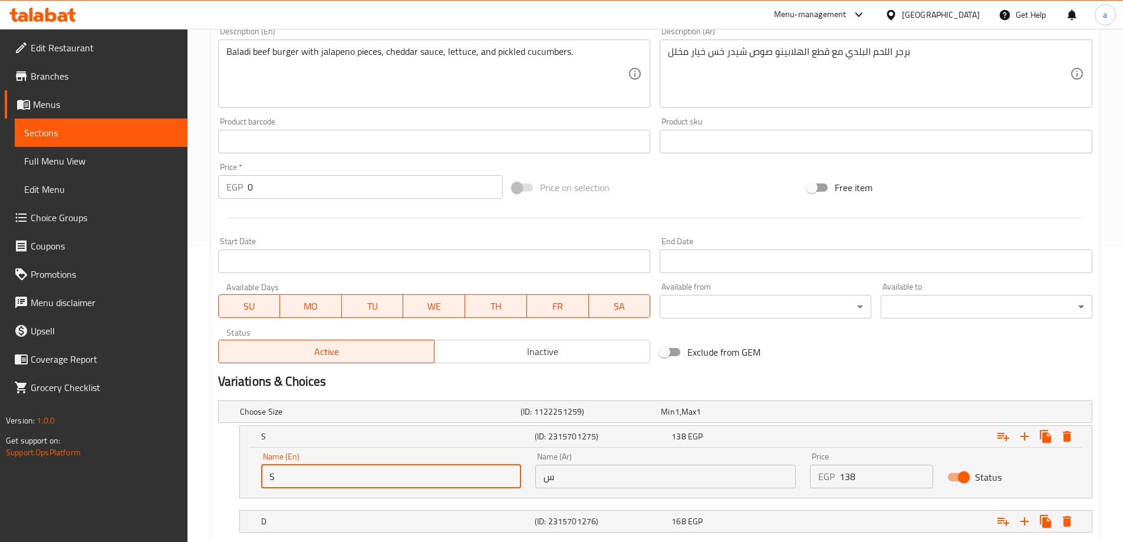
click at [358, 477] on input "S" at bounding box center [391, 476] width 260 height 24
type input "Single"
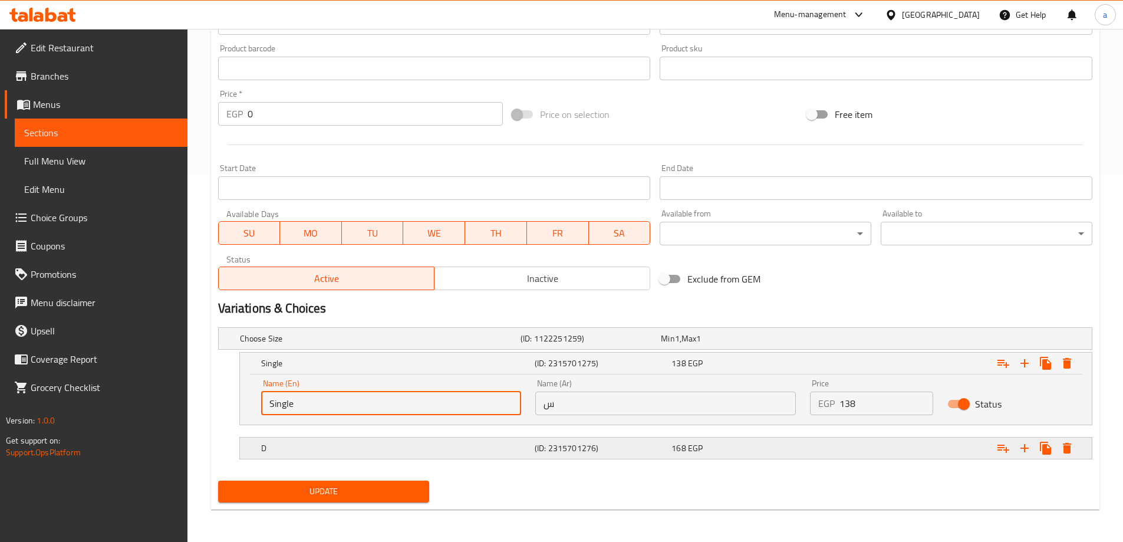
scroll to position [368, 0]
click at [332, 442] on h5 "D" at bounding box center [395, 447] width 269 height 12
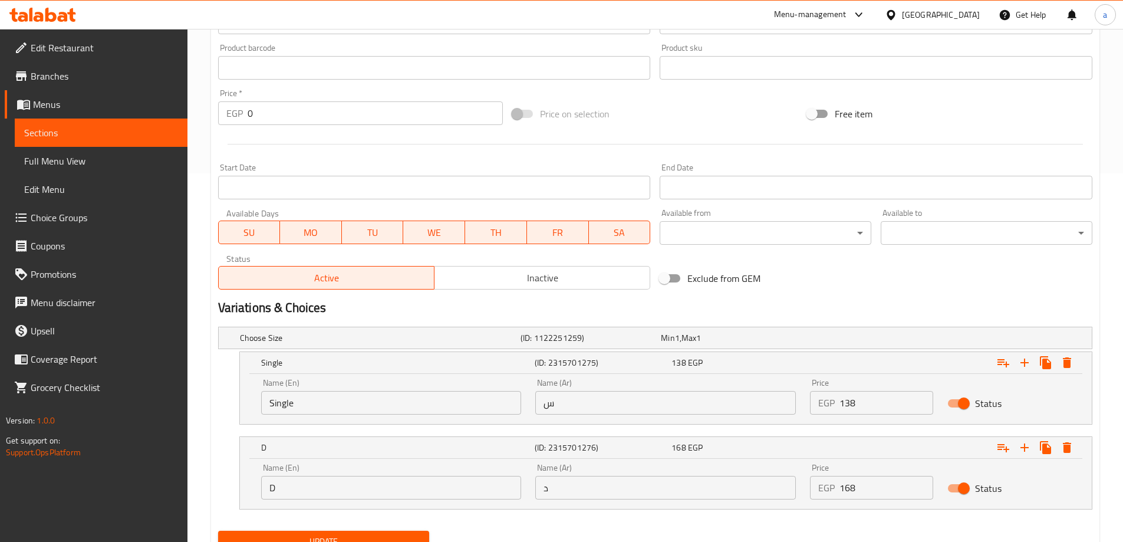
click at [325, 484] on input "D" at bounding box center [391, 488] width 260 height 24
type input "Double"
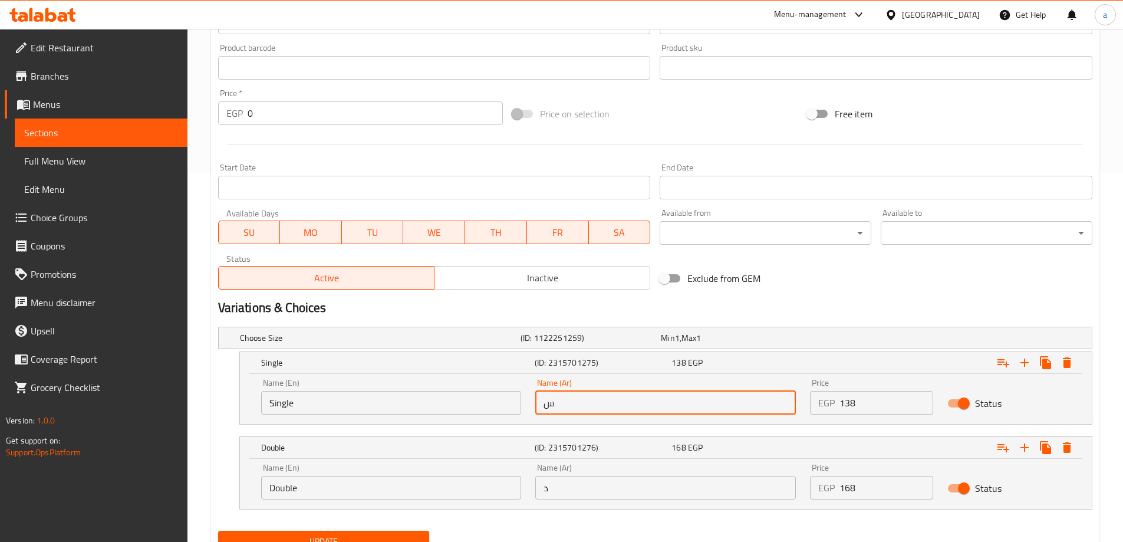
click at [591, 410] on input "س" at bounding box center [665, 403] width 260 height 24
type input "سينجل"
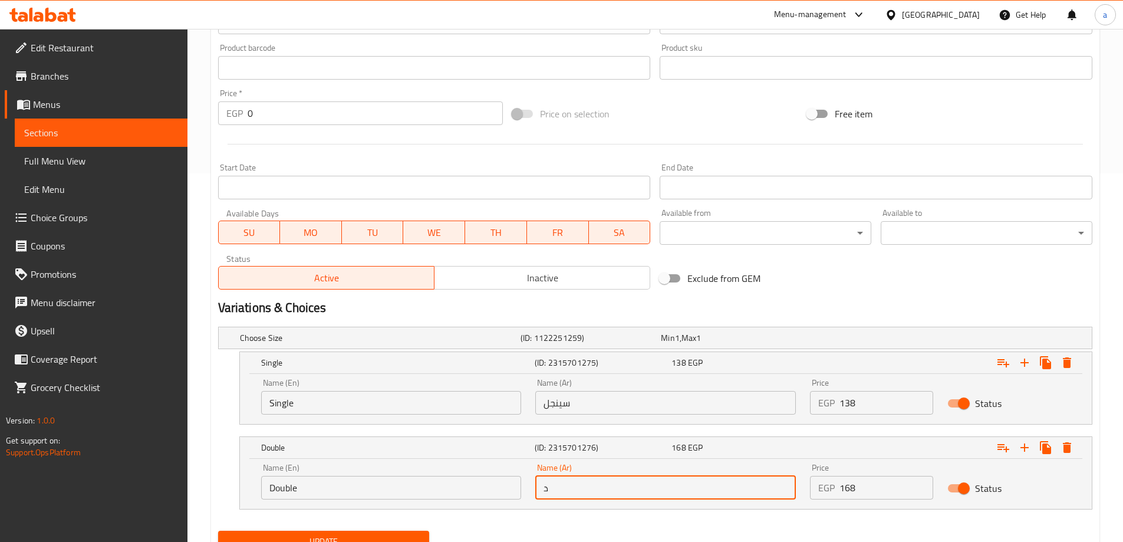
click at [602, 496] on input "د" at bounding box center [665, 488] width 260 height 24
type input "دبل"
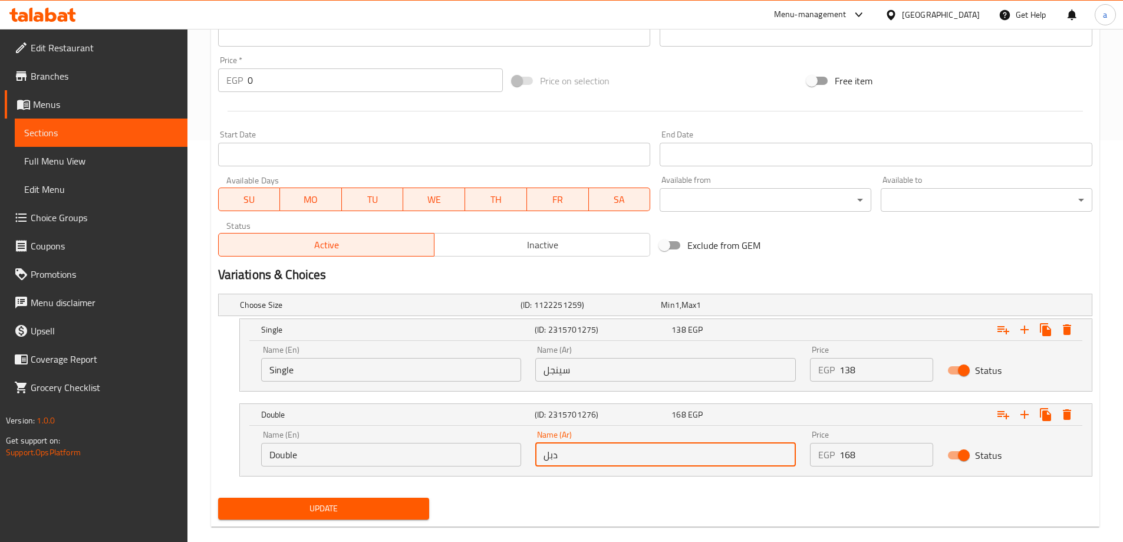
scroll to position [419, 0]
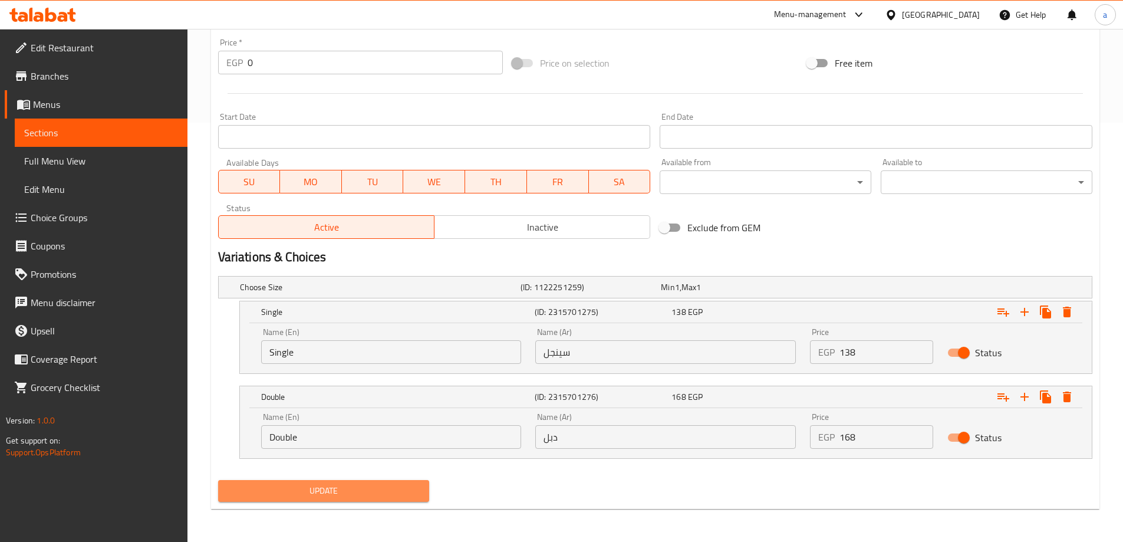
click at [408, 480] on button "Update" at bounding box center [324, 491] width 212 height 22
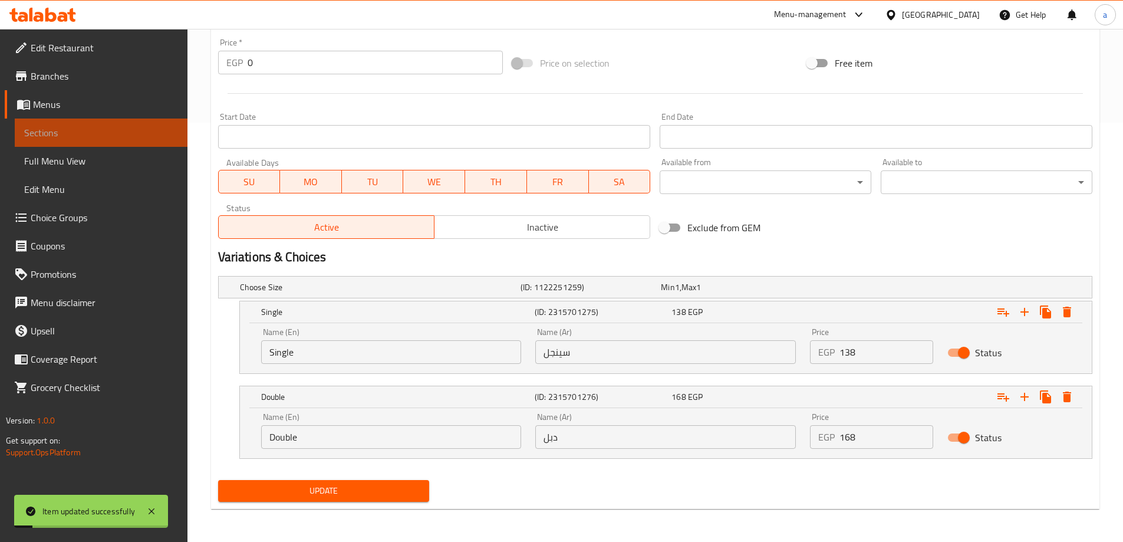
click at [64, 131] on span "Sections" at bounding box center [101, 133] width 154 height 14
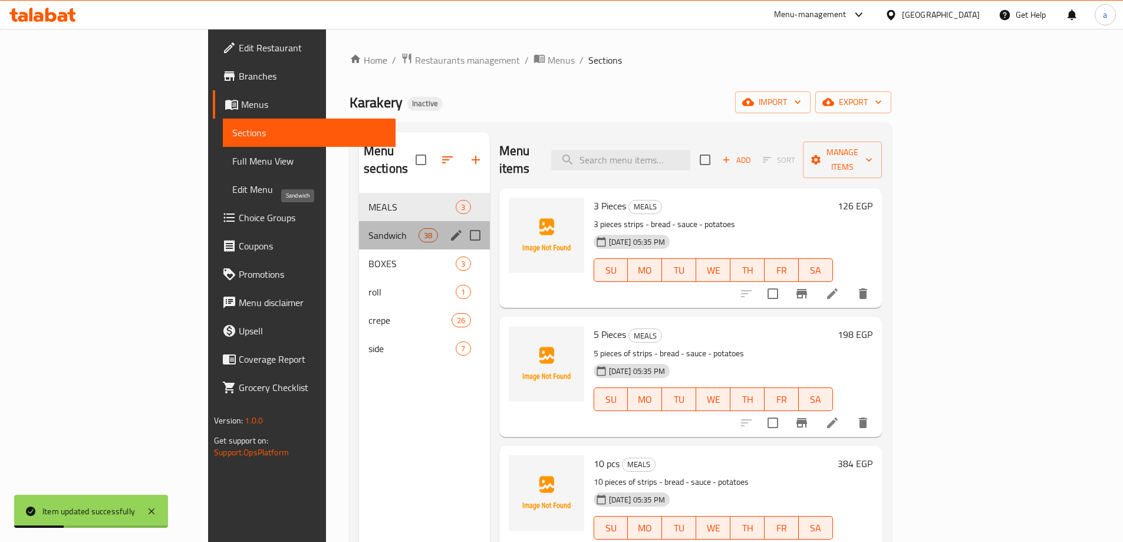
click at [368, 228] on span "Sandwich" at bounding box center [393, 235] width 50 height 14
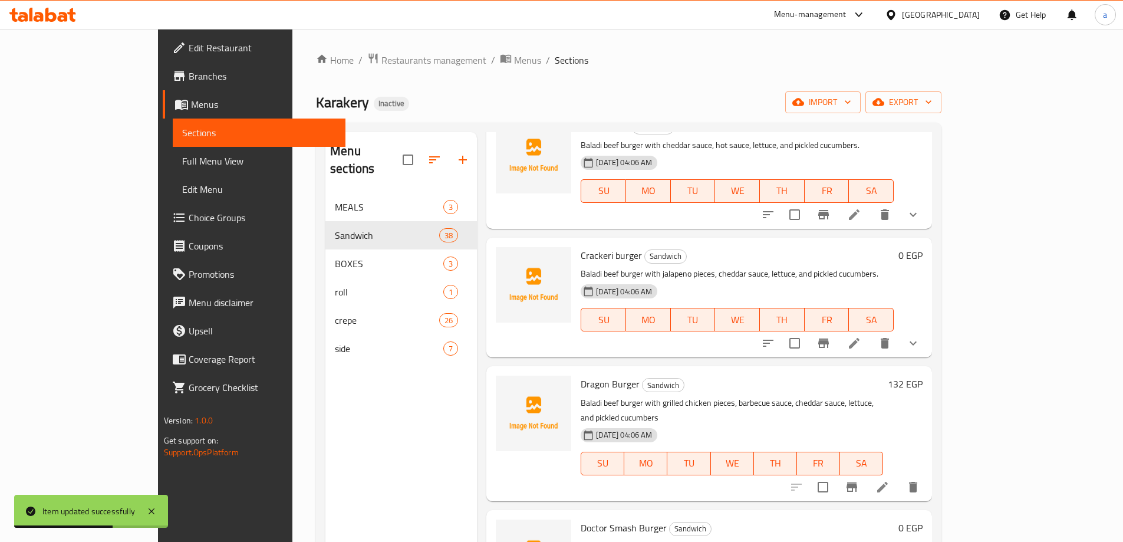
scroll to position [707, 0]
click at [861, 213] on icon at bounding box center [854, 213] width 14 height 14
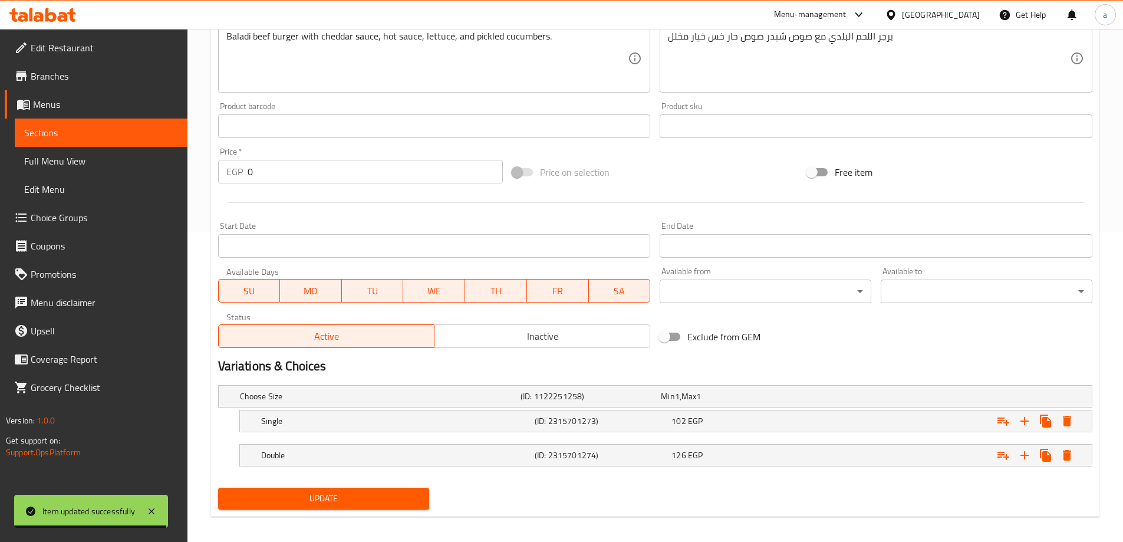
scroll to position [318, 0]
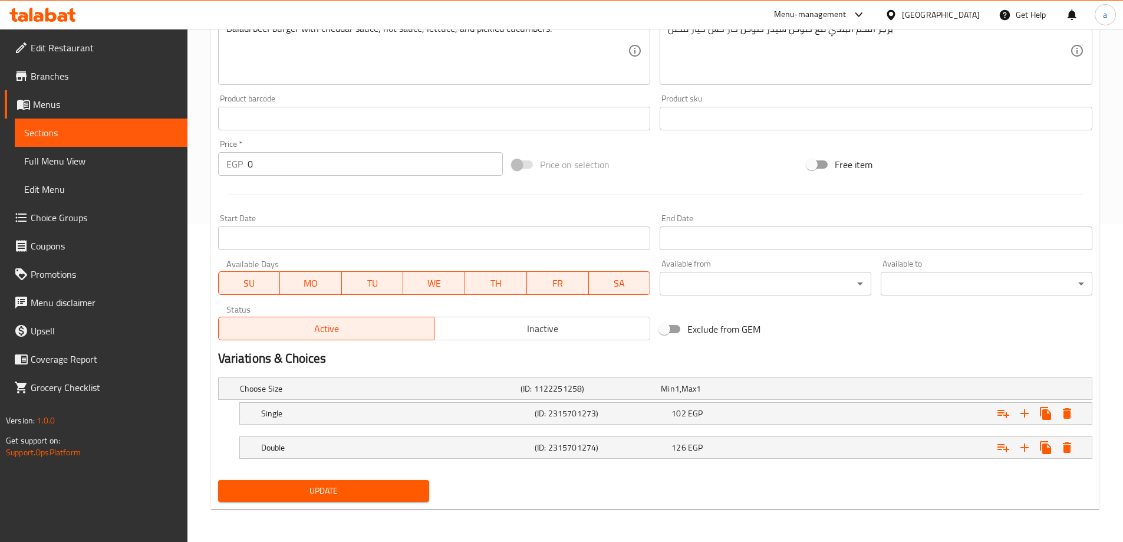
click at [109, 124] on link "Sections" at bounding box center [101, 132] width 173 height 28
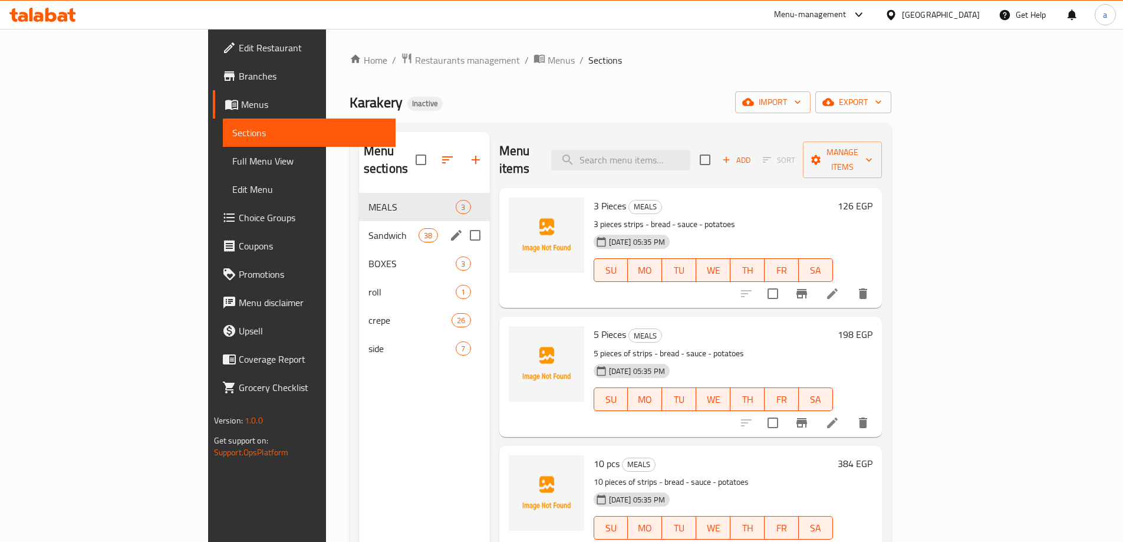
click at [368, 228] on span "Sandwich" at bounding box center [393, 235] width 50 height 14
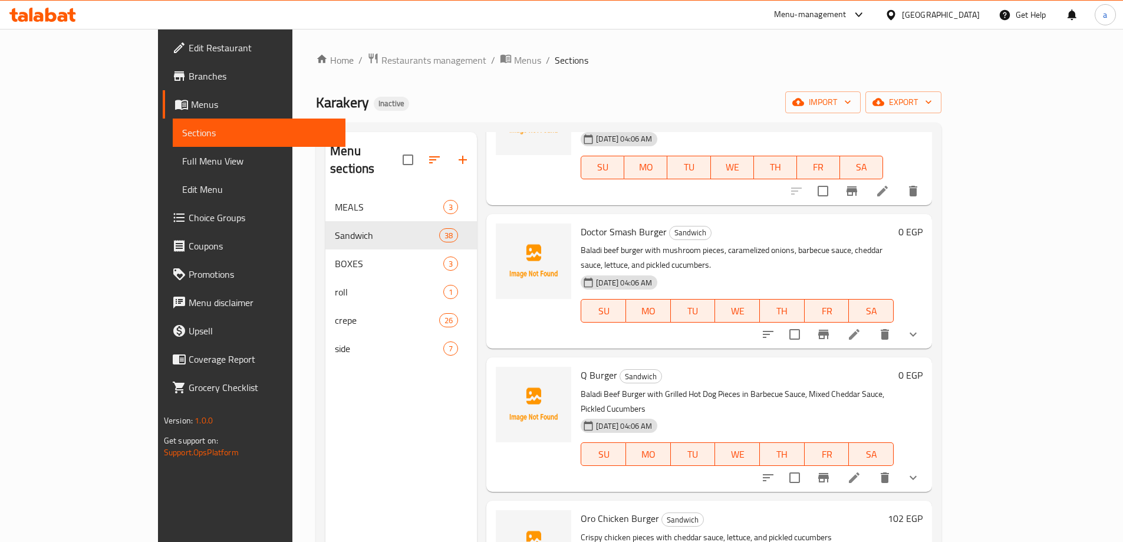
scroll to position [1002, 0]
click at [861, 326] on icon at bounding box center [854, 333] width 14 height 14
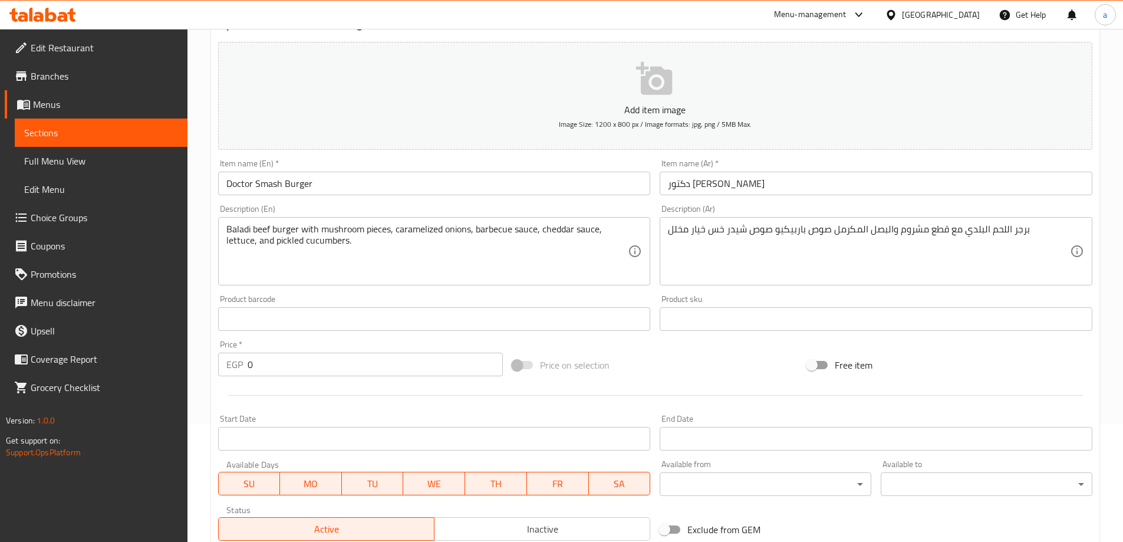
scroll to position [318, 0]
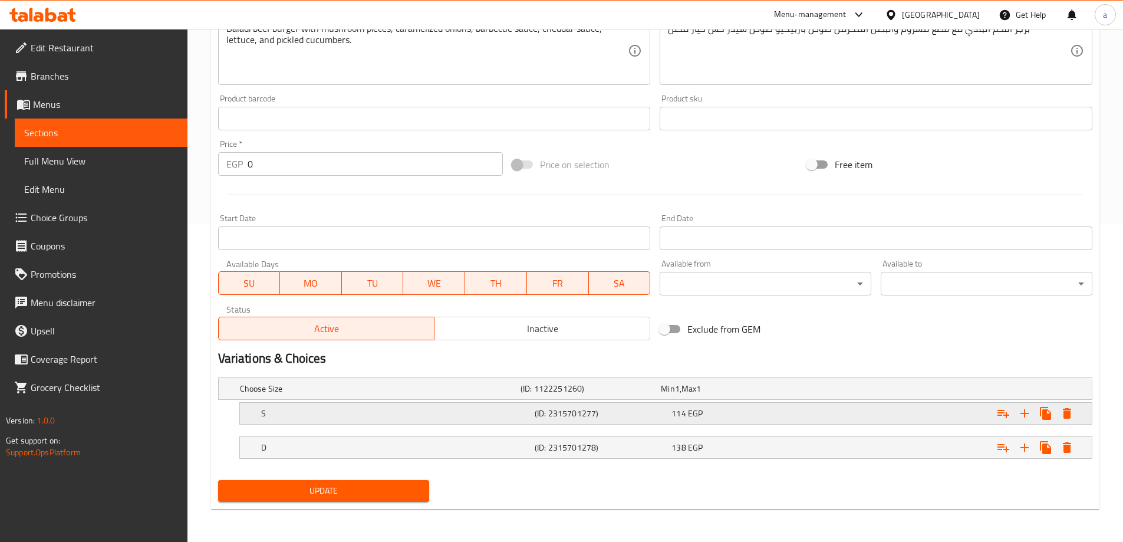
click at [427, 414] on h5 "S" at bounding box center [395, 413] width 269 height 12
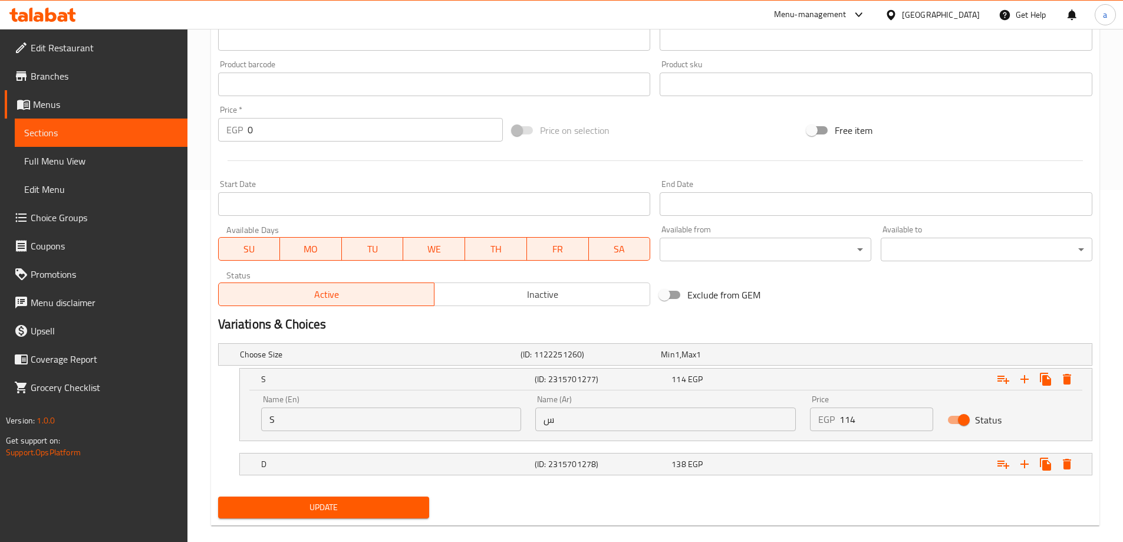
scroll to position [368, 0]
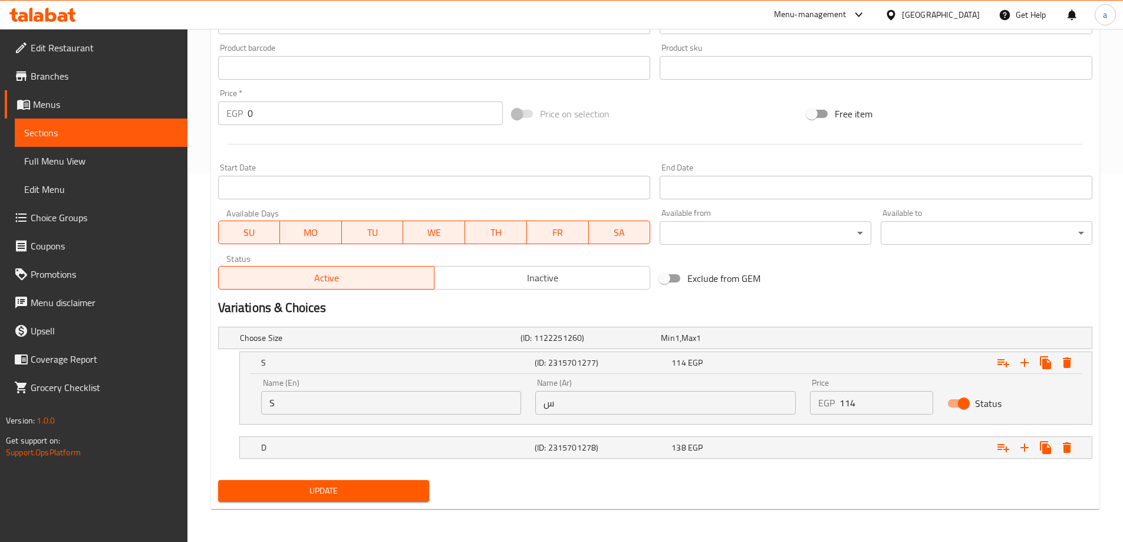
click at [444, 403] on input "S" at bounding box center [391, 403] width 260 height 24
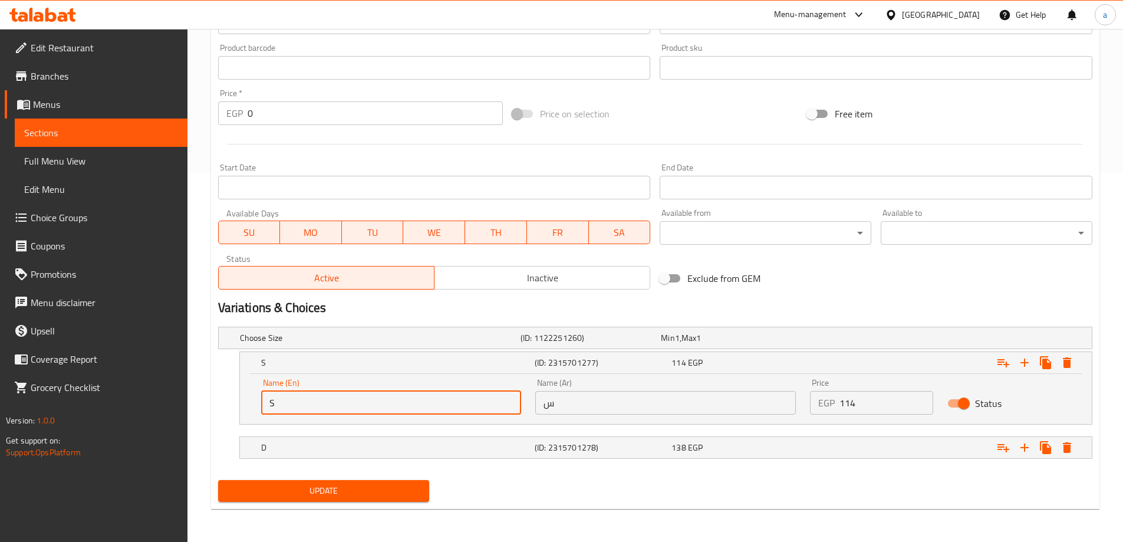
type input "Single"
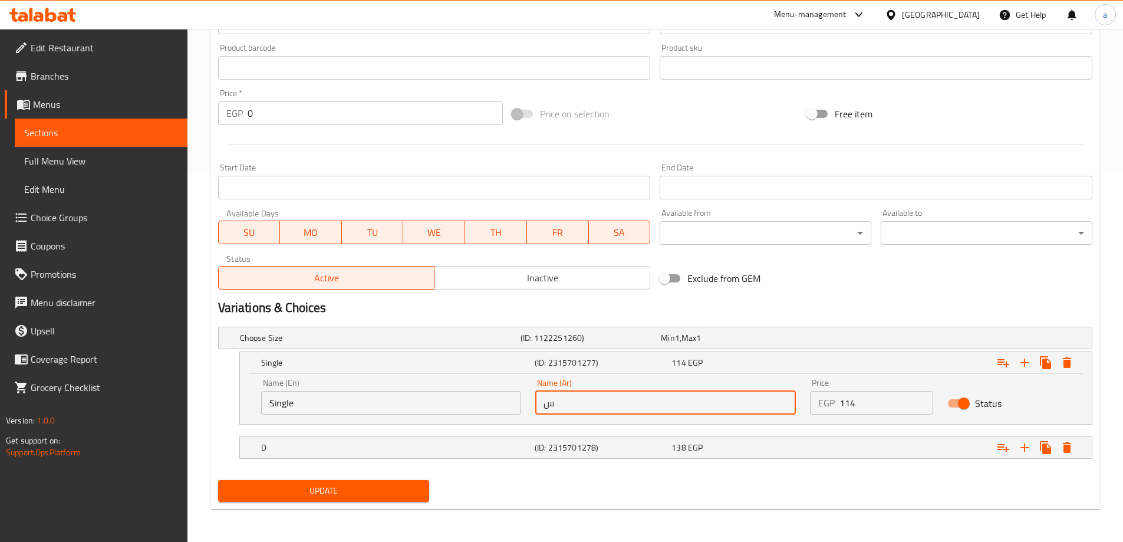
click at [635, 408] on input "س" at bounding box center [665, 403] width 260 height 24
type input "سينجل"
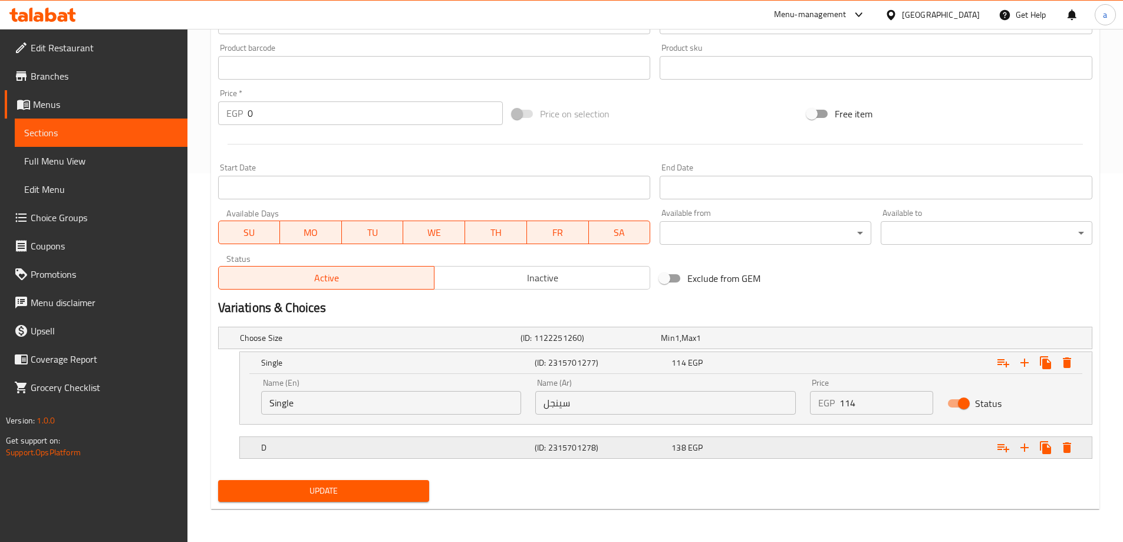
click at [484, 457] on div "D (ID: 2315701278) 138 EGP" at bounding box center [669, 447] width 821 height 26
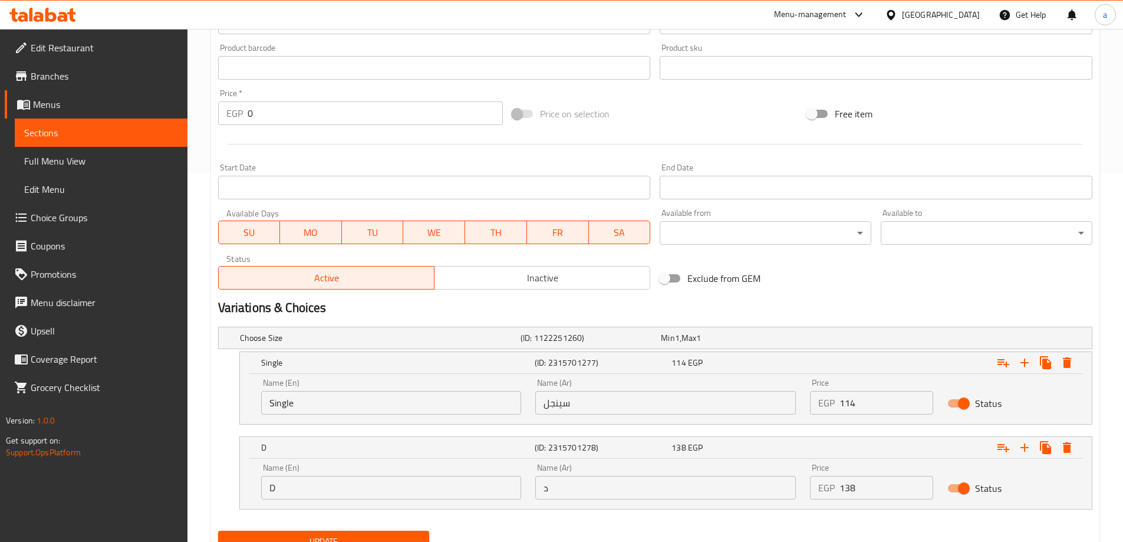
click at [425, 487] on input "D" at bounding box center [391, 488] width 260 height 24
type input "Double"
click at [576, 494] on input "د" at bounding box center [665, 488] width 260 height 24
type input "دبل"
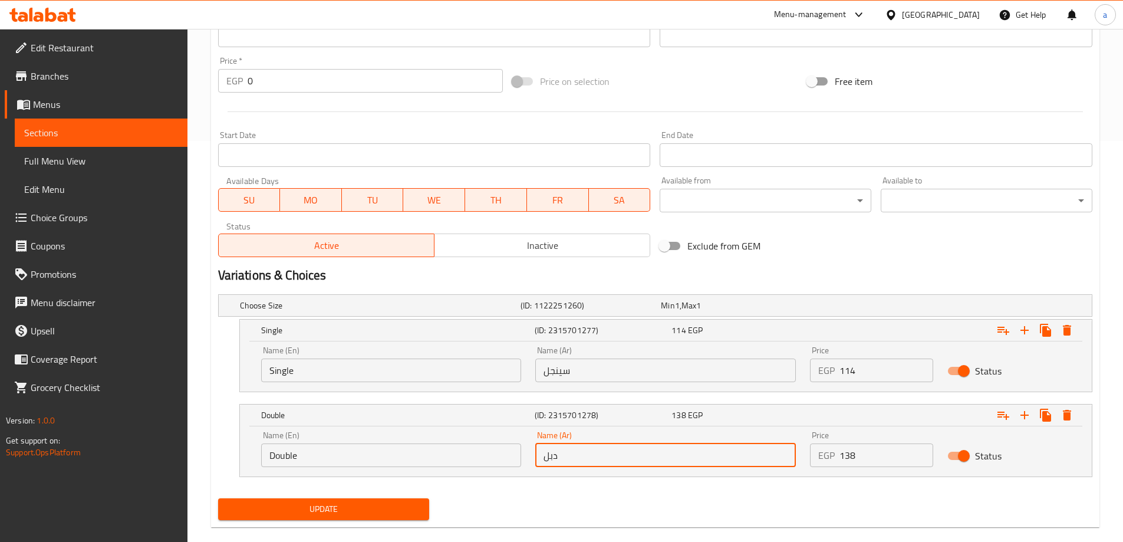
scroll to position [419, 0]
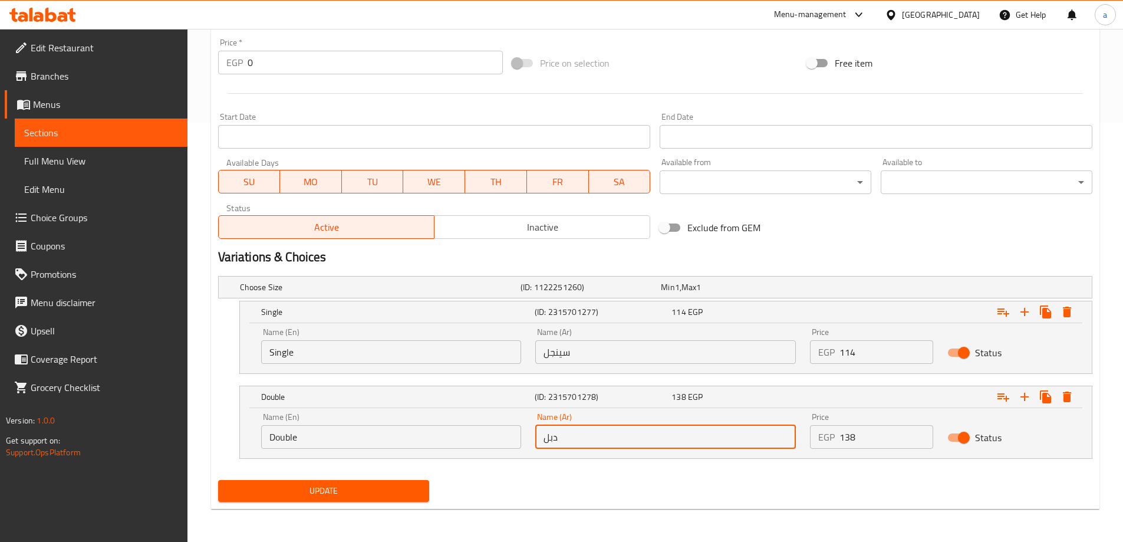
click at [286, 483] on span "Update" at bounding box center [323, 490] width 193 height 15
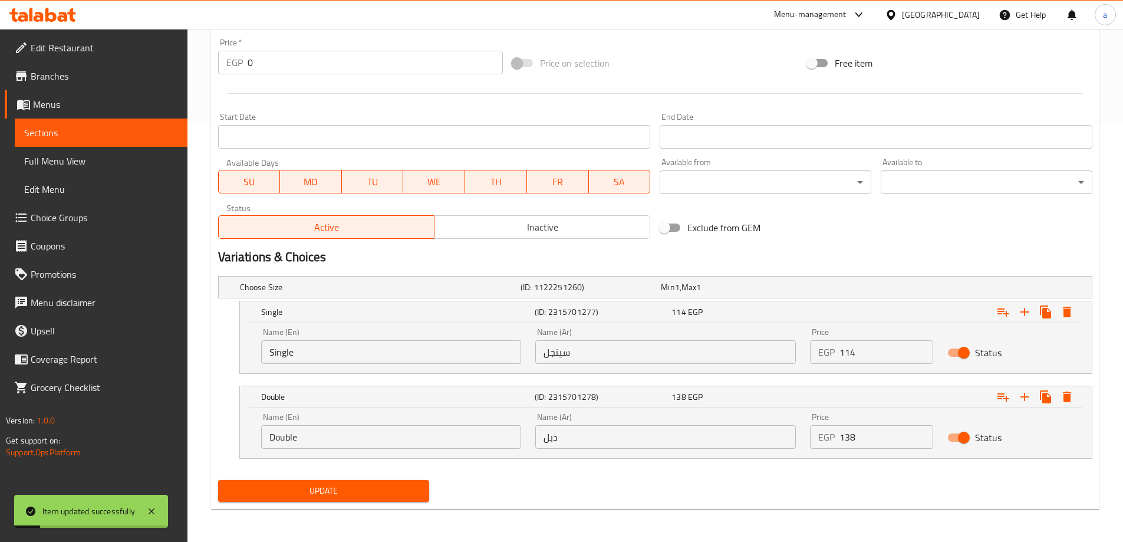
click at [113, 127] on span "Sections" at bounding box center [101, 133] width 154 height 14
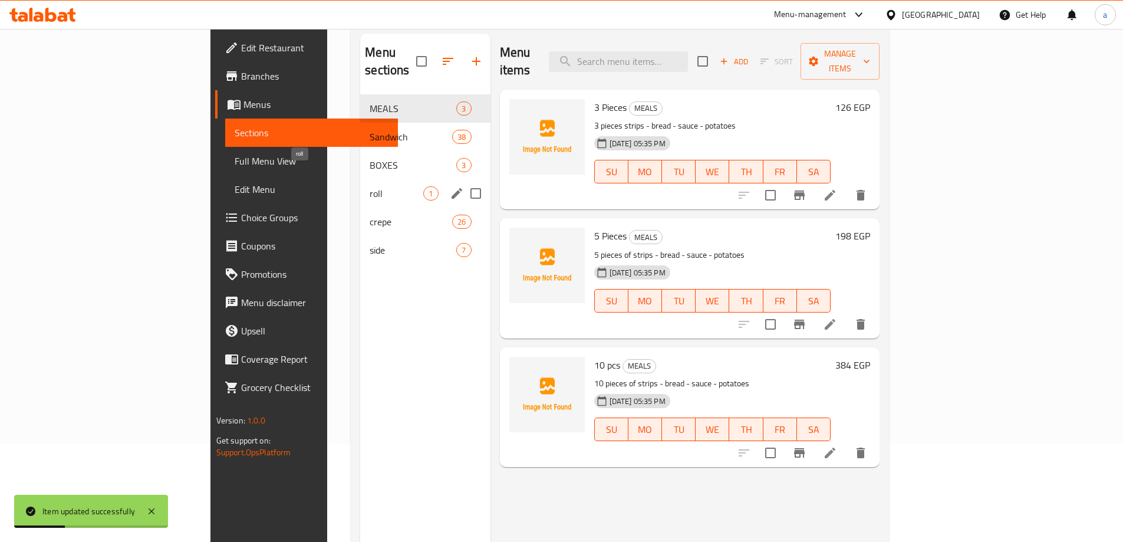
scroll to position [47, 0]
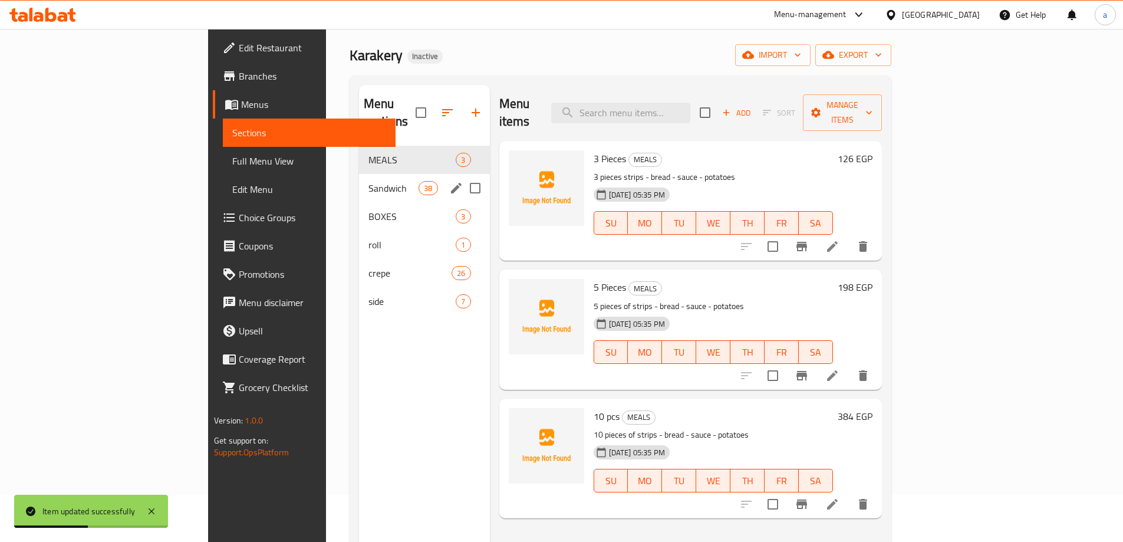
click at [359, 174] on div "Sandwich 38" at bounding box center [424, 188] width 131 height 28
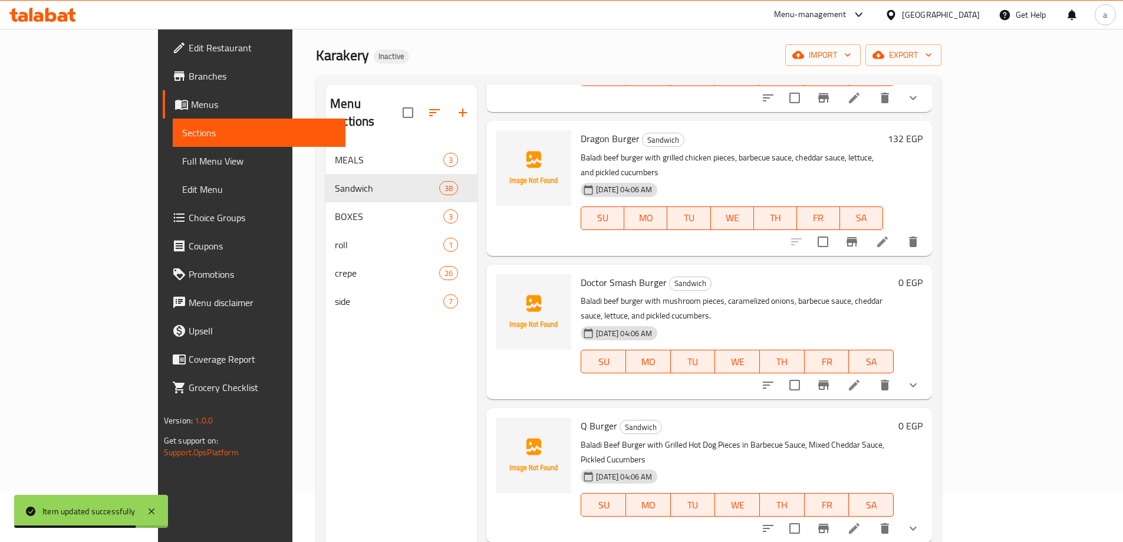
scroll to position [1002, 0]
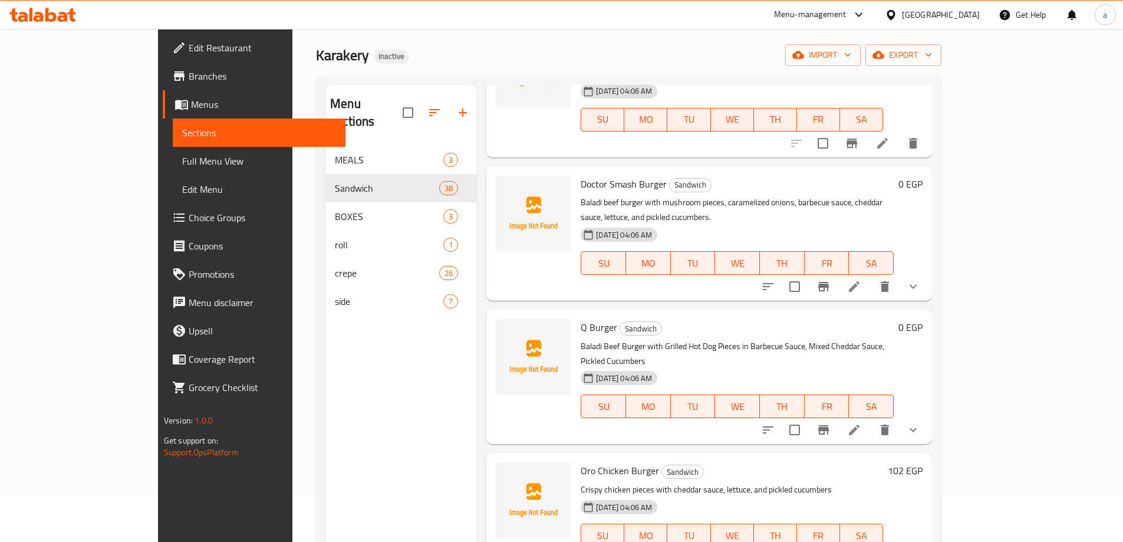
click at [861, 423] on icon at bounding box center [854, 430] width 14 height 14
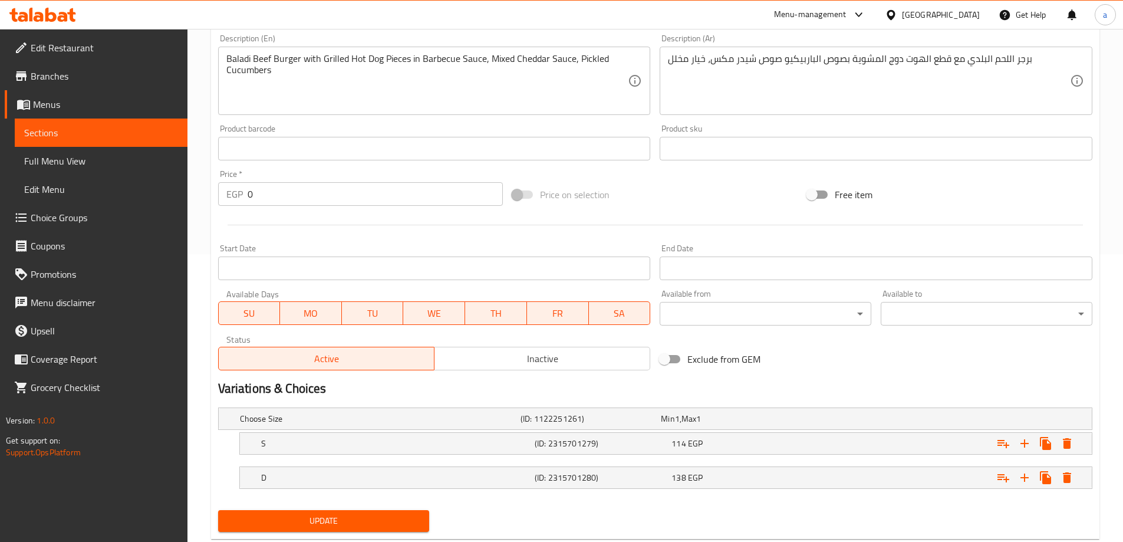
scroll to position [318, 0]
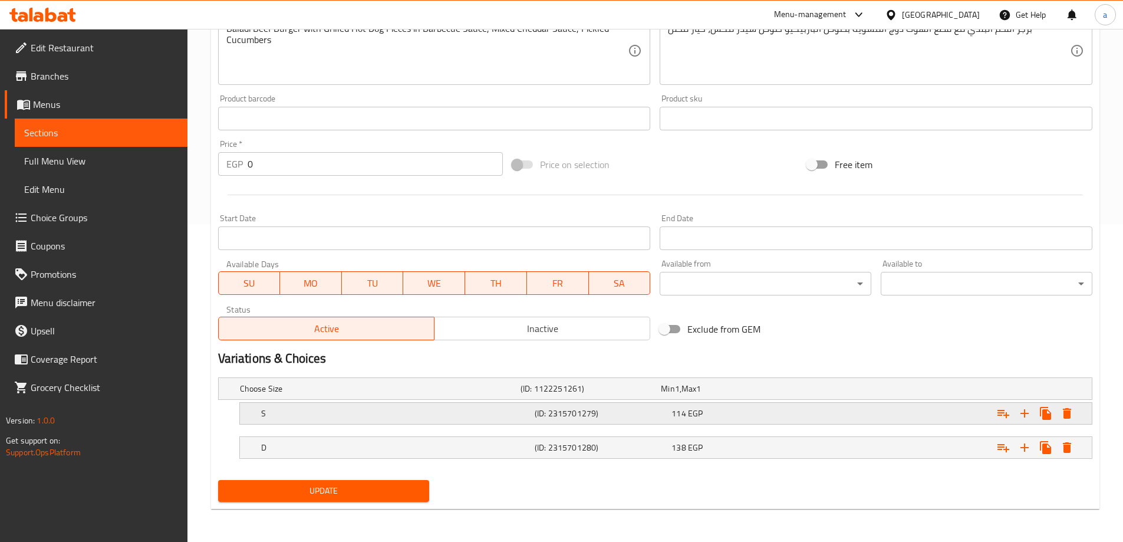
click at [274, 420] on div "S" at bounding box center [395, 413] width 273 height 17
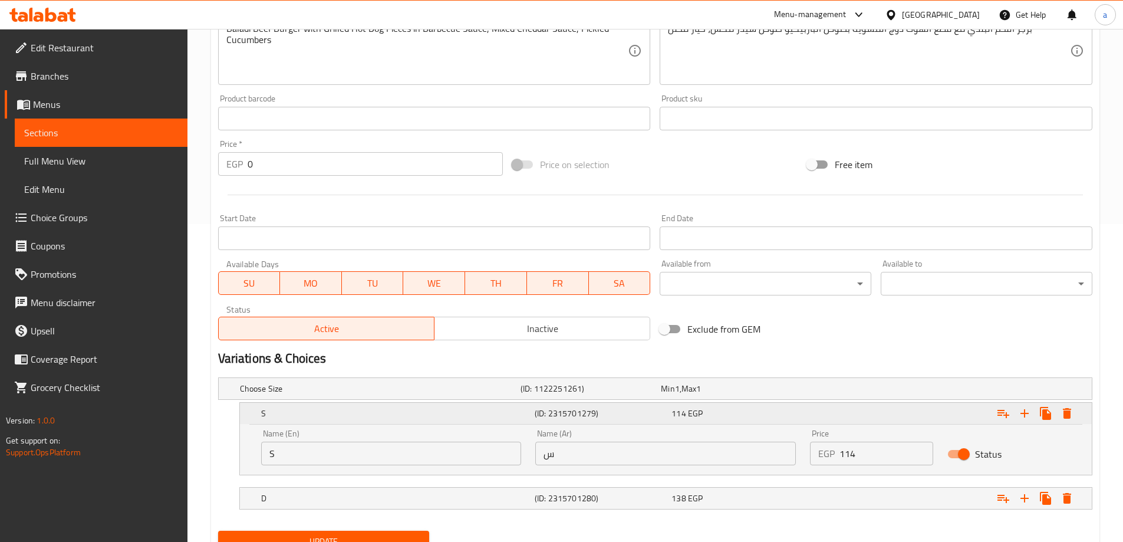
scroll to position [368, 0]
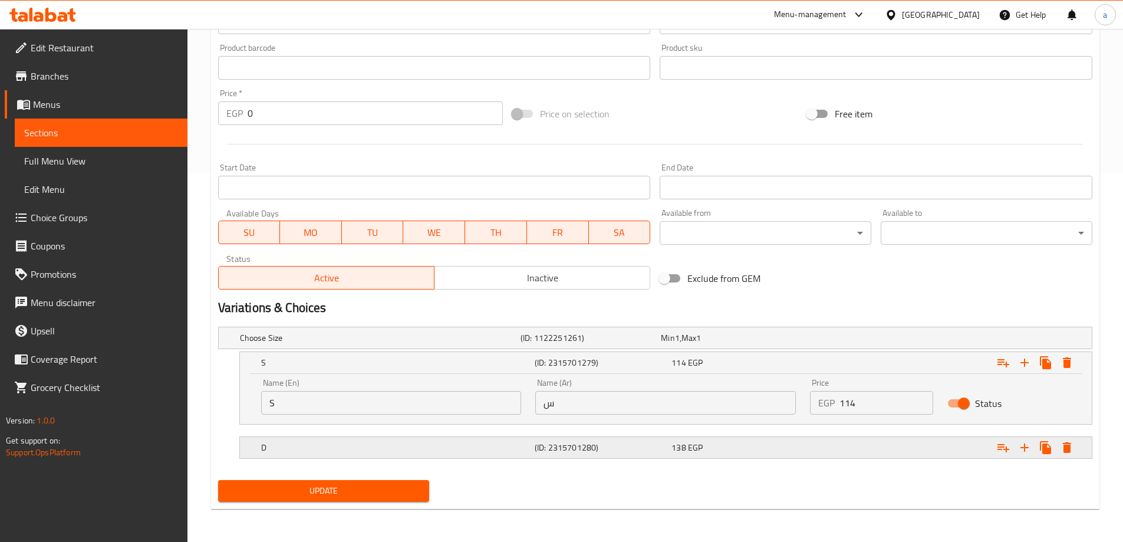
click at [361, 443] on h5 "D" at bounding box center [395, 447] width 269 height 12
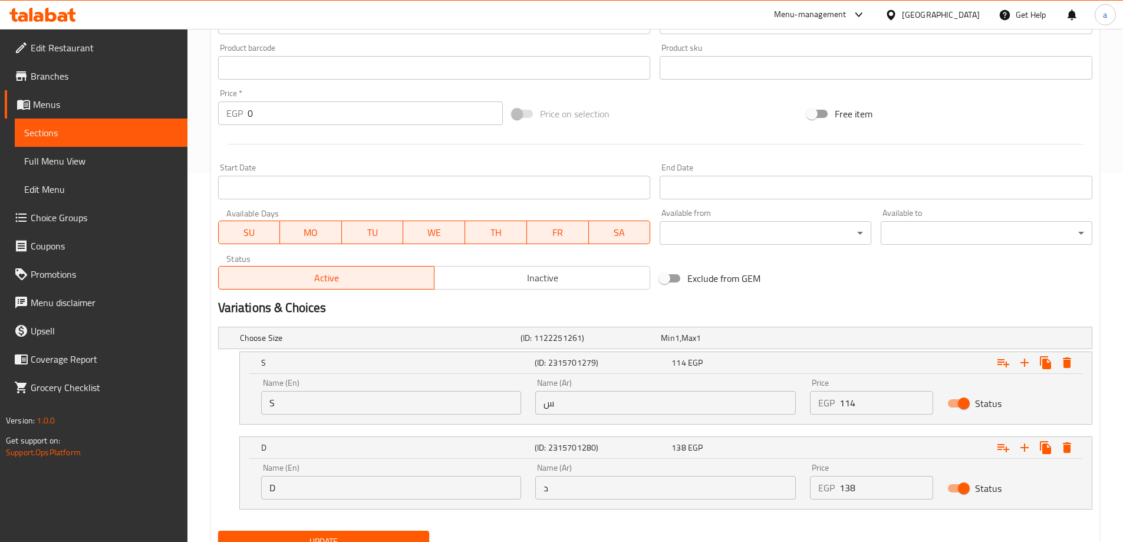
click at [299, 410] on input "S" at bounding box center [391, 403] width 260 height 24
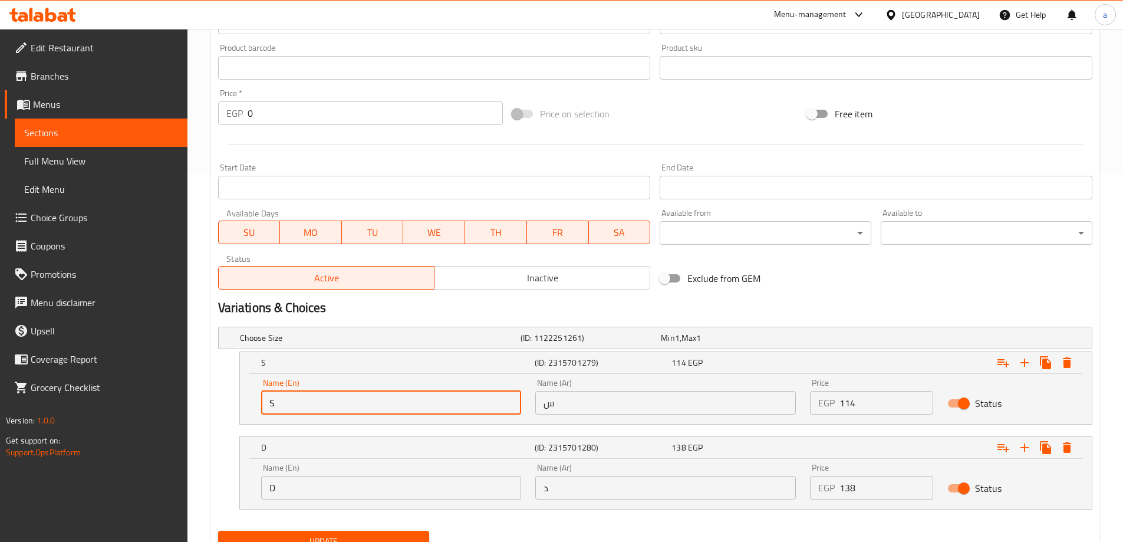
type input "Single"
click at [329, 480] on input "D" at bounding box center [391, 488] width 260 height 24
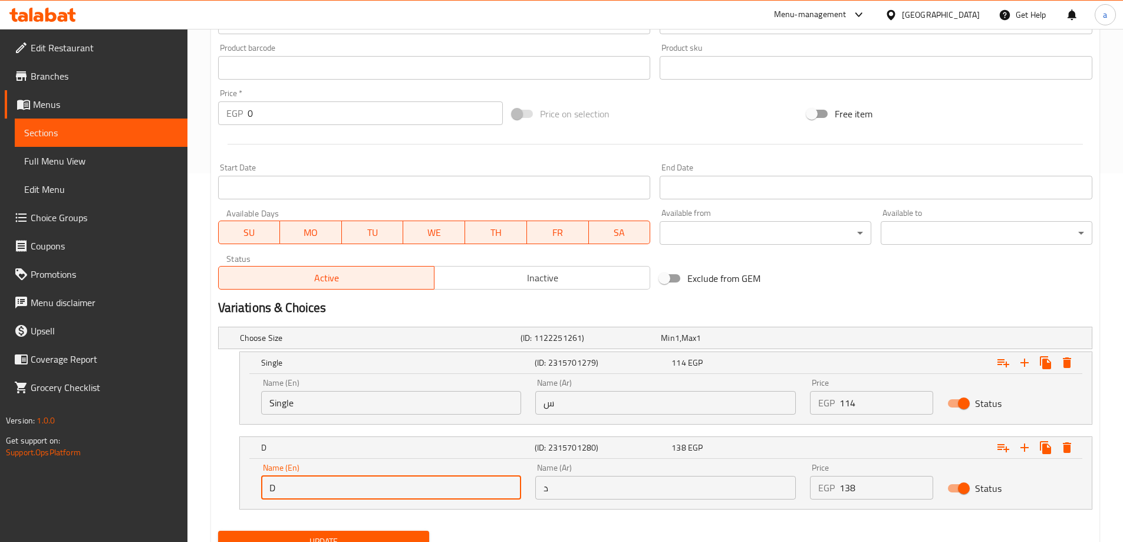
type input "Double"
drag, startPoint x: 603, startPoint y: 398, endPoint x: 605, endPoint y: 411, distance: 13.1
click at [603, 398] on input "س" at bounding box center [665, 403] width 260 height 24
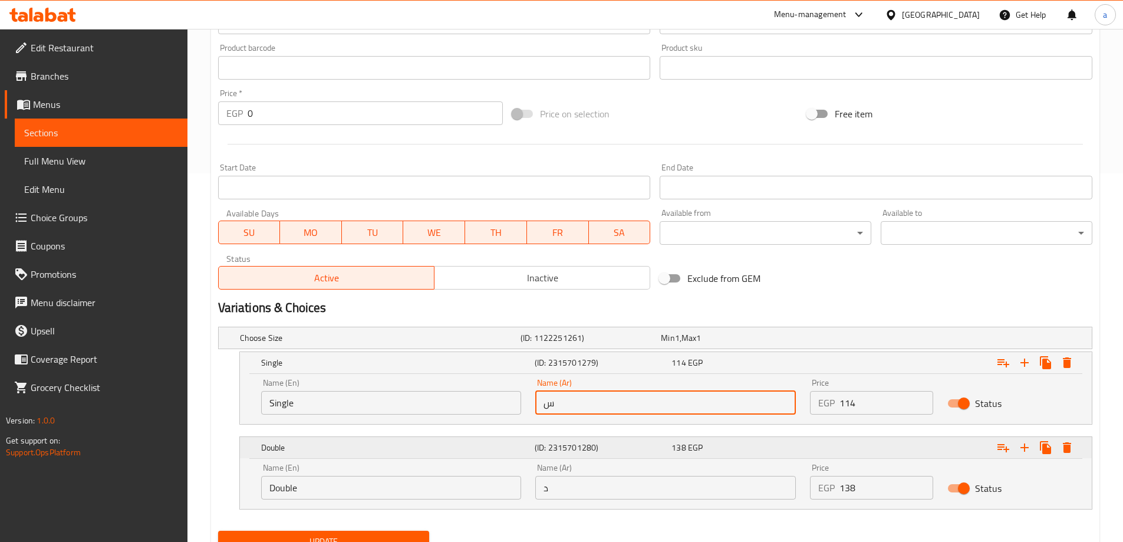
type input "سينجل"
click at [608, 496] on input "د" at bounding box center [665, 488] width 260 height 24
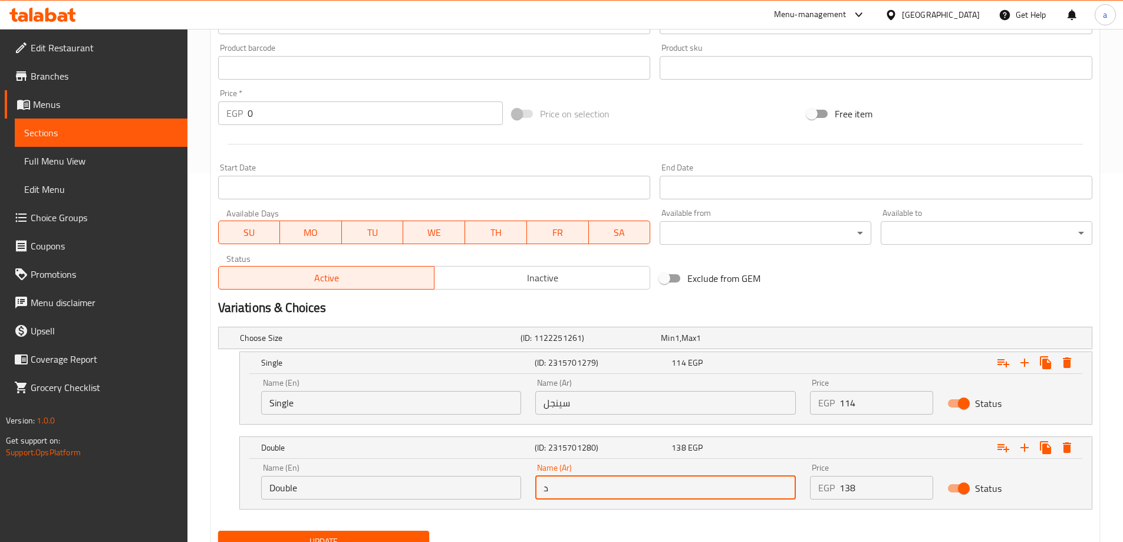
type input "دبل"
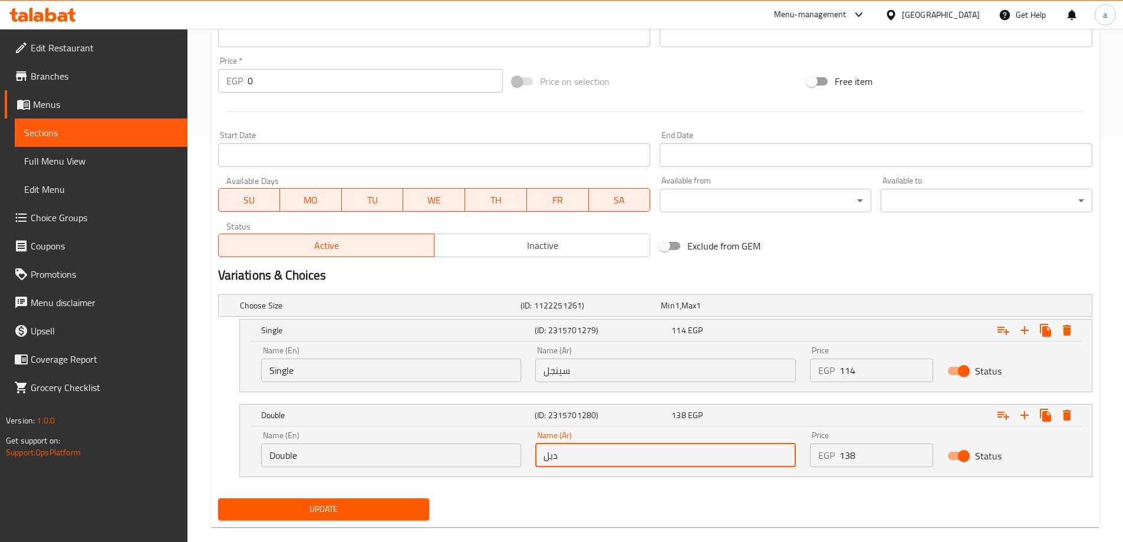
scroll to position [419, 0]
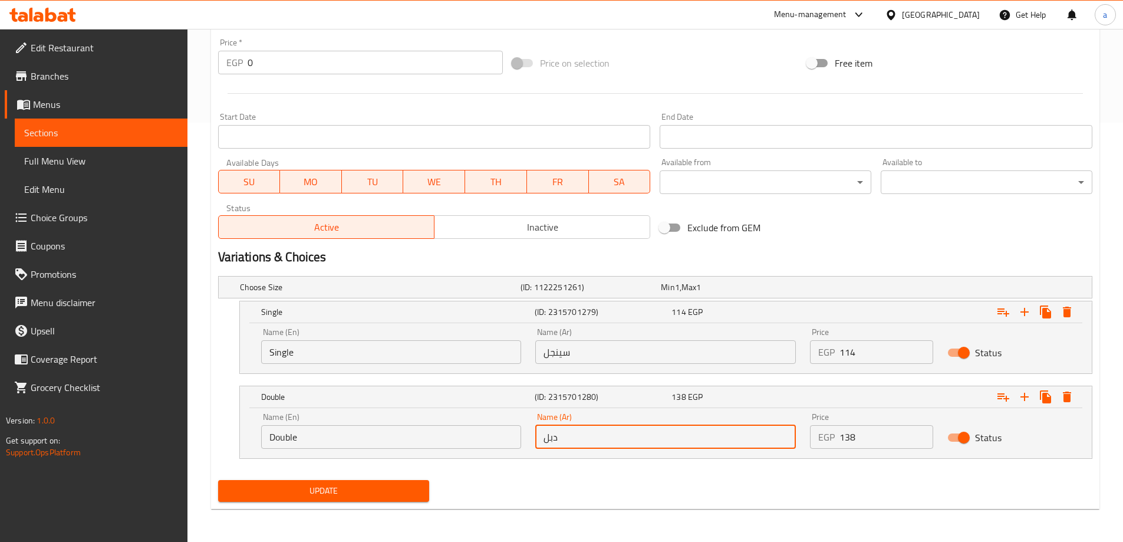
click at [325, 499] on button "Update" at bounding box center [324, 491] width 212 height 22
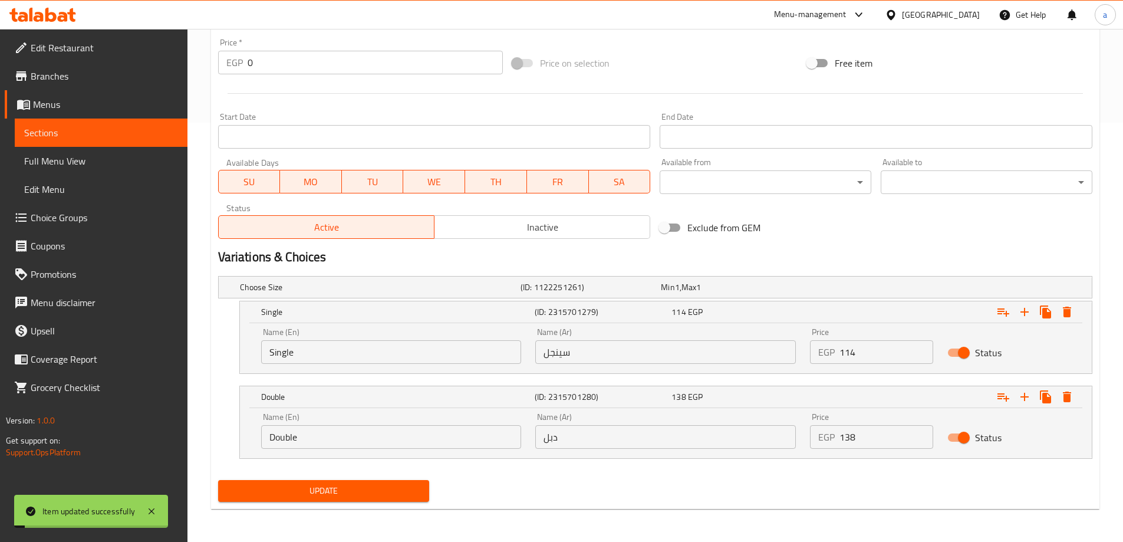
click at [103, 161] on span "Full Menu View" at bounding box center [101, 161] width 154 height 14
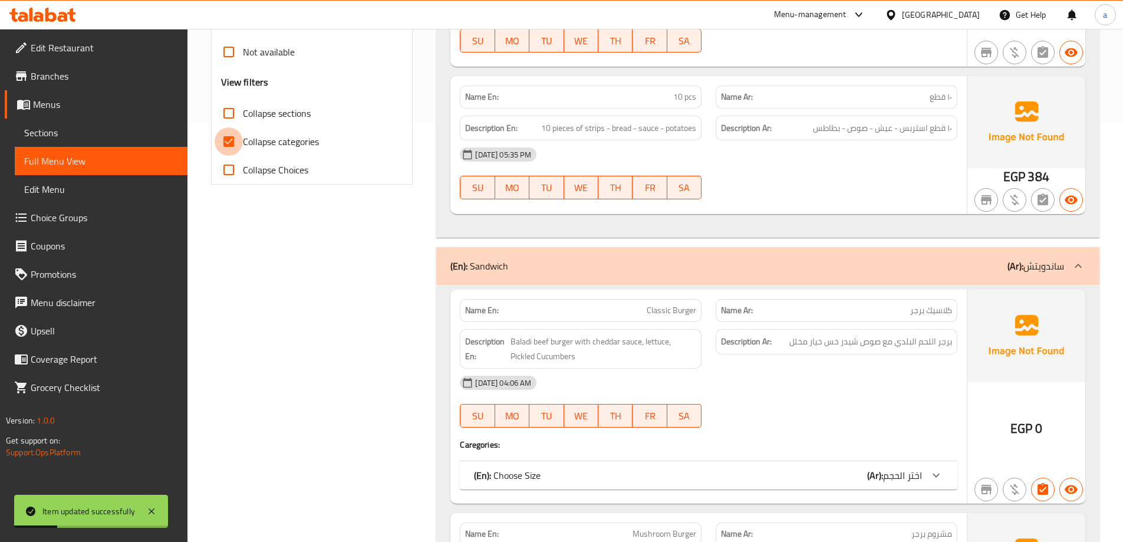
click at [239, 136] on input "Collapse categories" at bounding box center [229, 141] width 28 height 28
checkbox input "false"
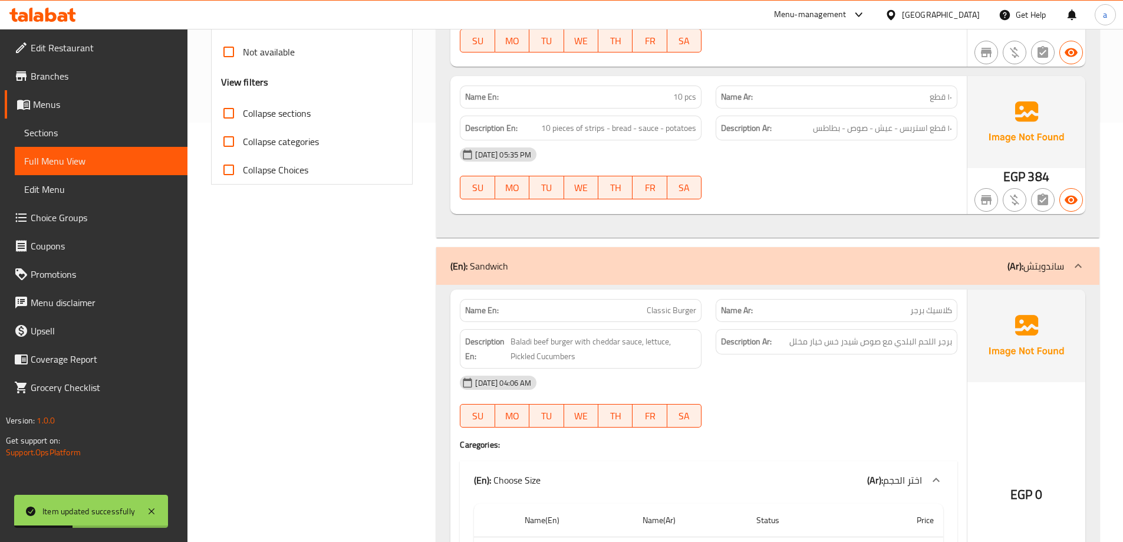
click at [230, 110] on input "Collapse sections" at bounding box center [229, 113] width 28 height 28
checkbox input "true"
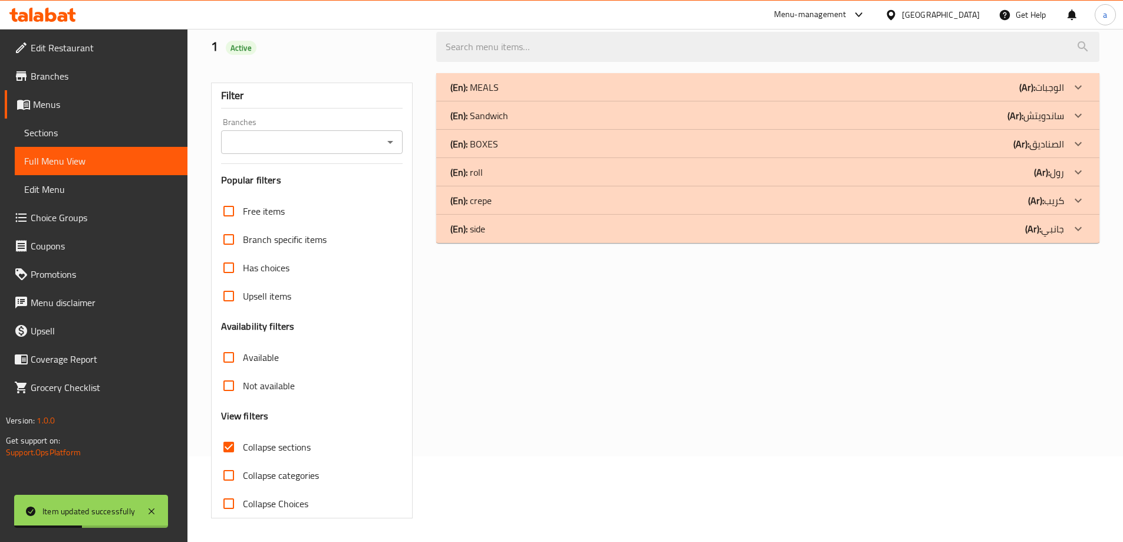
scroll to position [85, 0]
click at [1072, 233] on icon at bounding box center [1078, 229] width 14 height 14
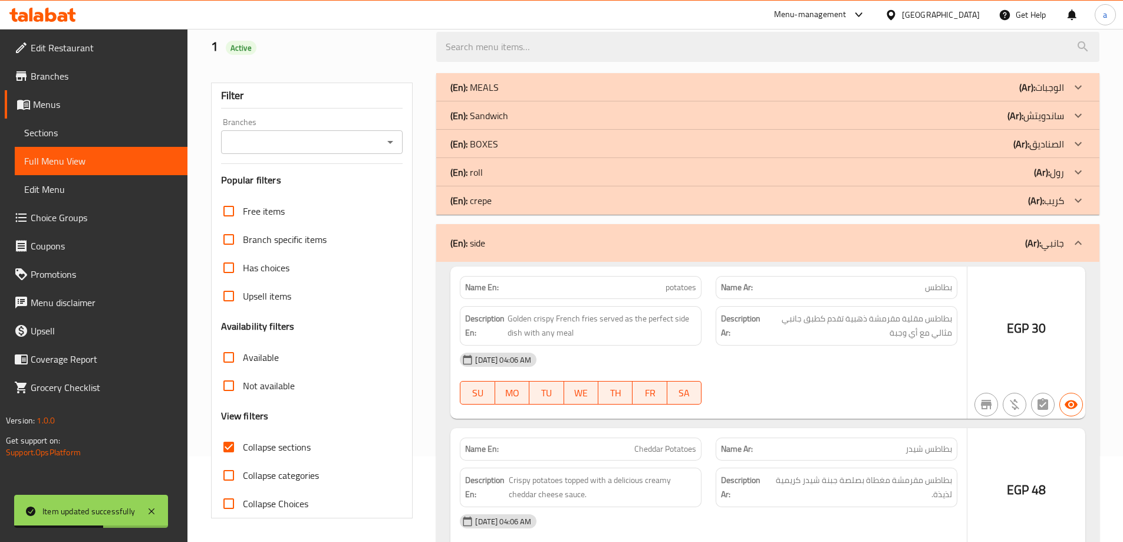
click at [1073, 207] on icon at bounding box center [1078, 200] width 14 height 14
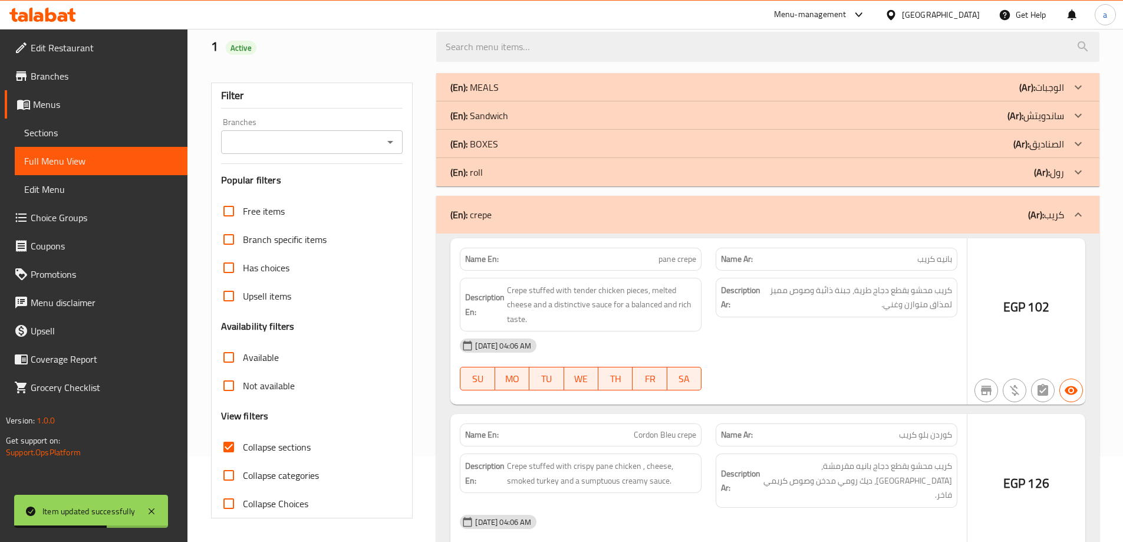
click at [1069, 178] on div at bounding box center [1078, 172] width 28 height 28
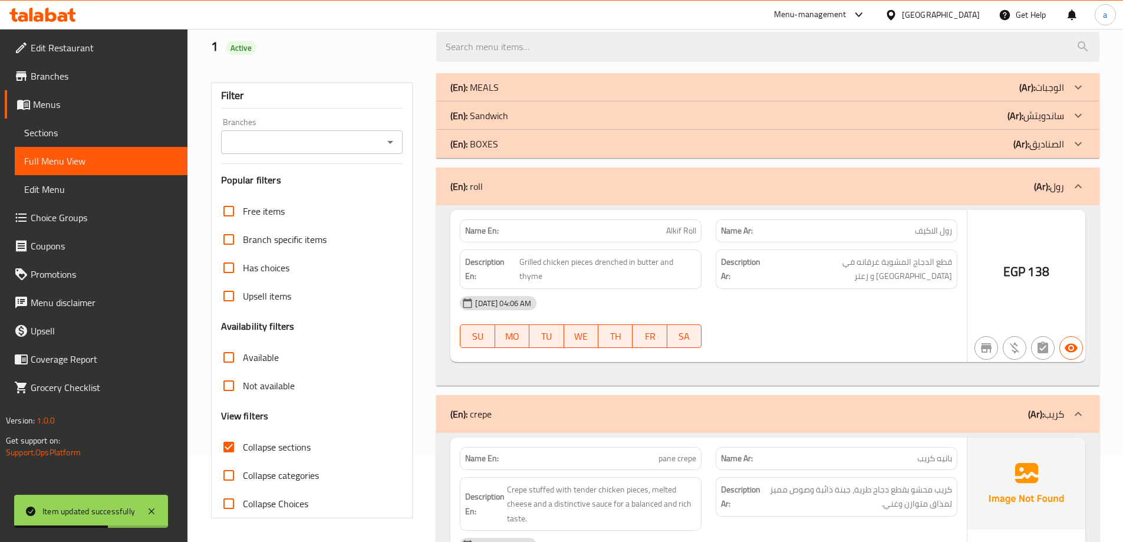
click at [1068, 111] on div at bounding box center [1078, 115] width 28 height 28
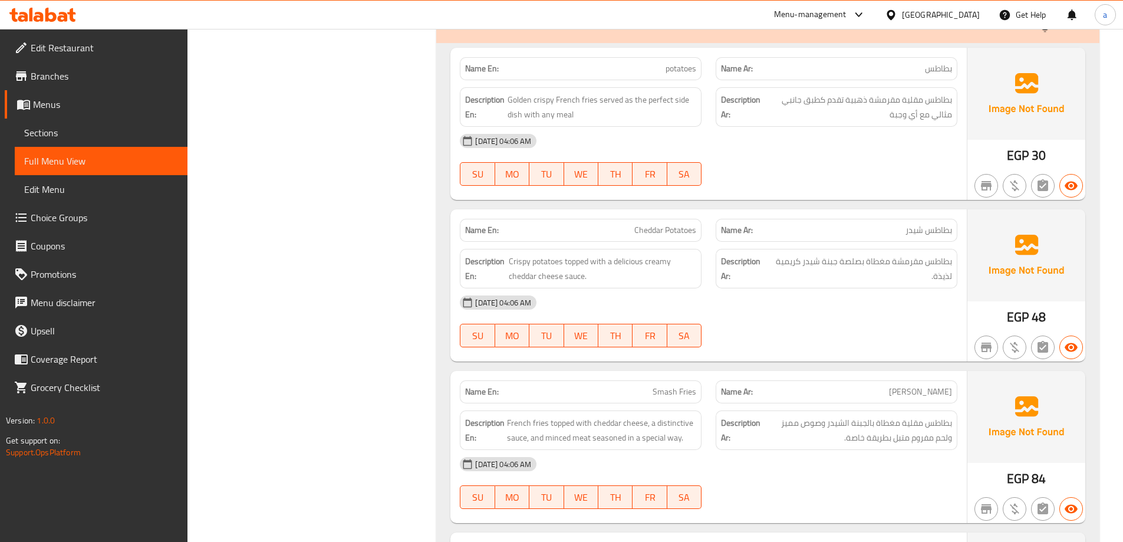
scroll to position [0, 0]
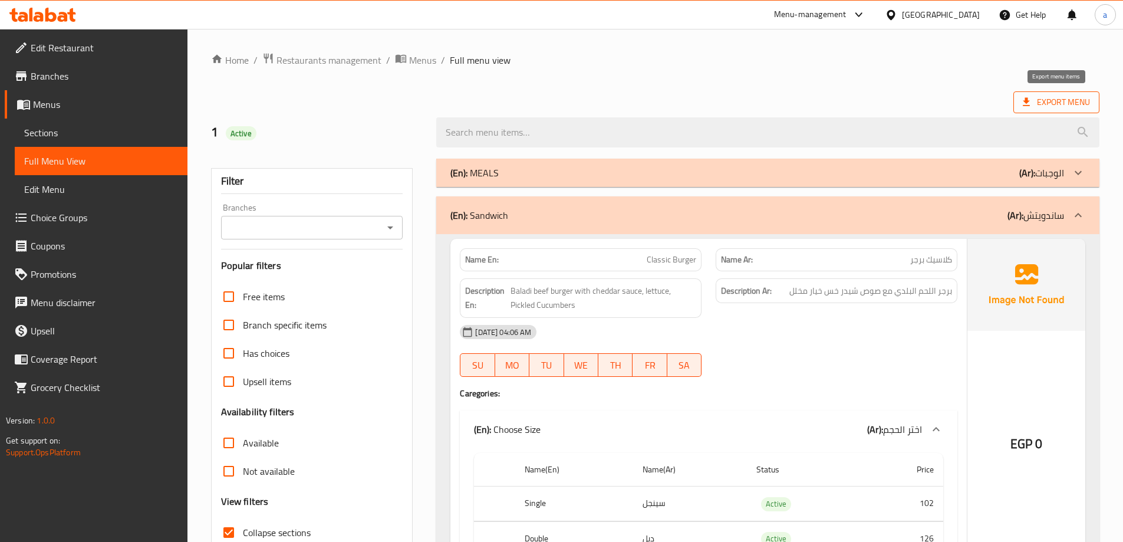
click at [1051, 104] on span "Export Menu" at bounding box center [1055, 102] width 67 height 15
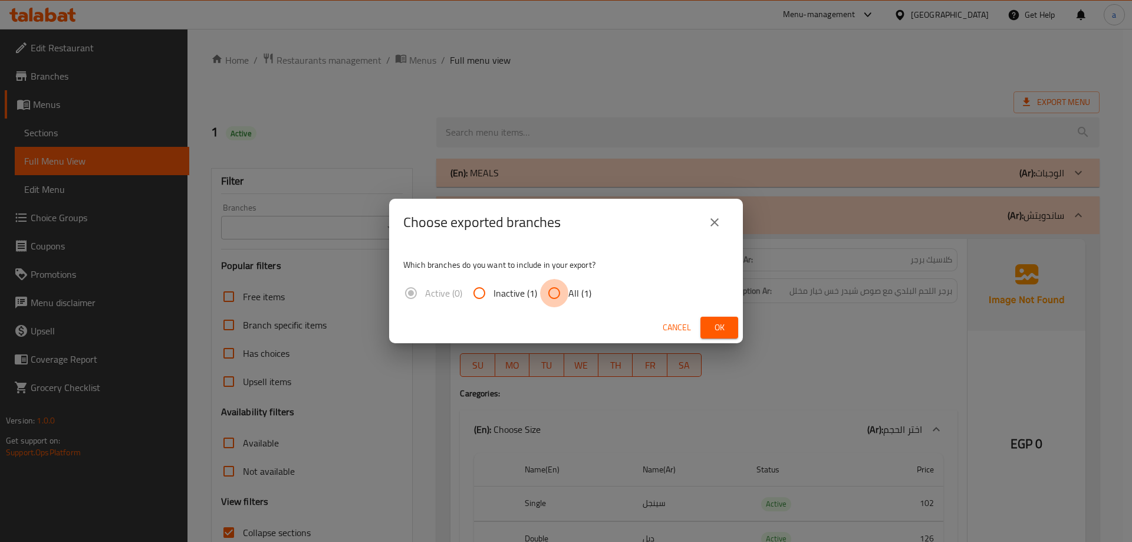
click at [560, 295] on input "All (1)" at bounding box center [554, 293] width 28 height 28
radio input "true"
click at [733, 331] on button "Ok" at bounding box center [719, 327] width 38 height 22
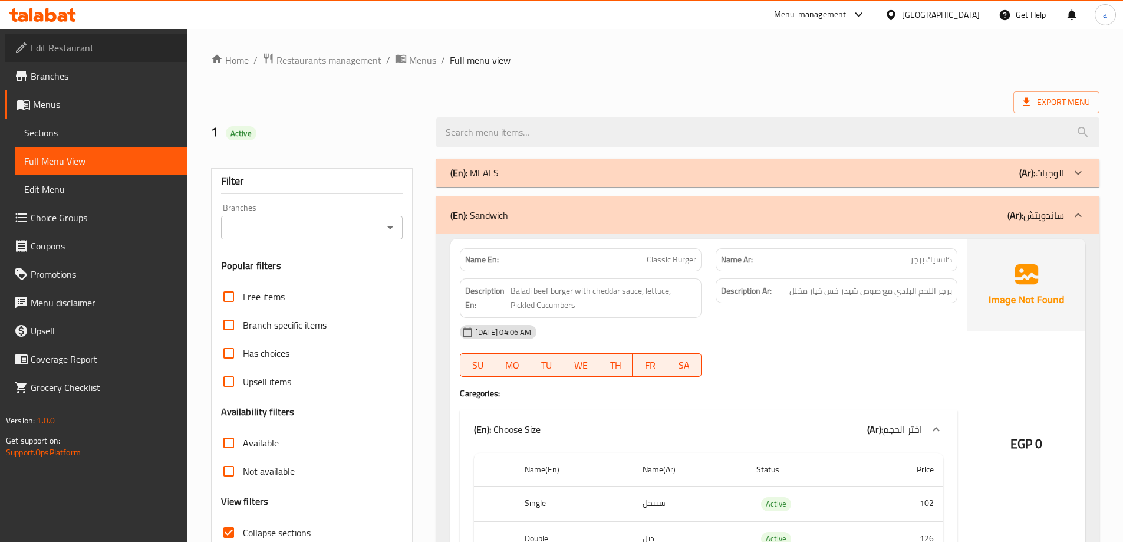
click at [101, 47] on span "Edit Restaurant" at bounding box center [104, 48] width 147 height 14
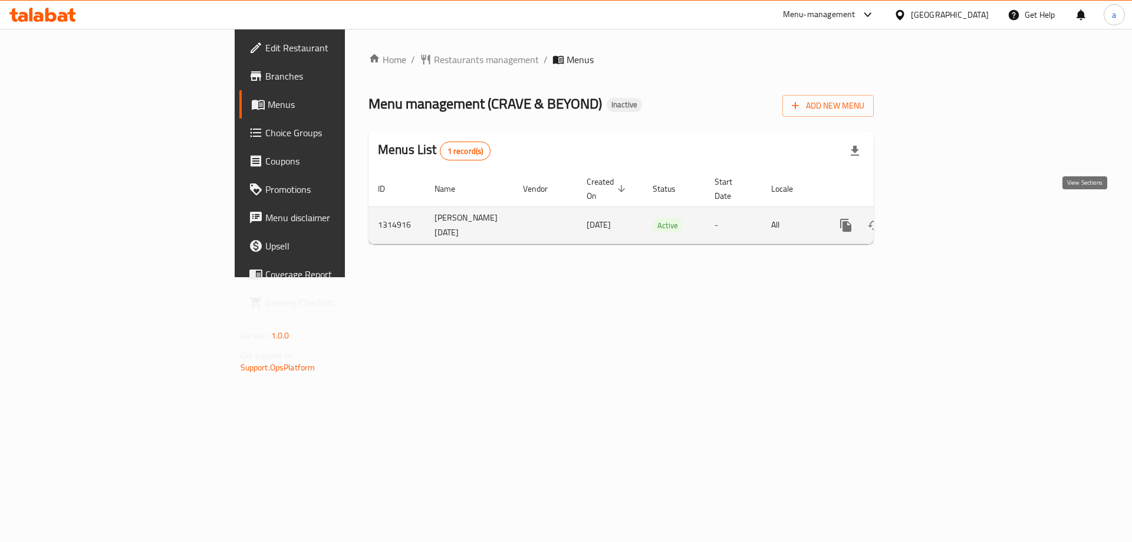
click at [945, 212] on link "enhanced table" at bounding box center [930, 225] width 28 height 28
click at [936, 220] on icon "enhanced table" at bounding box center [930, 225] width 11 height 11
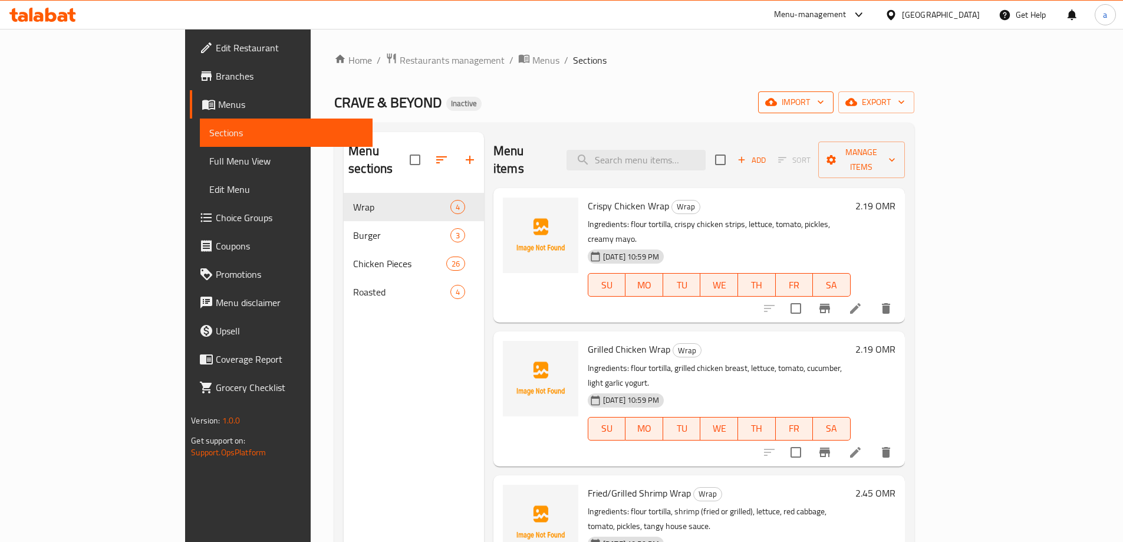
click at [824, 103] on span "import" at bounding box center [795, 102] width 57 height 15
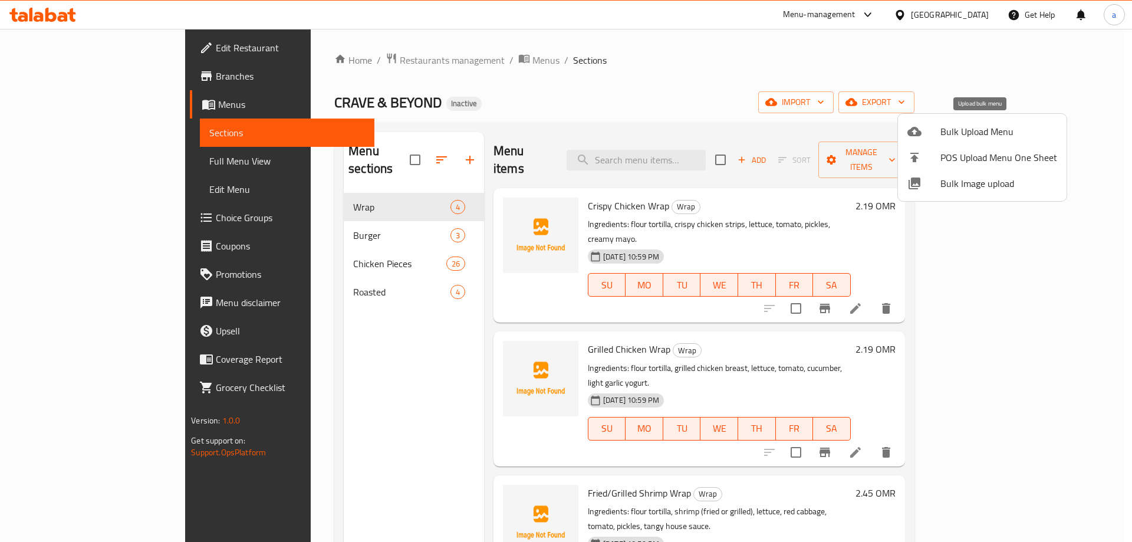
click at [975, 133] on span "Bulk Upload Menu" at bounding box center [998, 131] width 117 height 14
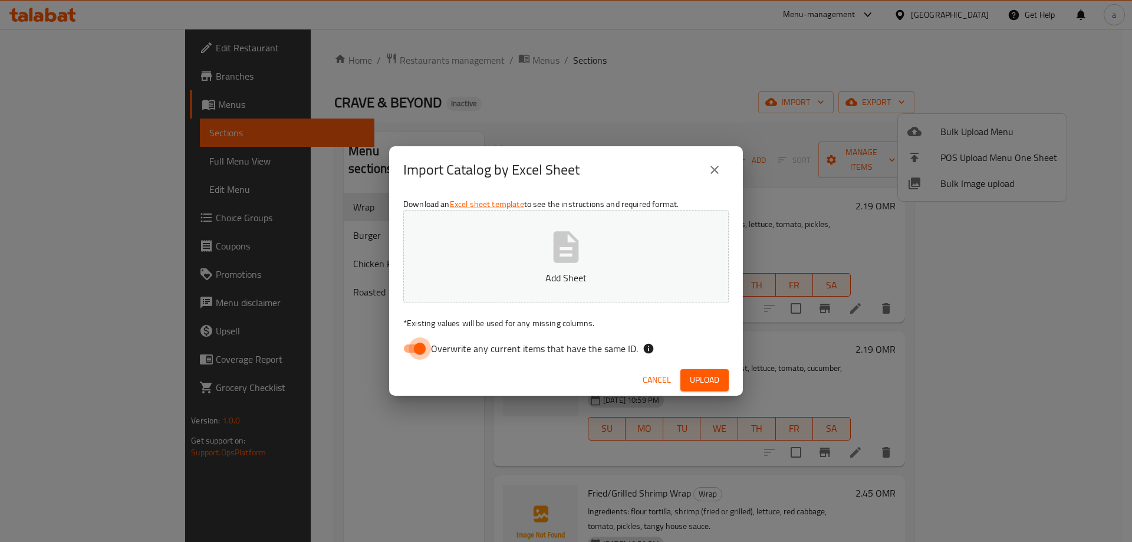
click at [418, 348] on input "Overwrite any current items that have the same ID." at bounding box center [419, 348] width 67 height 22
checkbox input "false"
click at [710, 385] on span "Upload" at bounding box center [704, 379] width 29 height 15
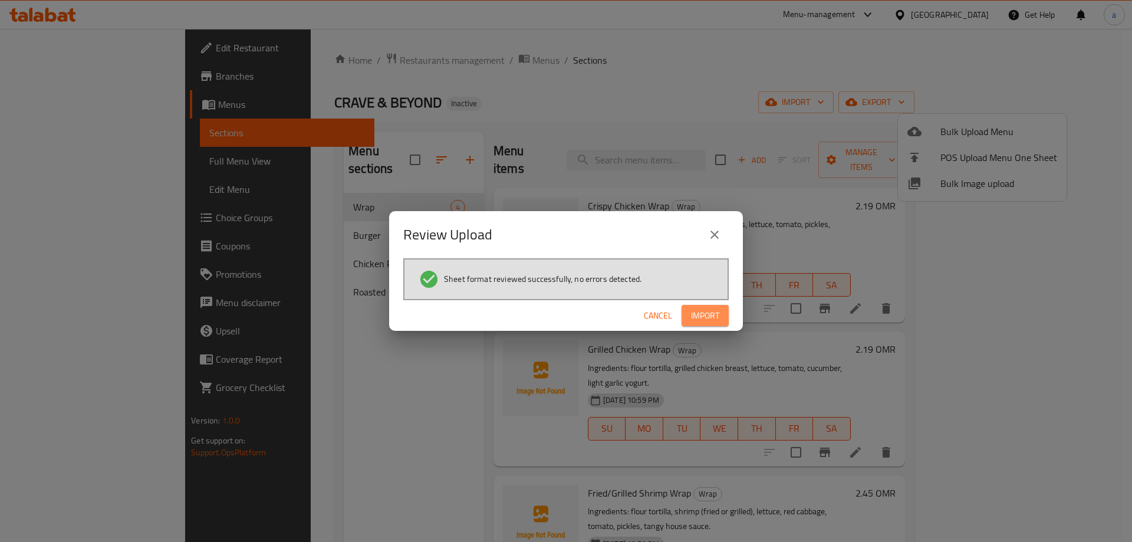
click at [724, 316] on button "Import" at bounding box center [704, 316] width 47 height 22
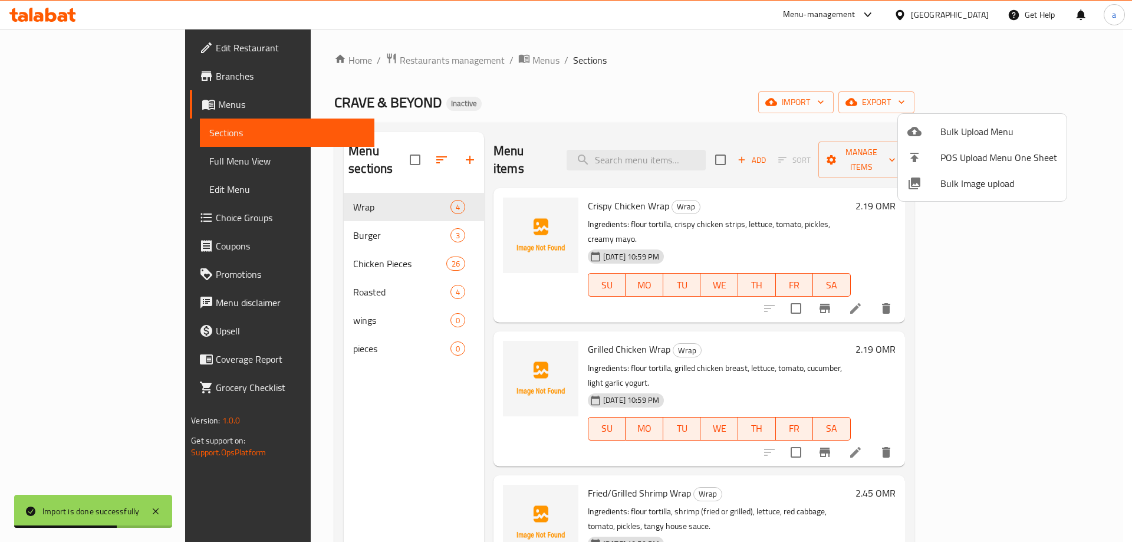
click at [291, 300] on div at bounding box center [566, 271] width 1132 height 542
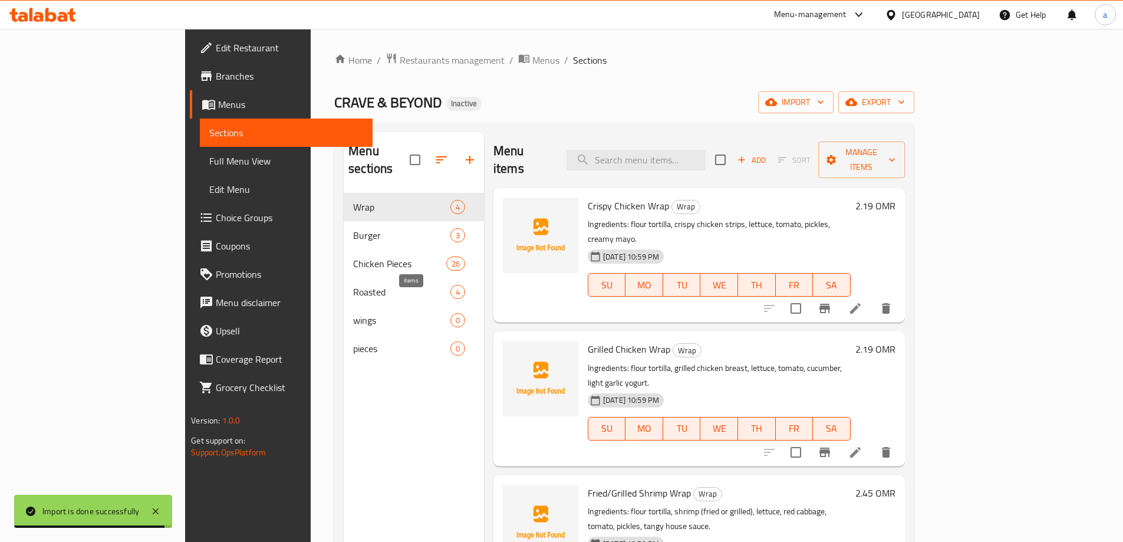
click at [451, 315] on span "0" at bounding box center [458, 320] width 14 height 11
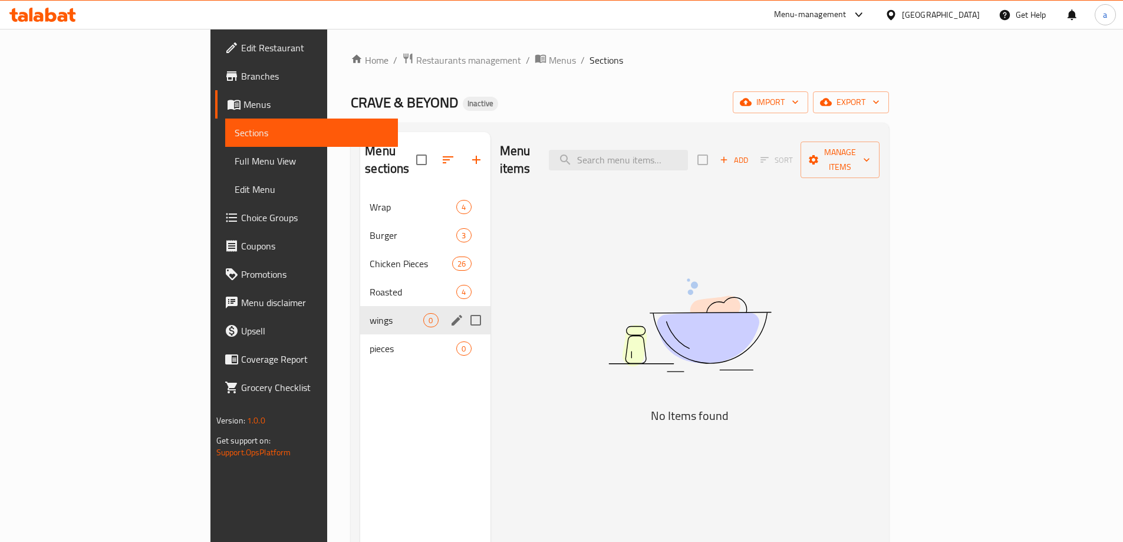
click at [463, 308] on input "Menu sections" at bounding box center [475, 320] width 25 height 25
checkbox input "true"
click at [436, 154] on icon "button" at bounding box center [441, 159] width 11 height 11
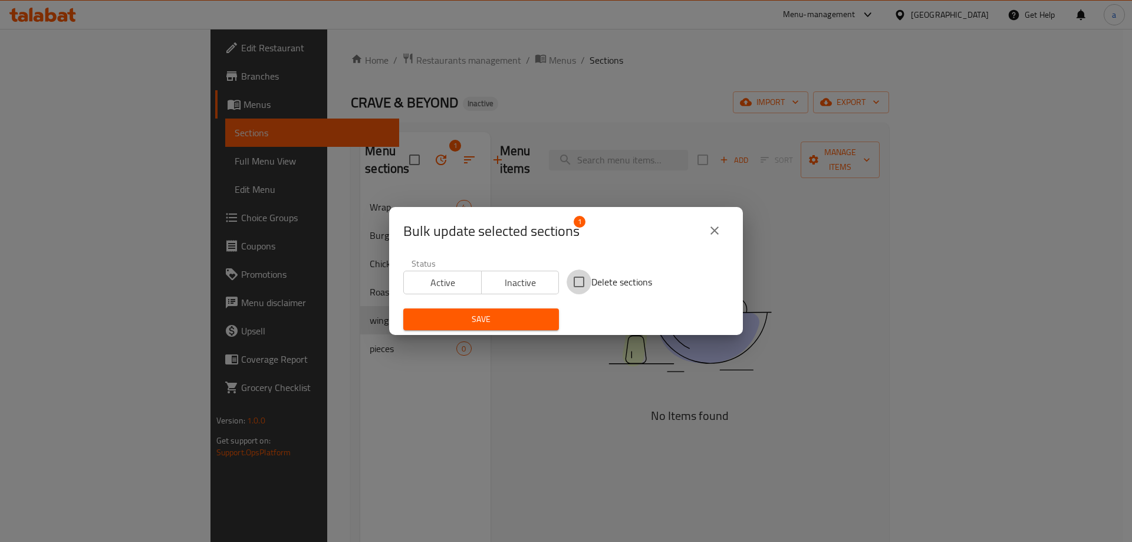
click at [572, 283] on input "Delete sections" at bounding box center [578, 281] width 25 height 25
checkbox input "true"
click at [484, 318] on span "Save" at bounding box center [481, 319] width 137 height 15
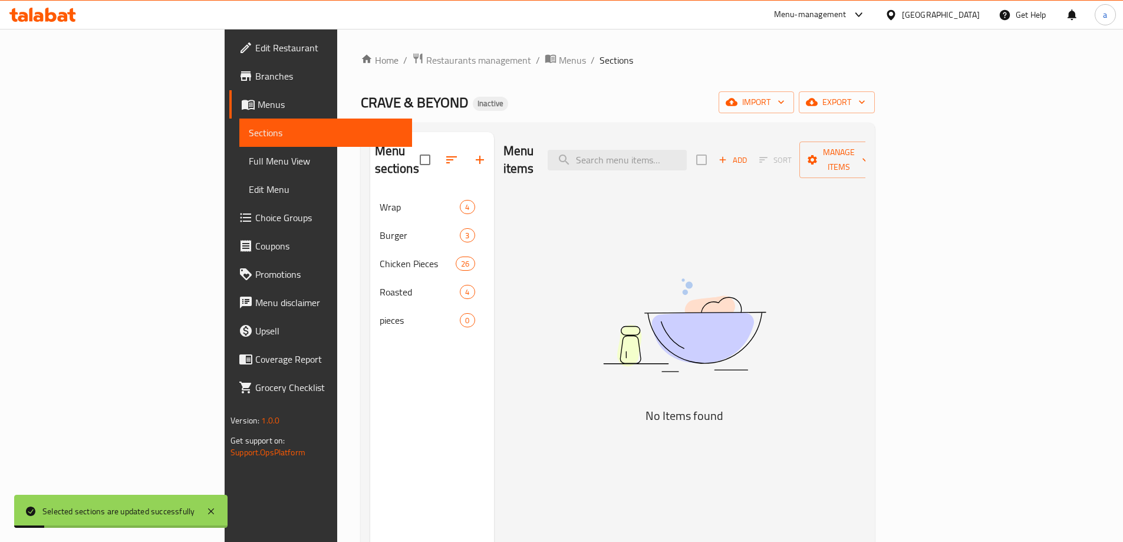
click at [370, 330] on div "Menu sections Wrap 4 Burger 3 Chicken Pieces 26 Roasted 4 pieces 0" at bounding box center [432, 403] width 124 height 542
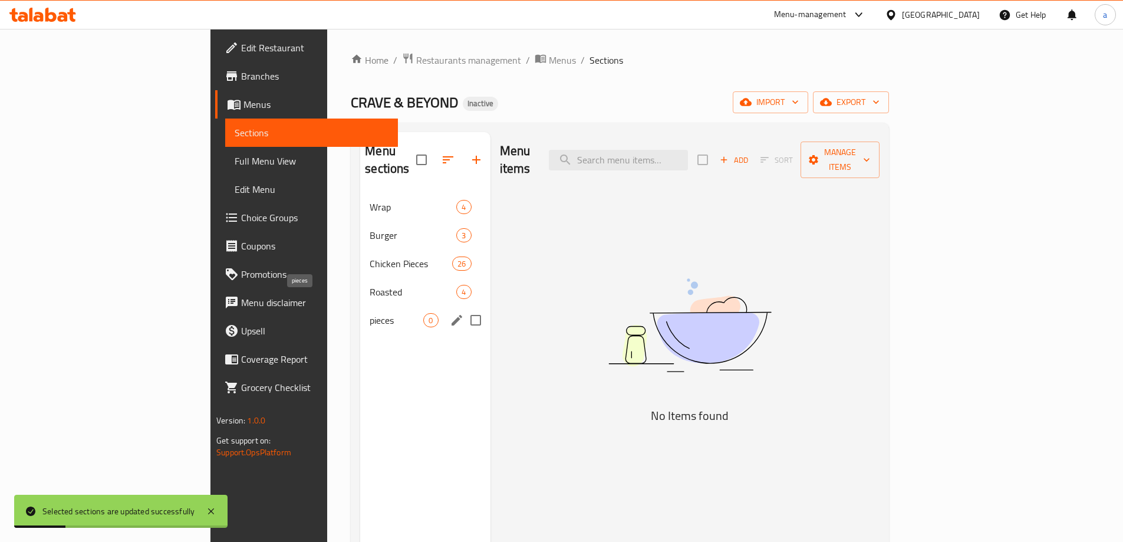
click at [370, 313] on span "pieces" at bounding box center [397, 320] width 54 height 14
click at [394, 306] on div "pieces 0" at bounding box center [425, 320] width 130 height 28
click at [450, 313] on icon "edit" at bounding box center [457, 320] width 14 height 14
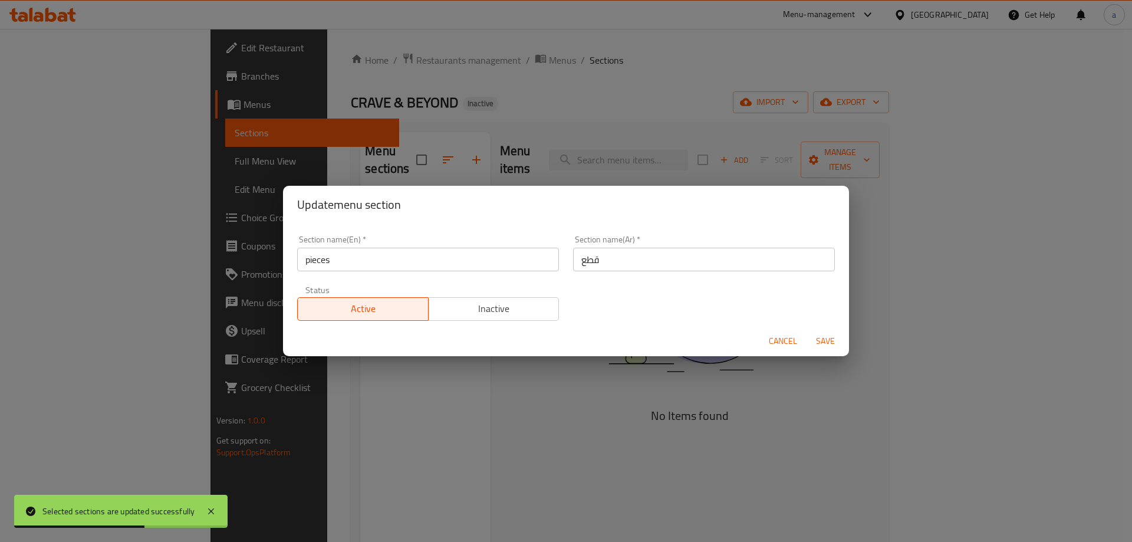
click at [777, 339] on span "Cancel" at bounding box center [782, 341] width 28 height 15
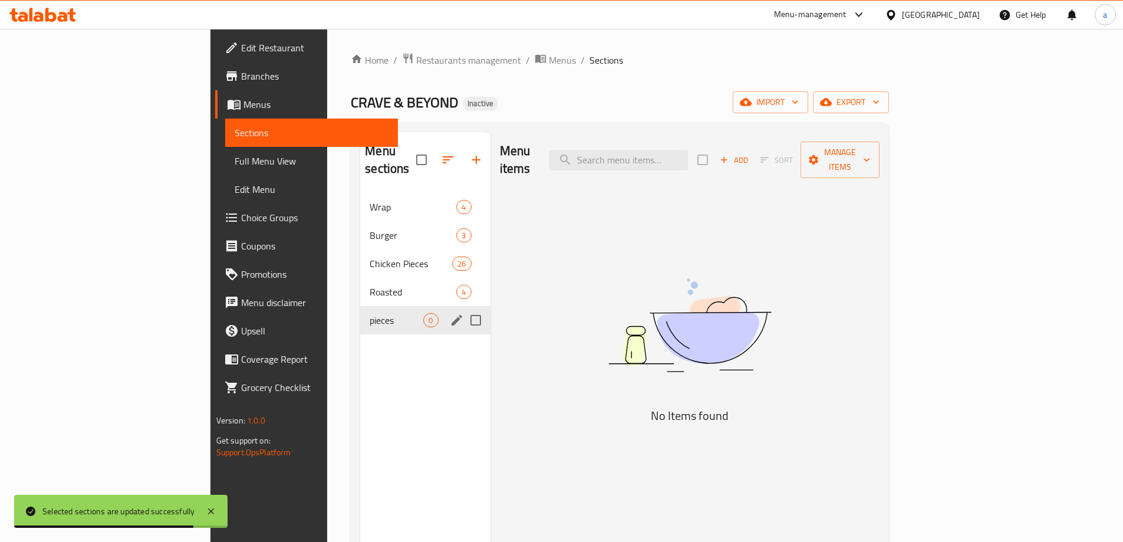
click at [370, 313] on span "pieces" at bounding box center [397, 320] width 54 height 14
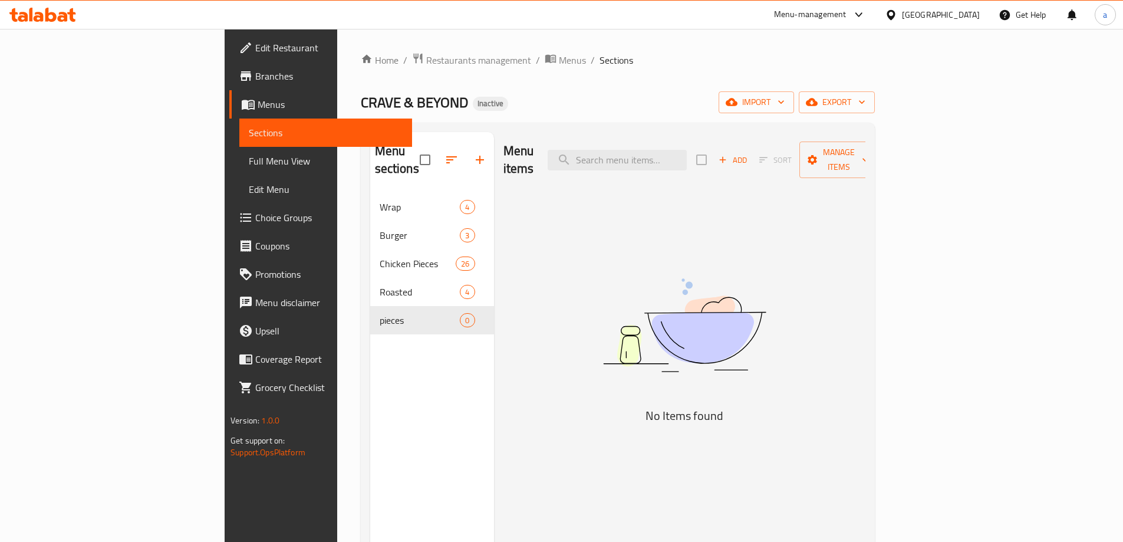
click at [249, 166] on span "Full Menu View" at bounding box center [326, 161] width 154 height 14
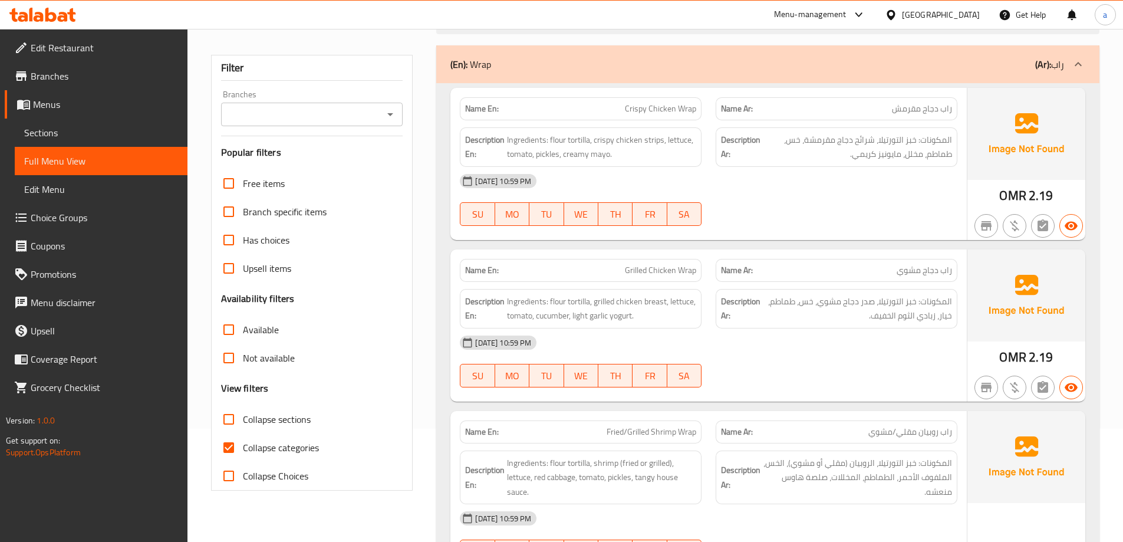
scroll to position [118, 0]
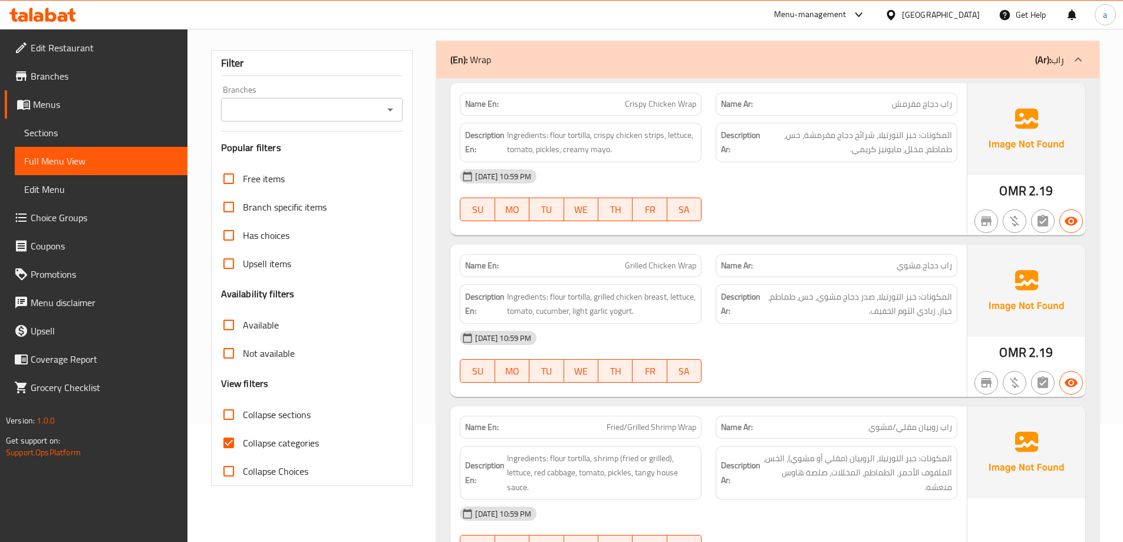
click at [100, 134] on span "Sections" at bounding box center [101, 133] width 154 height 14
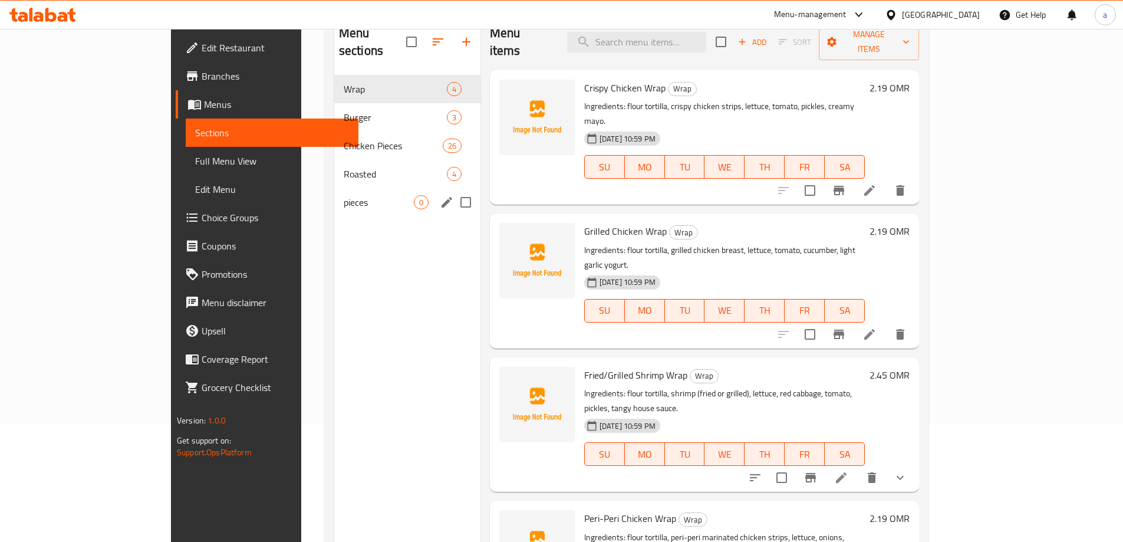
click at [453, 190] on input "Menu sections" at bounding box center [465, 202] width 25 height 25
checkbox input "true"
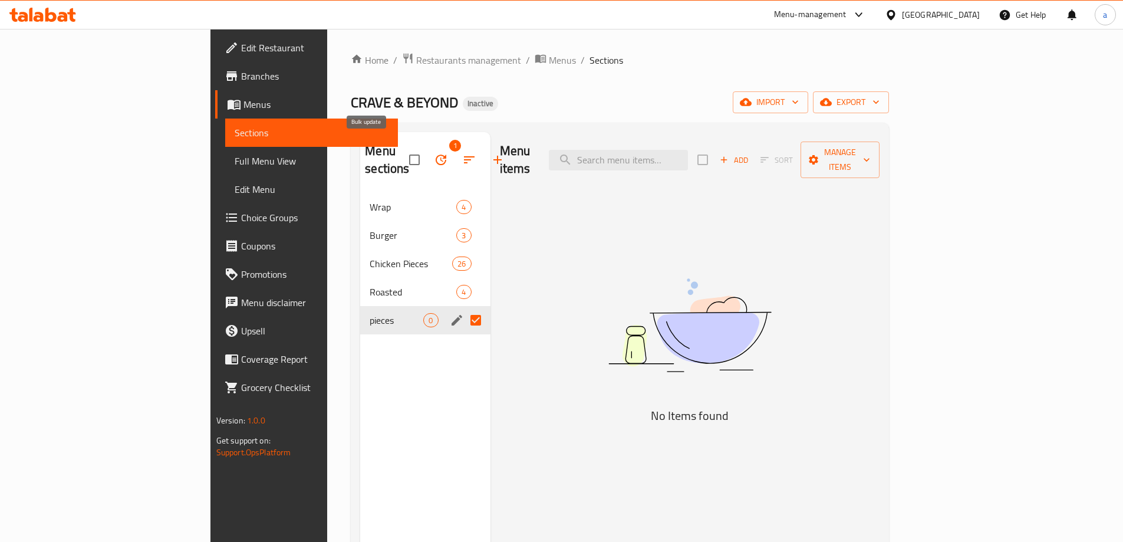
click at [436, 154] on icon "button" at bounding box center [441, 159] width 11 height 11
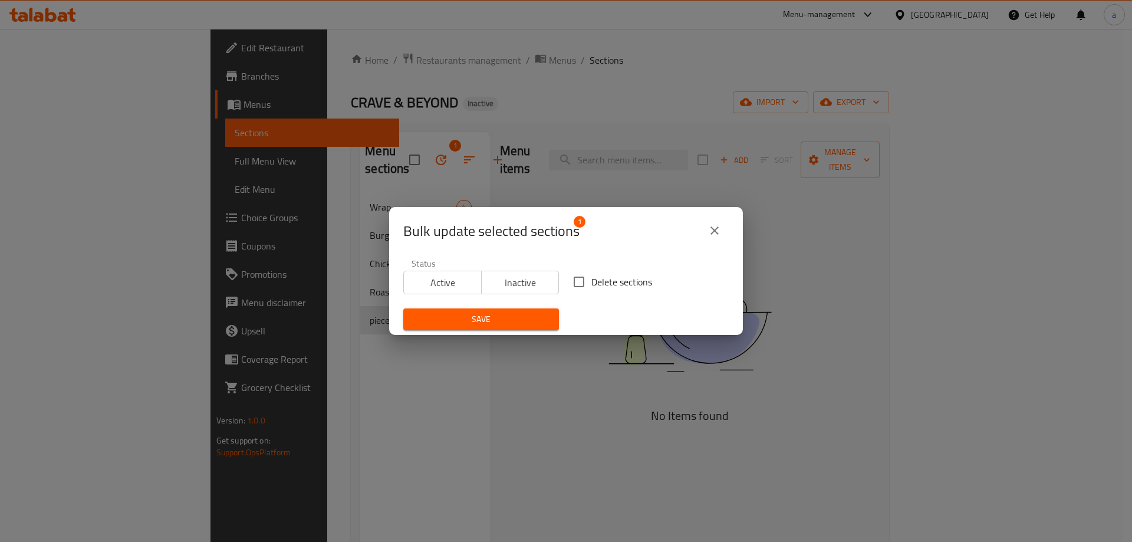
click at [569, 280] on input "Delete sections" at bounding box center [578, 281] width 25 height 25
checkbox input "true"
click at [518, 320] on span "Save" at bounding box center [481, 319] width 137 height 15
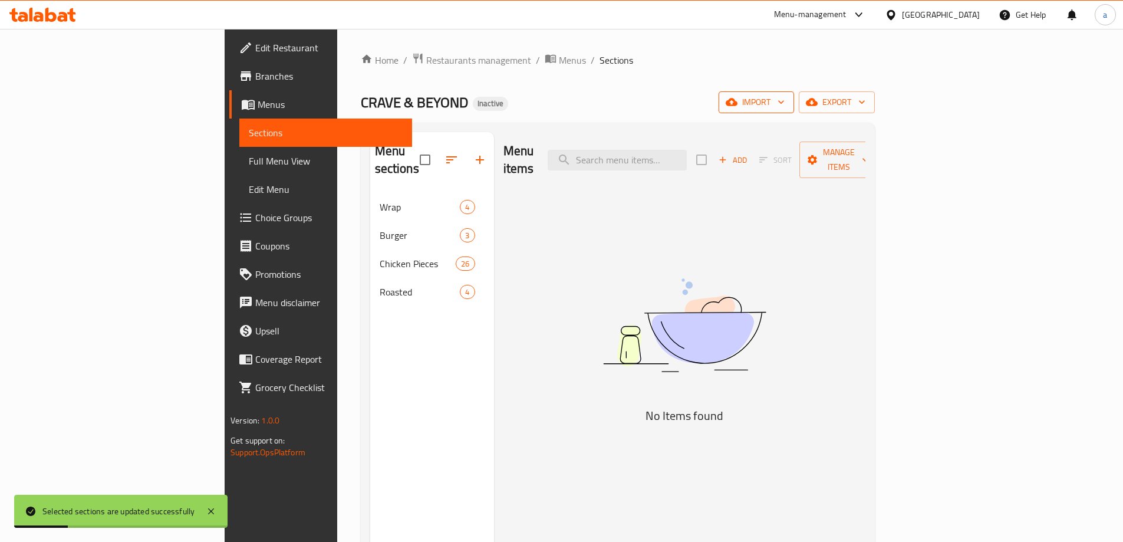
click at [784, 97] on span "import" at bounding box center [756, 102] width 57 height 15
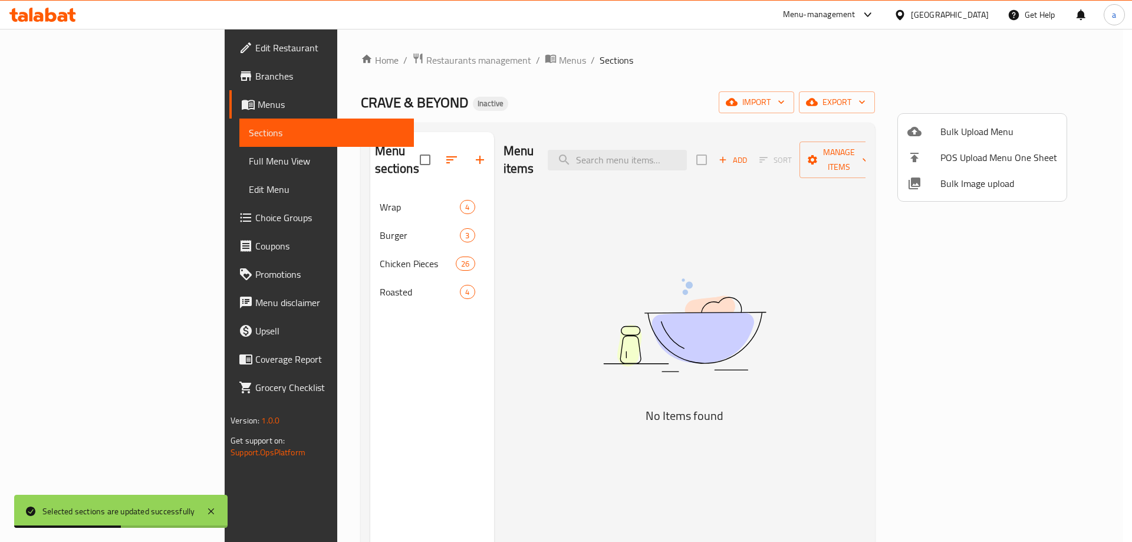
click at [824, 60] on div at bounding box center [566, 271] width 1132 height 542
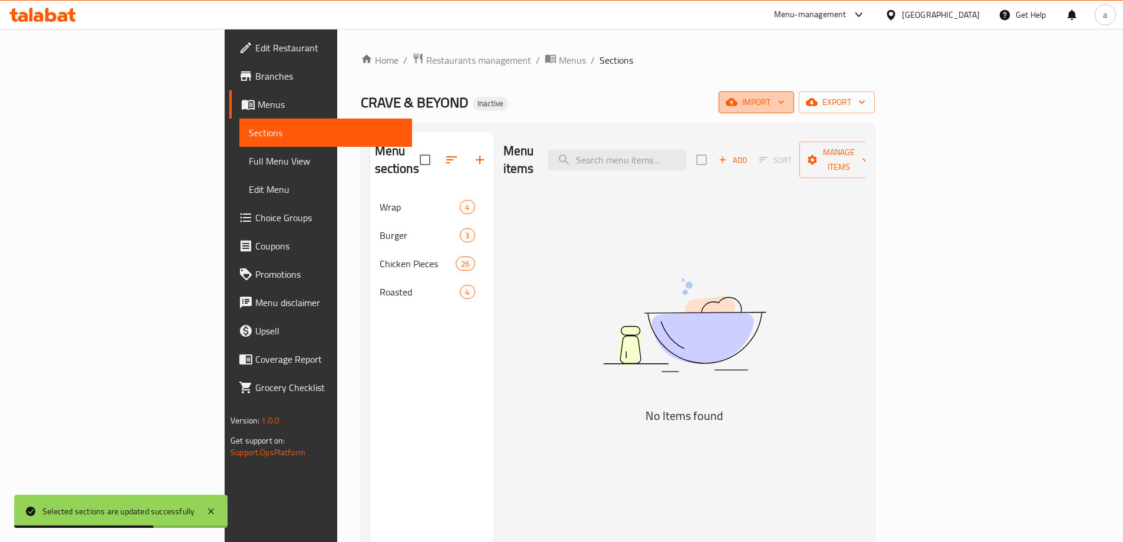
click at [784, 103] on span "import" at bounding box center [756, 102] width 57 height 15
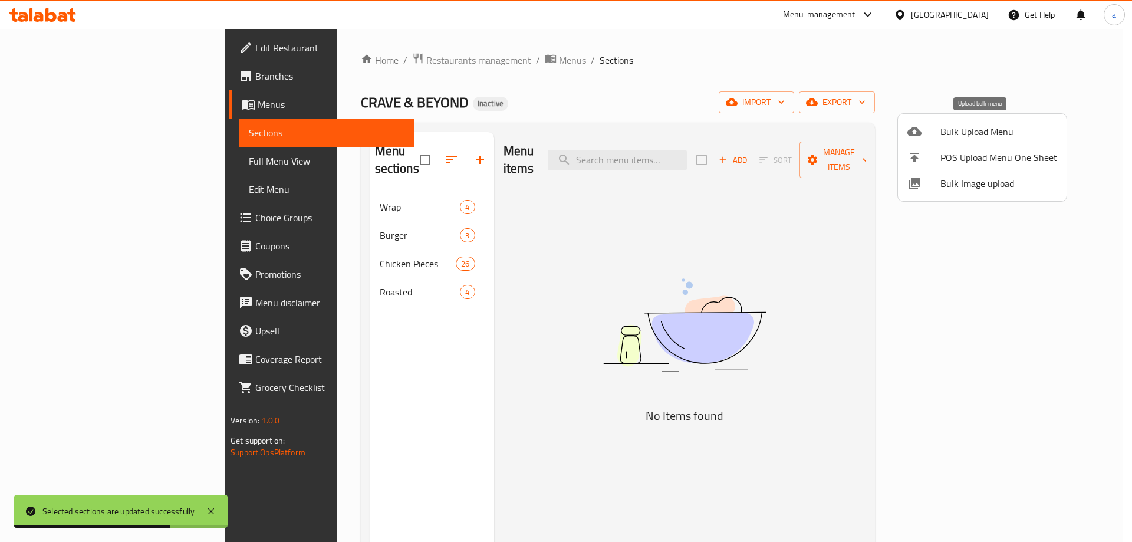
click at [984, 131] on span "Bulk Upload Menu" at bounding box center [998, 131] width 117 height 14
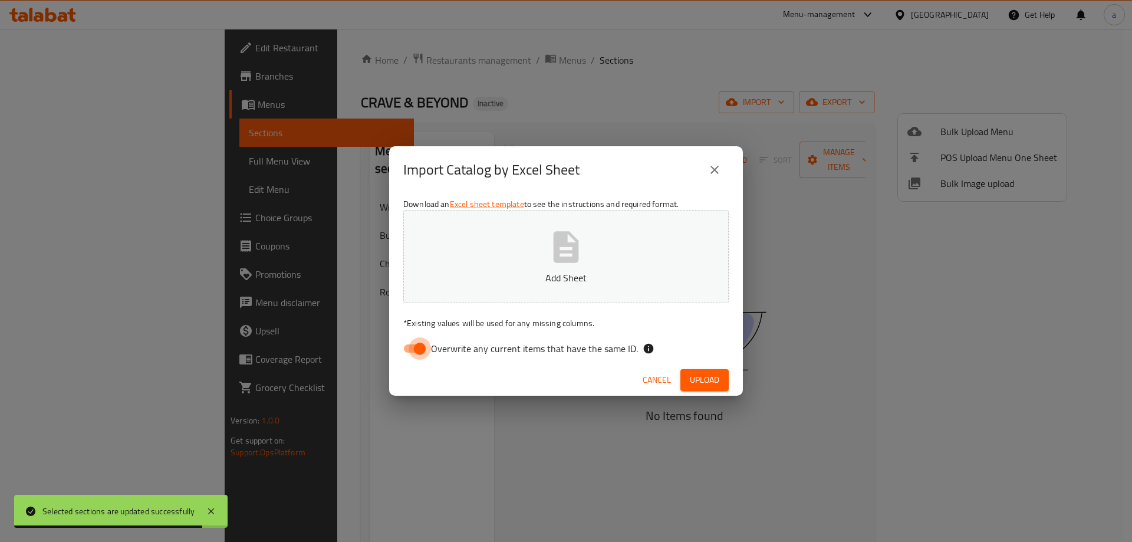
click at [418, 351] on input "Overwrite any current items that have the same ID." at bounding box center [419, 348] width 67 height 22
checkbox input "false"
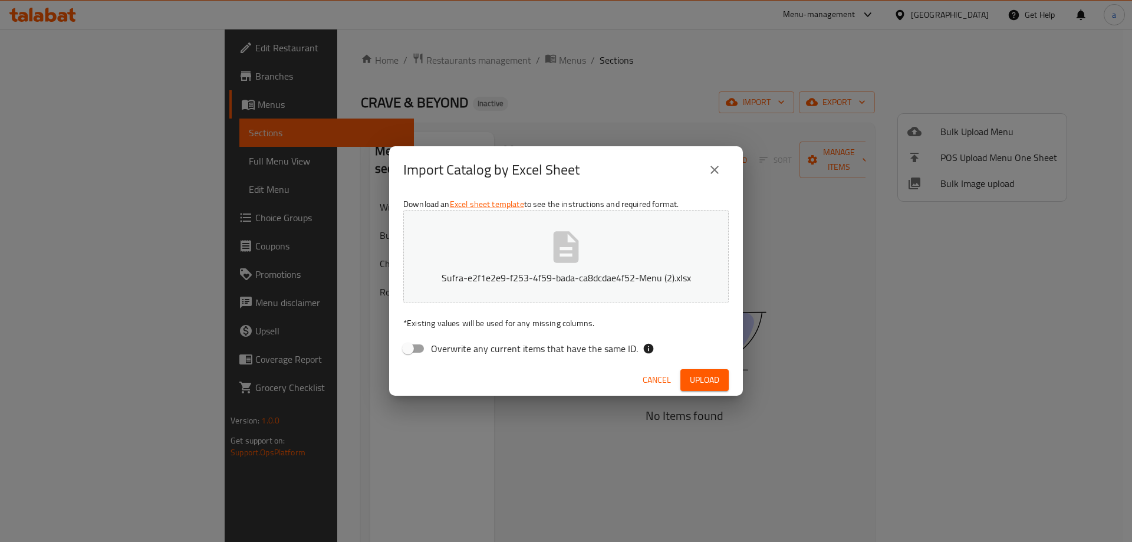
click at [710, 394] on div "Cancel Upload" at bounding box center [566, 379] width 354 height 31
click at [706, 378] on span "Upload" at bounding box center [704, 379] width 29 height 15
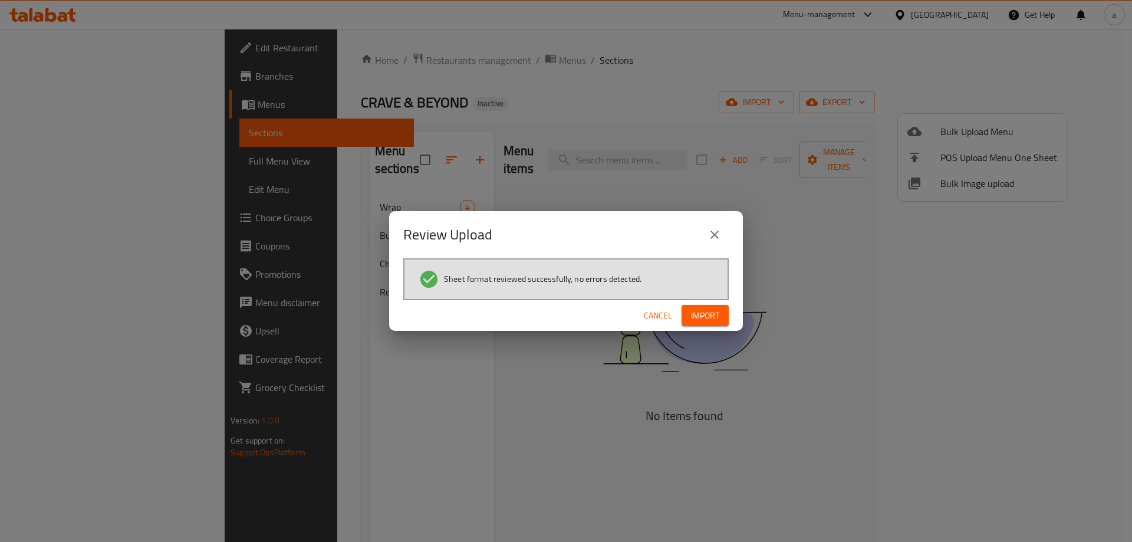
click at [712, 303] on div "Cancel Import" at bounding box center [566, 315] width 354 height 31
click at [717, 322] on span "Import" at bounding box center [705, 315] width 28 height 15
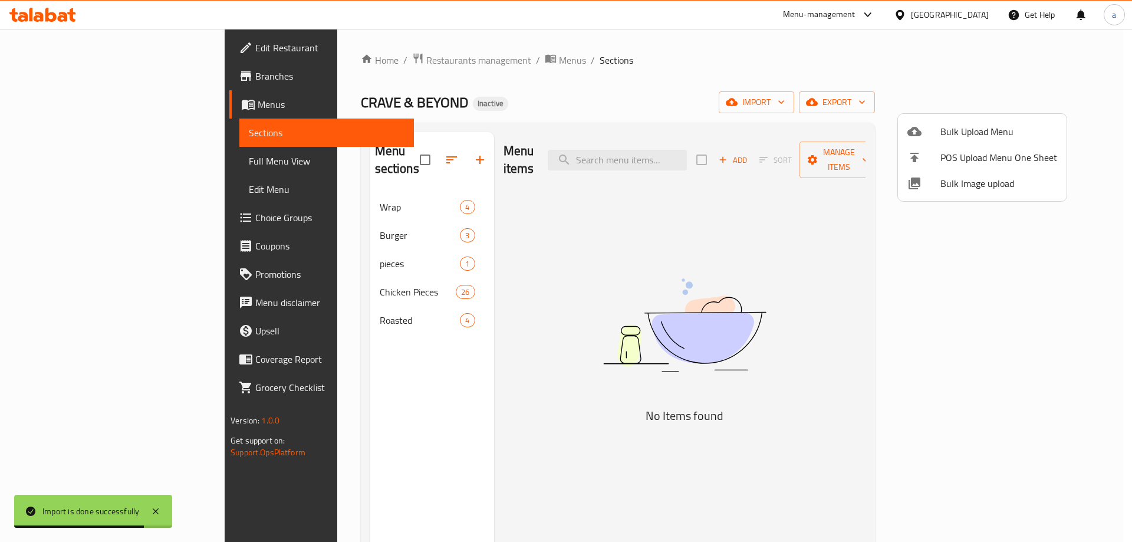
click at [133, 166] on div at bounding box center [566, 271] width 1132 height 542
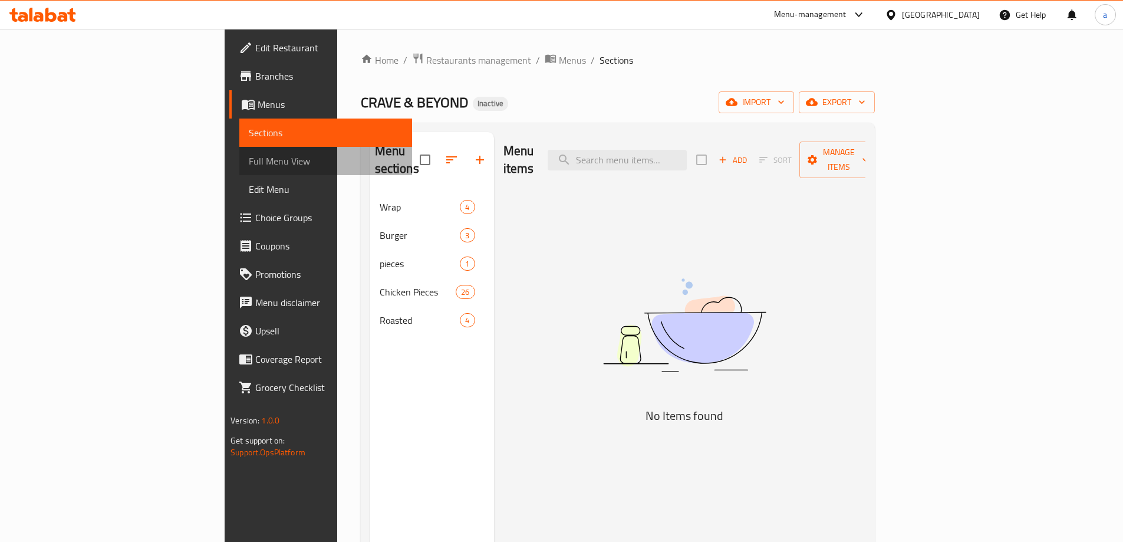
click at [249, 159] on span "Full Menu View" at bounding box center [326, 161] width 154 height 14
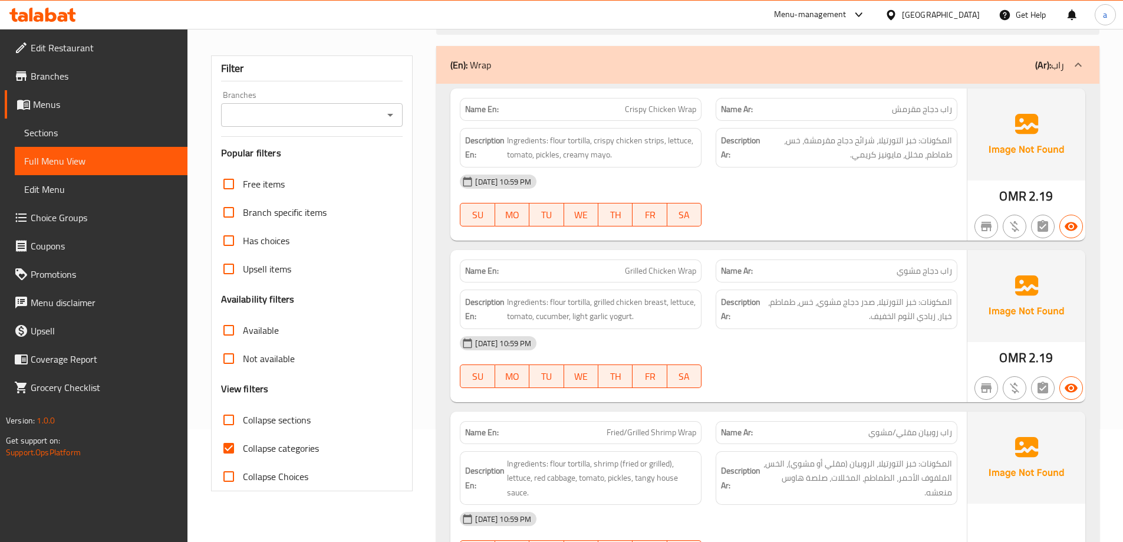
scroll to position [177, 0]
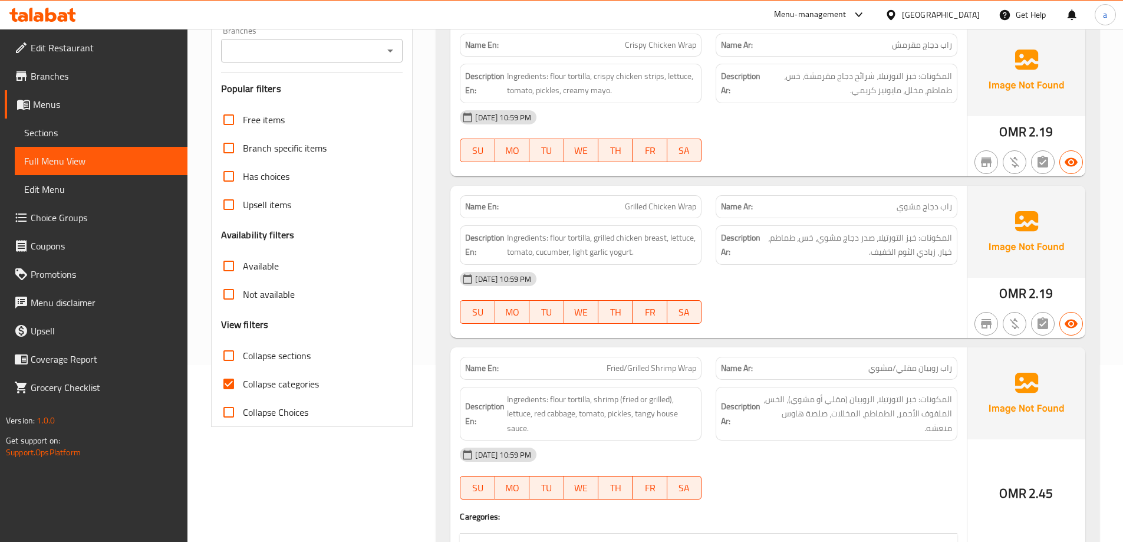
click at [233, 353] on input "Collapse sections" at bounding box center [229, 355] width 28 height 28
checkbox input "true"
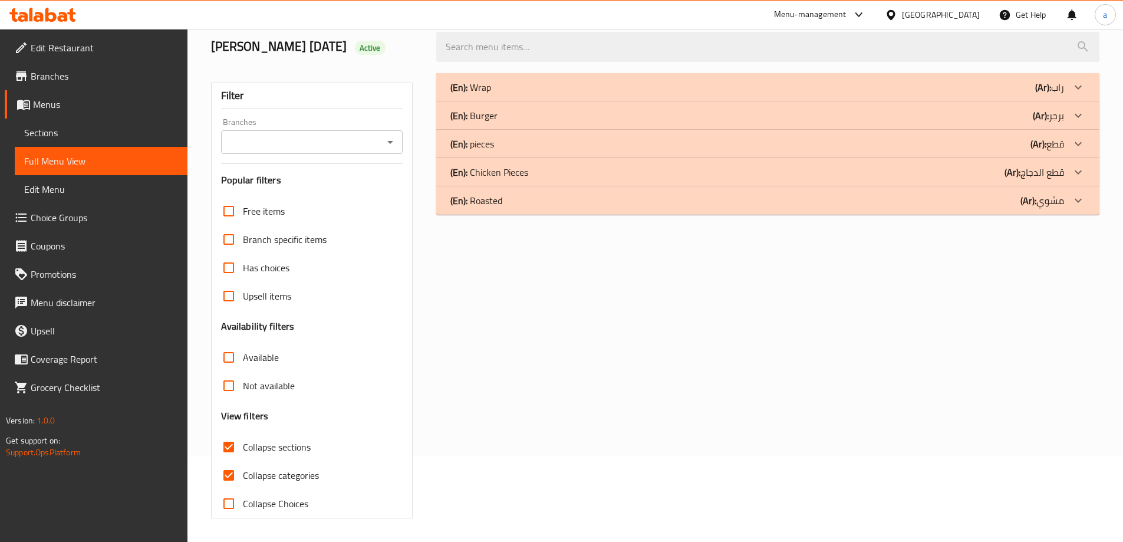
click at [230, 461] on input "Collapse categories" at bounding box center [229, 475] width 28 height 28
checkbox input "false"
click at [1043, 141] on b "(Ar):" at bounding box center [1038, 144] width 16 height 18
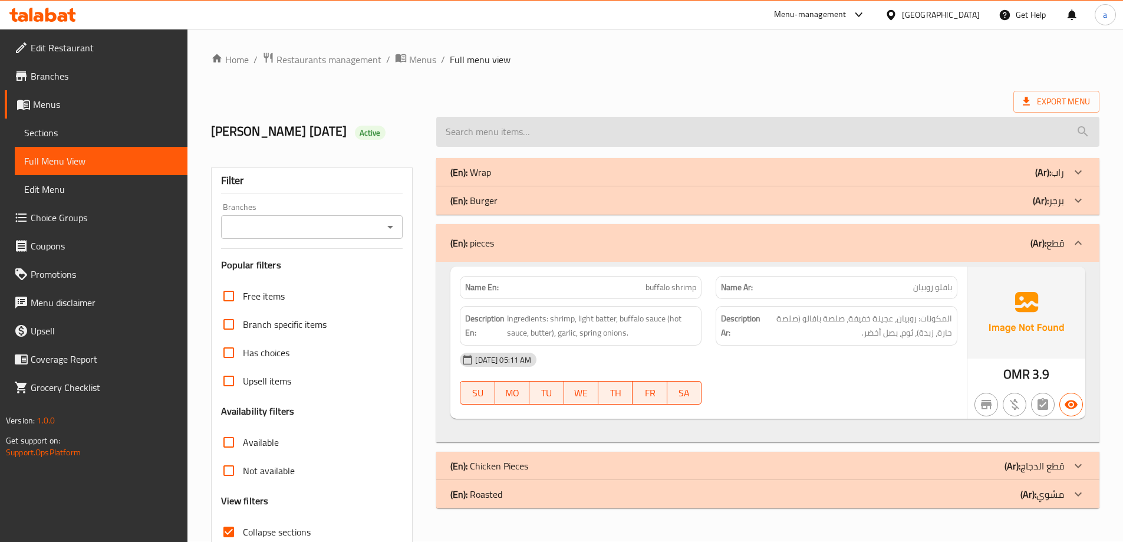
scroll to position [0, 0]
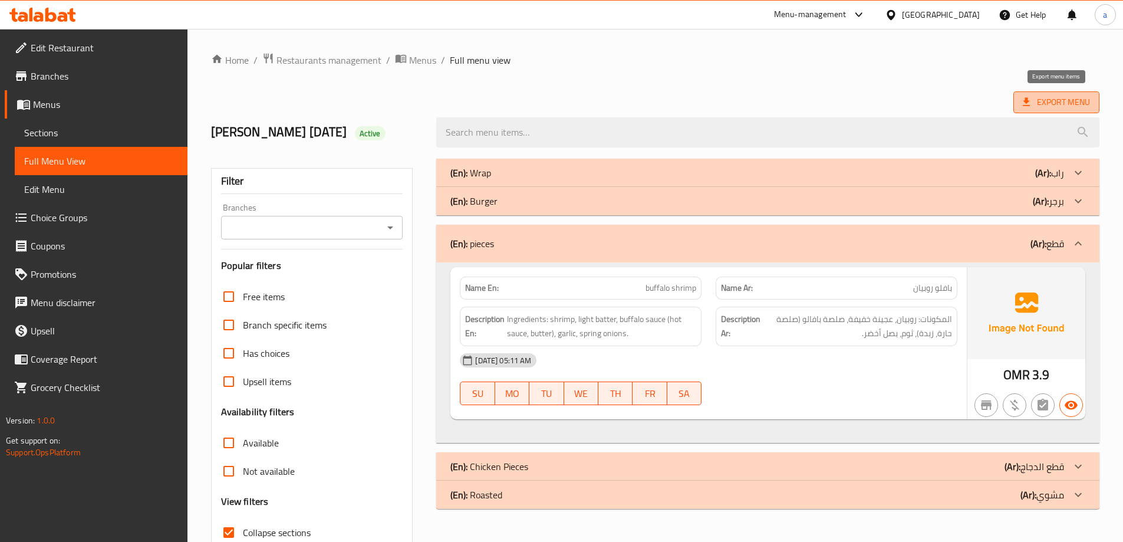
click at [1048, 101] on span "Export Menu" at bounding box center [1055, 102] width 67 height 15
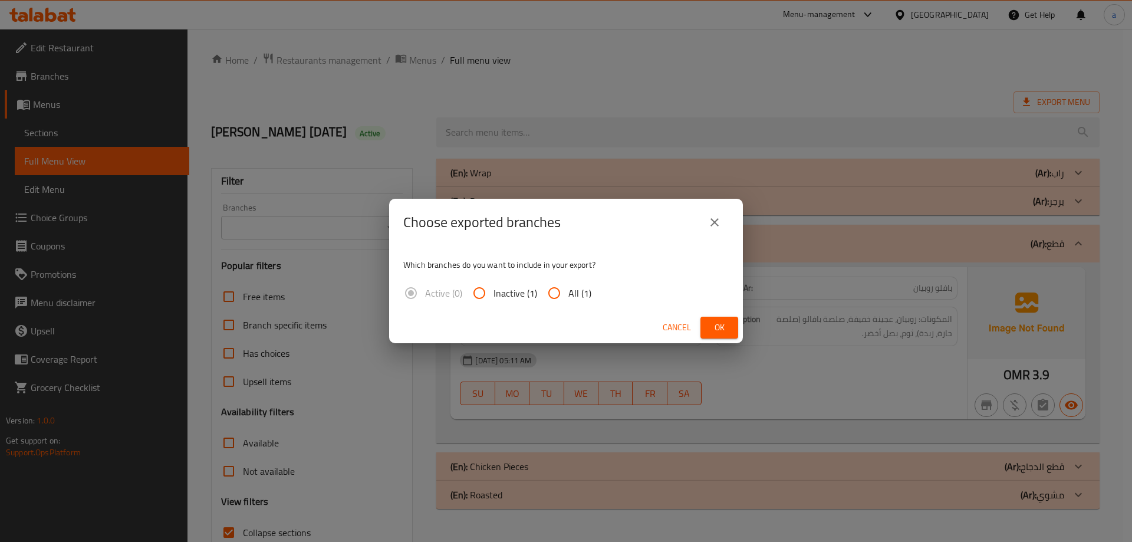
click at [556, 296] on input "All (1)" at bounding box center [554, 293] width 28 height 28
radio input "true"
click at [707, 325] on button "Ok" at bounding box center [719, 327] width 38 height 22
